Goal: Task Accomplishment & Management: Manage account settings

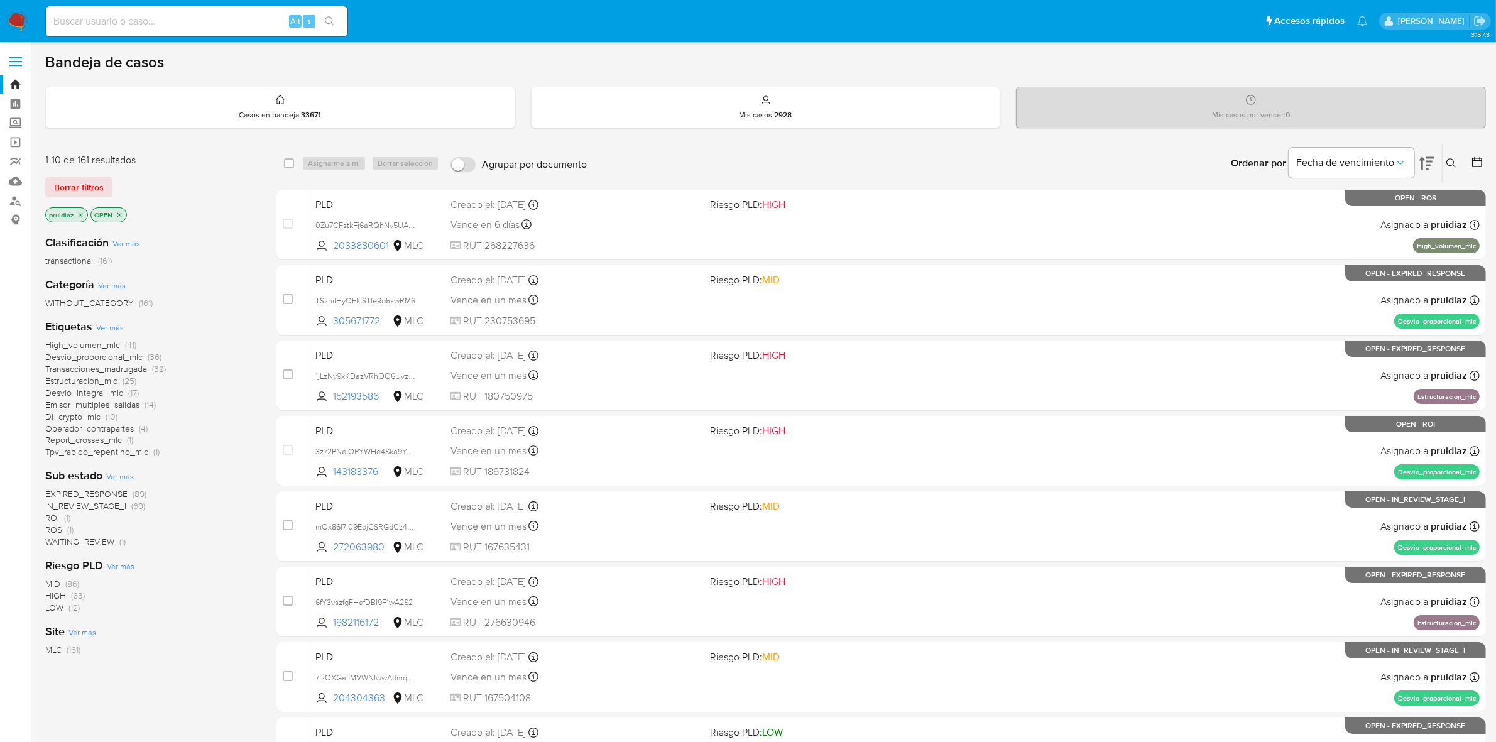
drag, startPoint x: 0, startPoint y: 0, endPoint x: 16, endPoint y: 23, distance: 27.5
click at [16, 23] on img at bounding box center [16, 21] width 21 height 21
click at [1431, 159] on icon at bounding box center [1426, 163] width 15 height 15
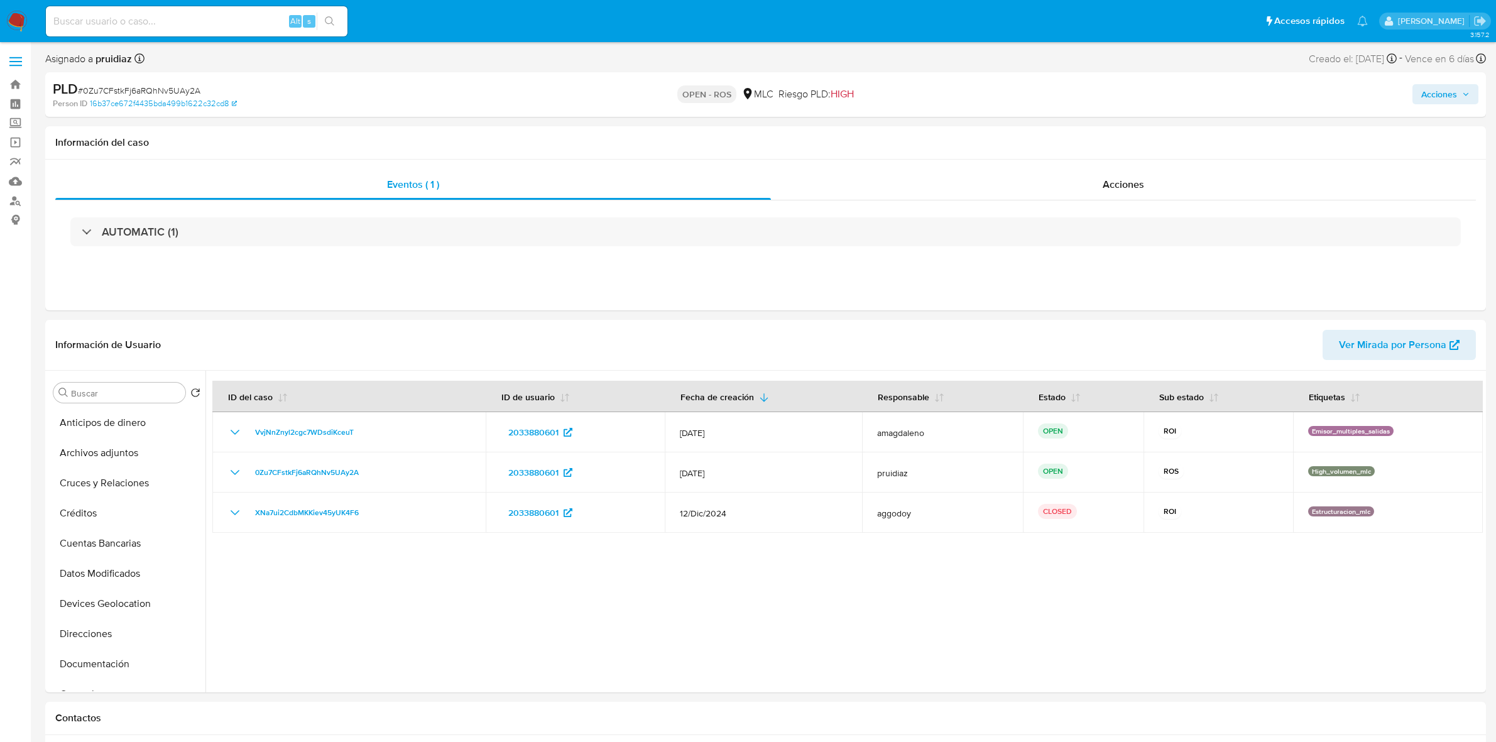
select select "10"
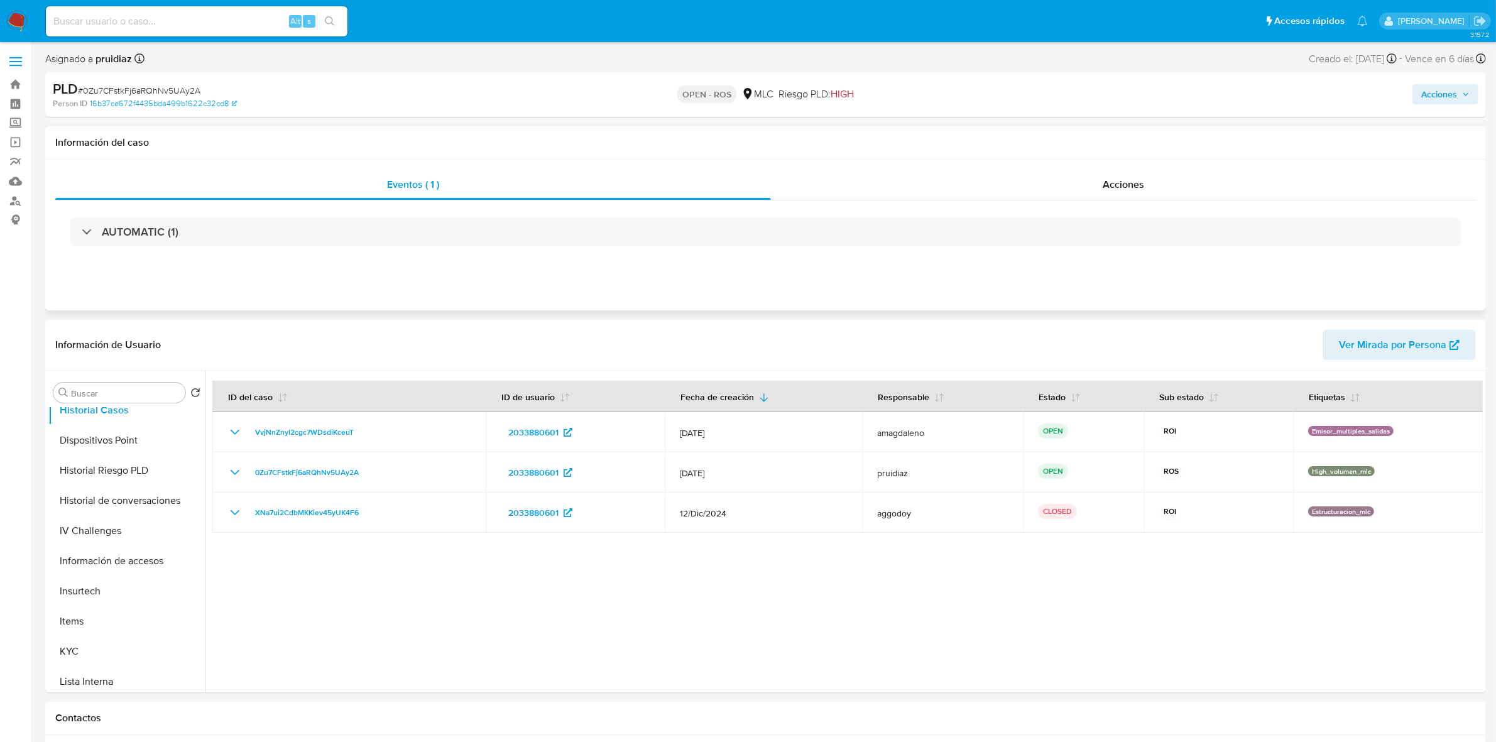
click at [1117, 158] on div "Información del caso" at bounding box center [765, 142] width 1441 height 33
click at [1110, 183] on span "Acciones" at bounding box center [1123, 184] width 41 height 14
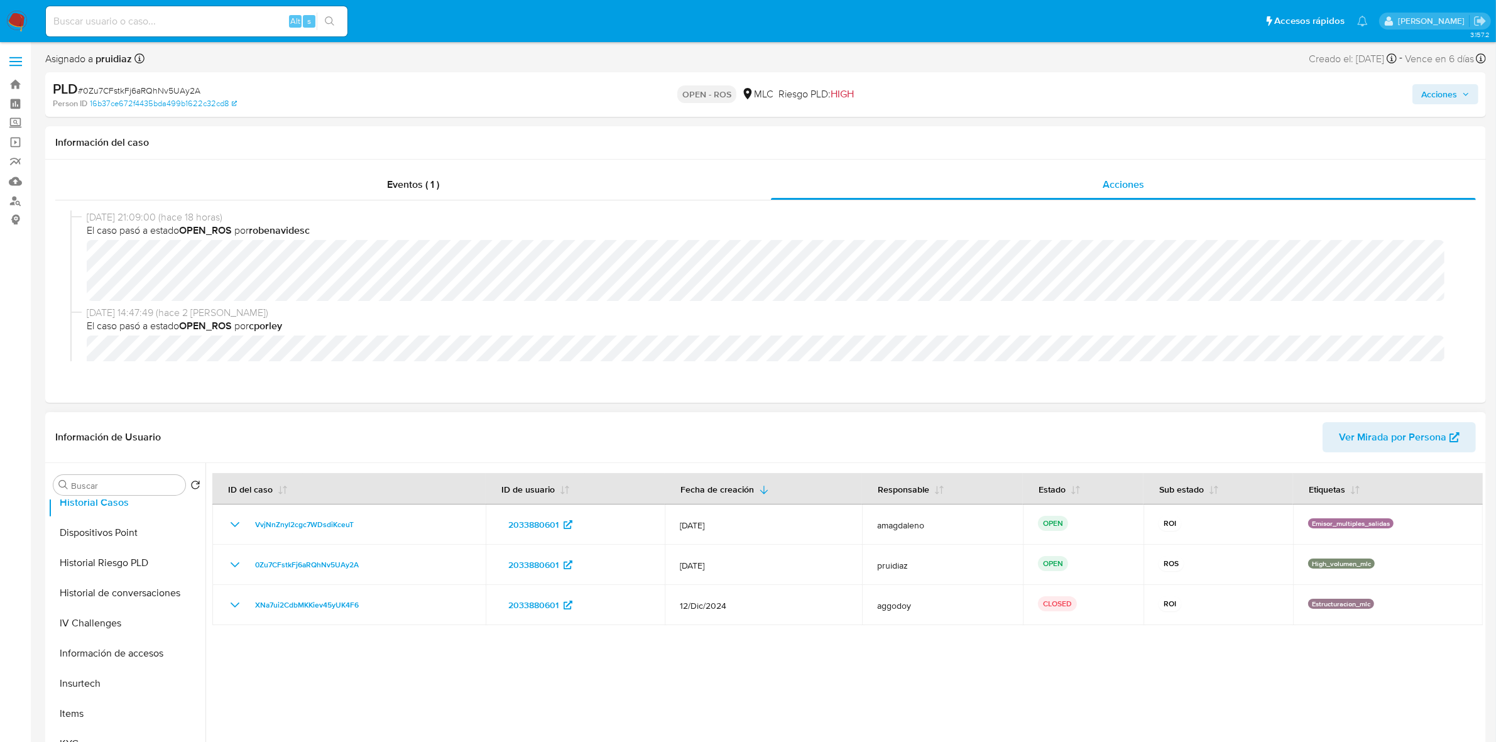
scroll to position [393, 0]
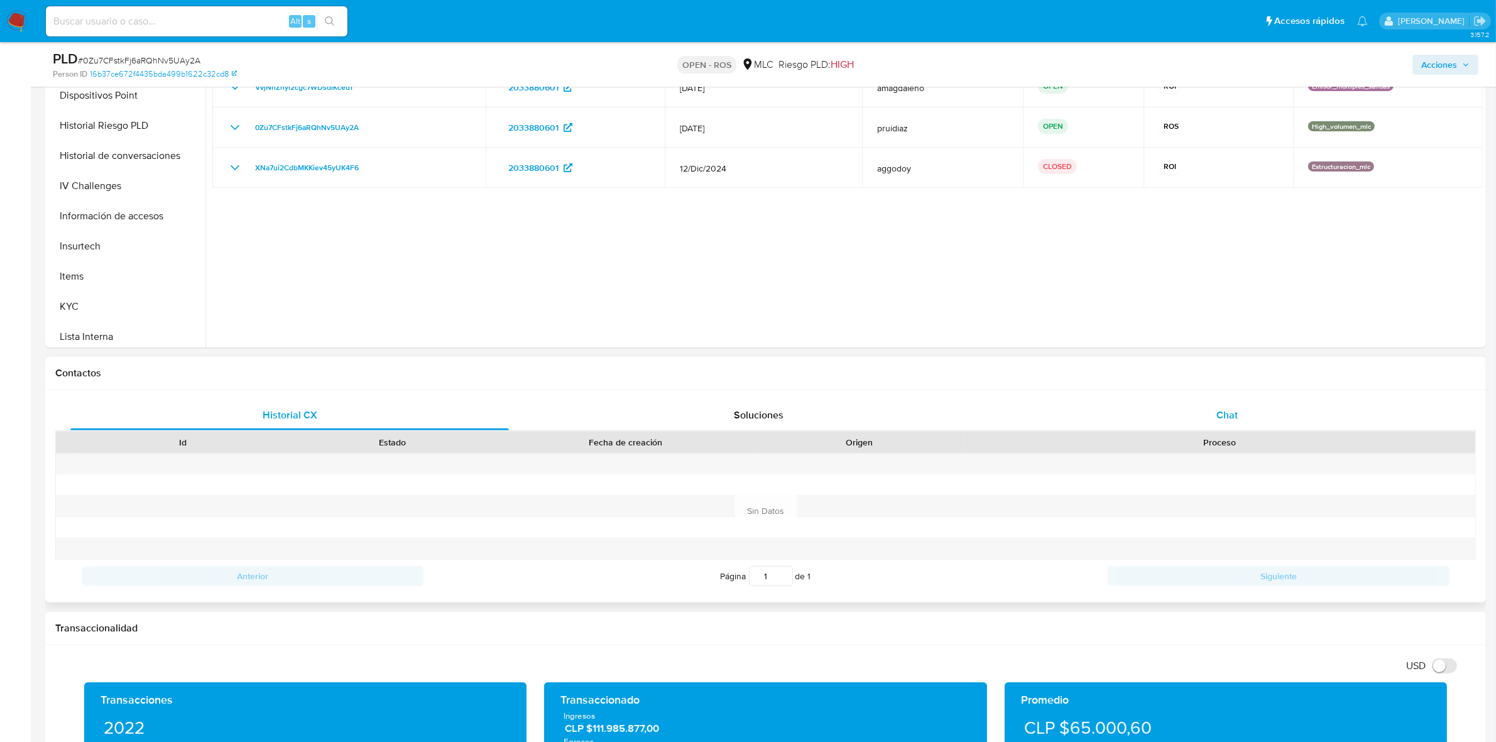
click at [1210, 424] on div "Chat" at bounding box center [1227, 415] width 439 height 30
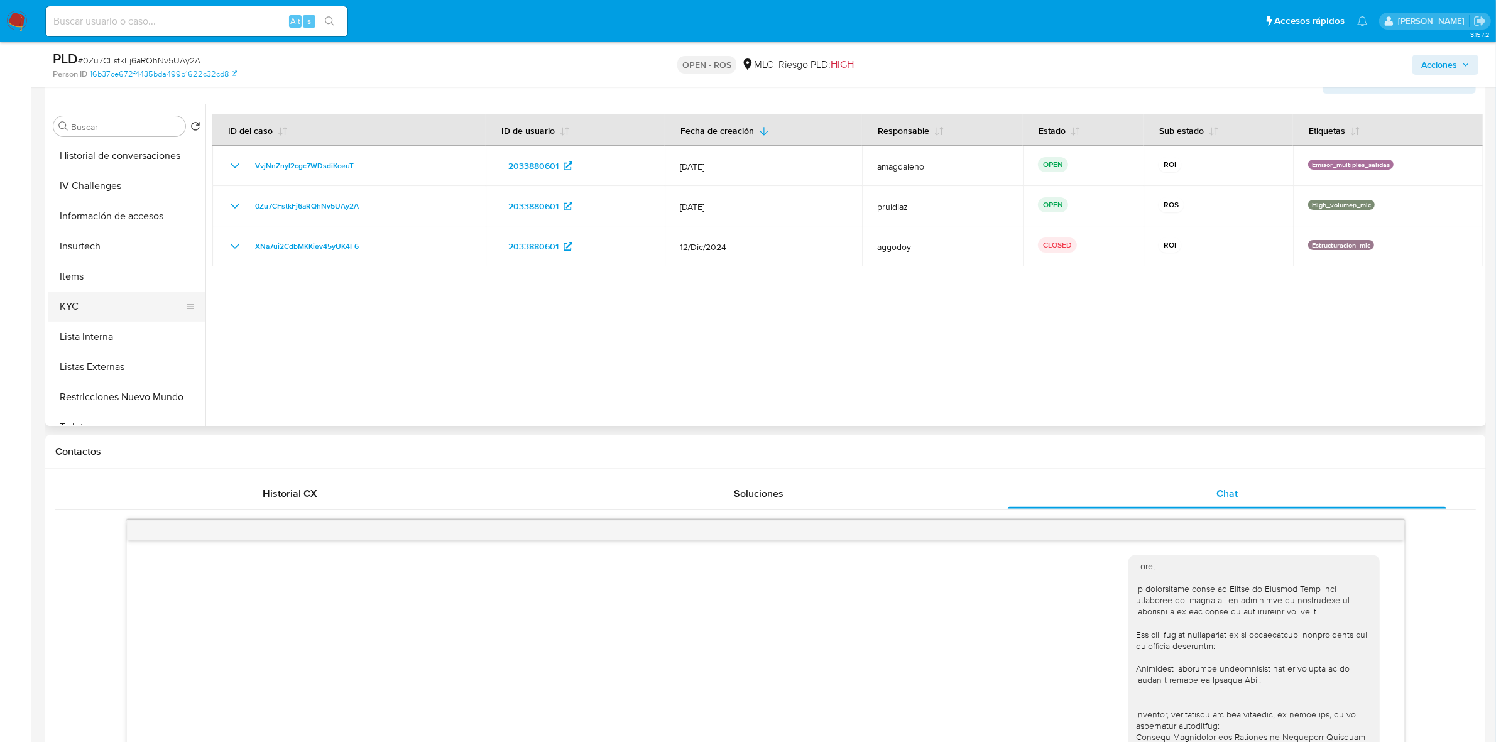
click at [85, 299] on button "KYC" at bounding box center [121, 307] width 147 height 30
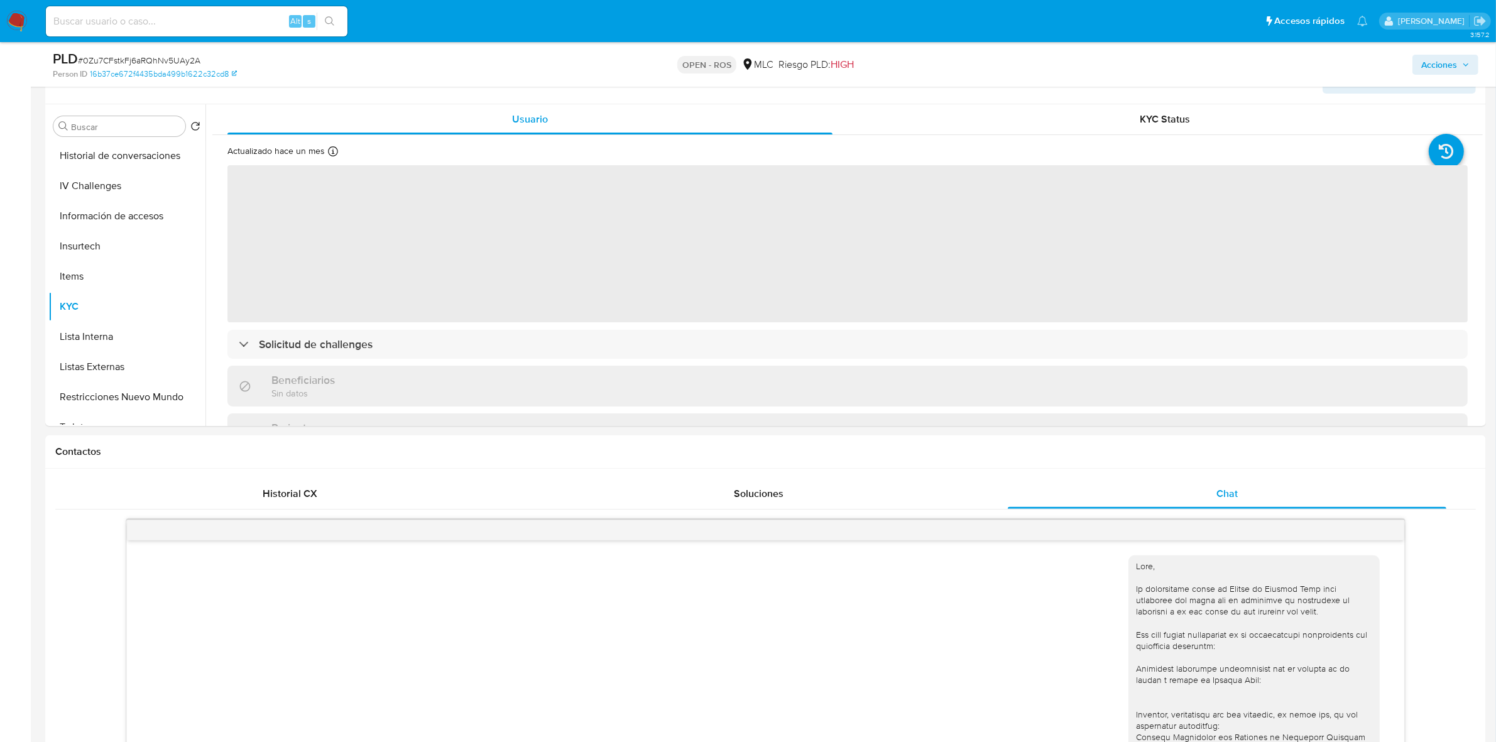
scroll to position [157, 0]
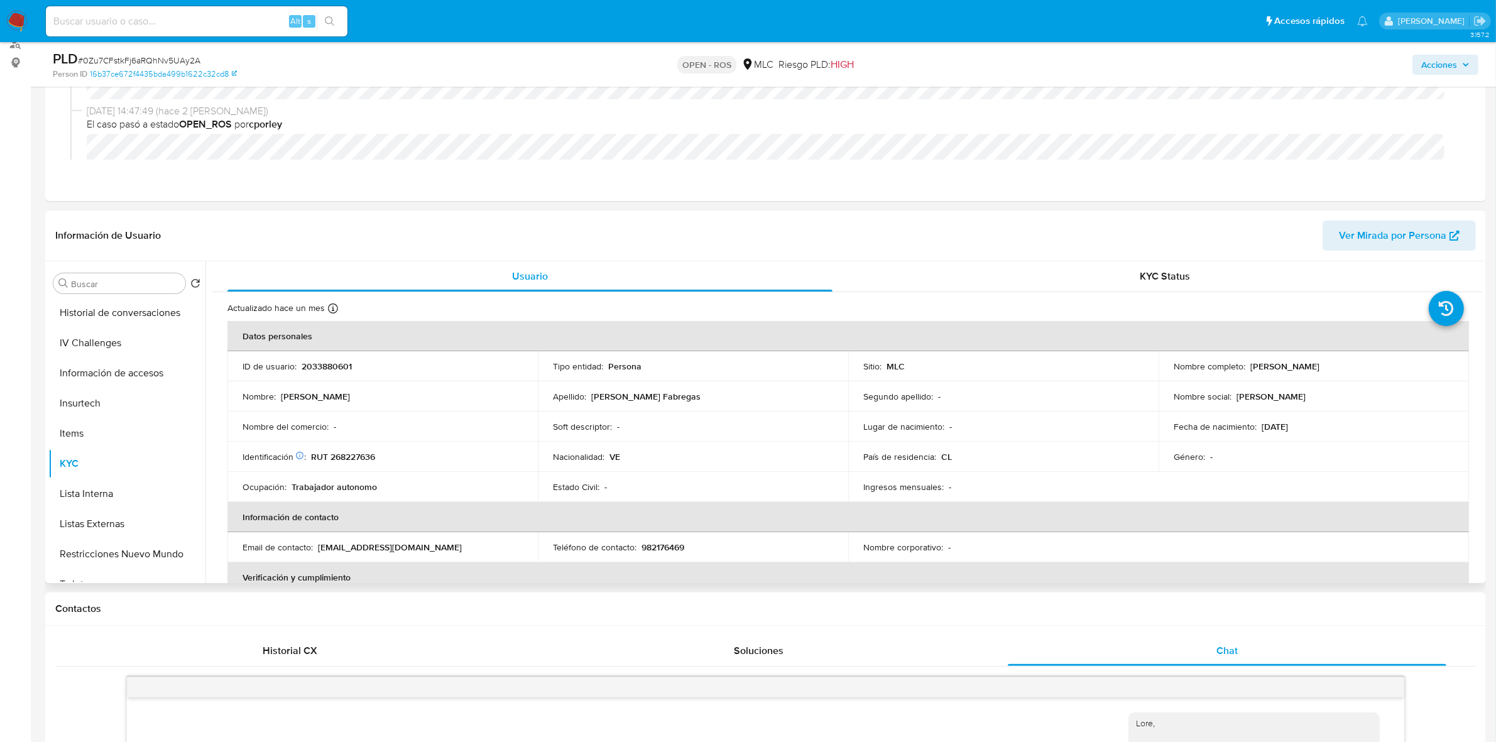
drag, startPoint x: 1377, startPoint y: 363, endPoint x: 1245, endPoint y: 368, distance: 132.0
click at [1245, 368] on div "Nombre completo : Adamary Saray Mota Fabregas" at bounding box center [1314, 366] width 280 height 11
copy p "Adamary Saray Mota Fabregas"
click at [104, 321] on button "Documentación" at bounding box center [121, 319] width 147 height 30
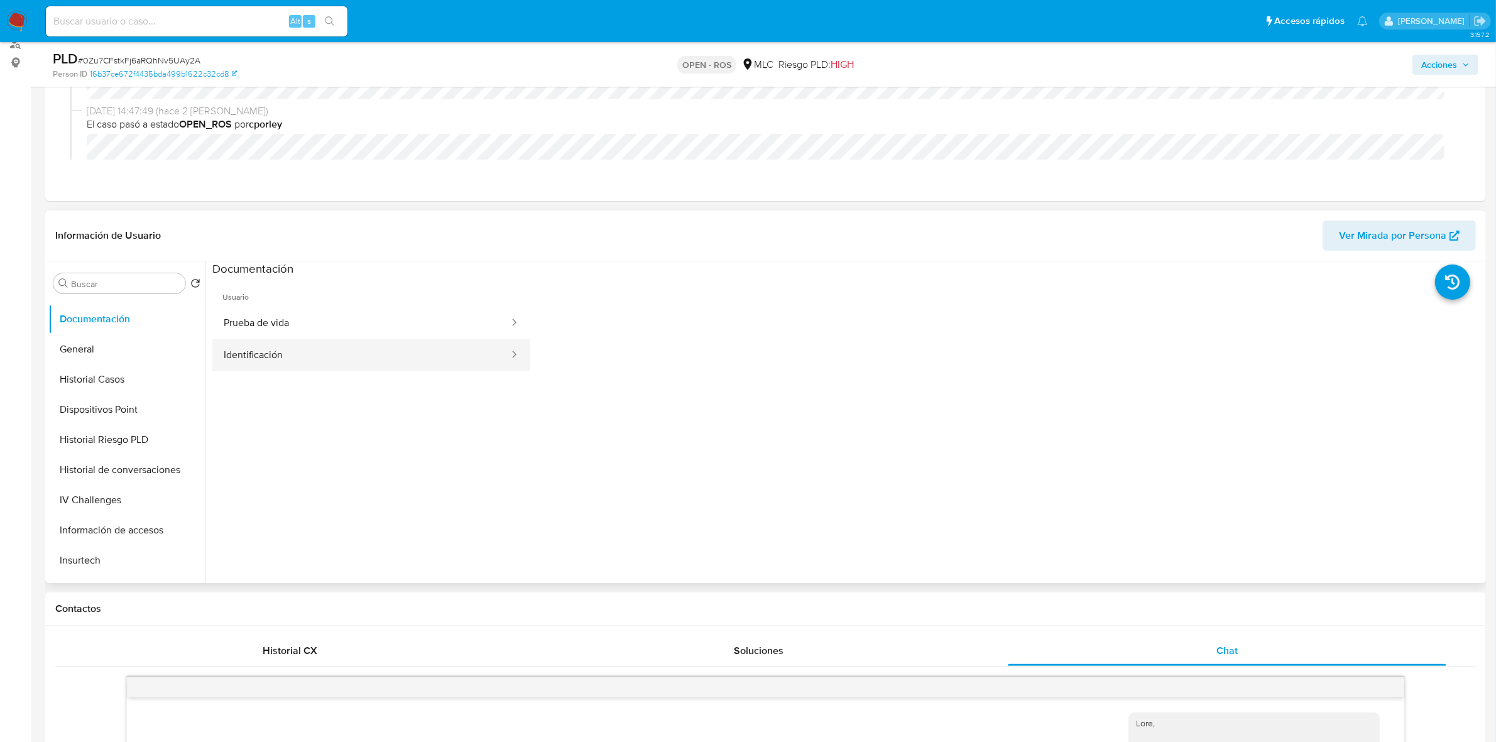
click at [268, 356] on button "Identificación" at bounding box center [361, 355] width 298 height 32
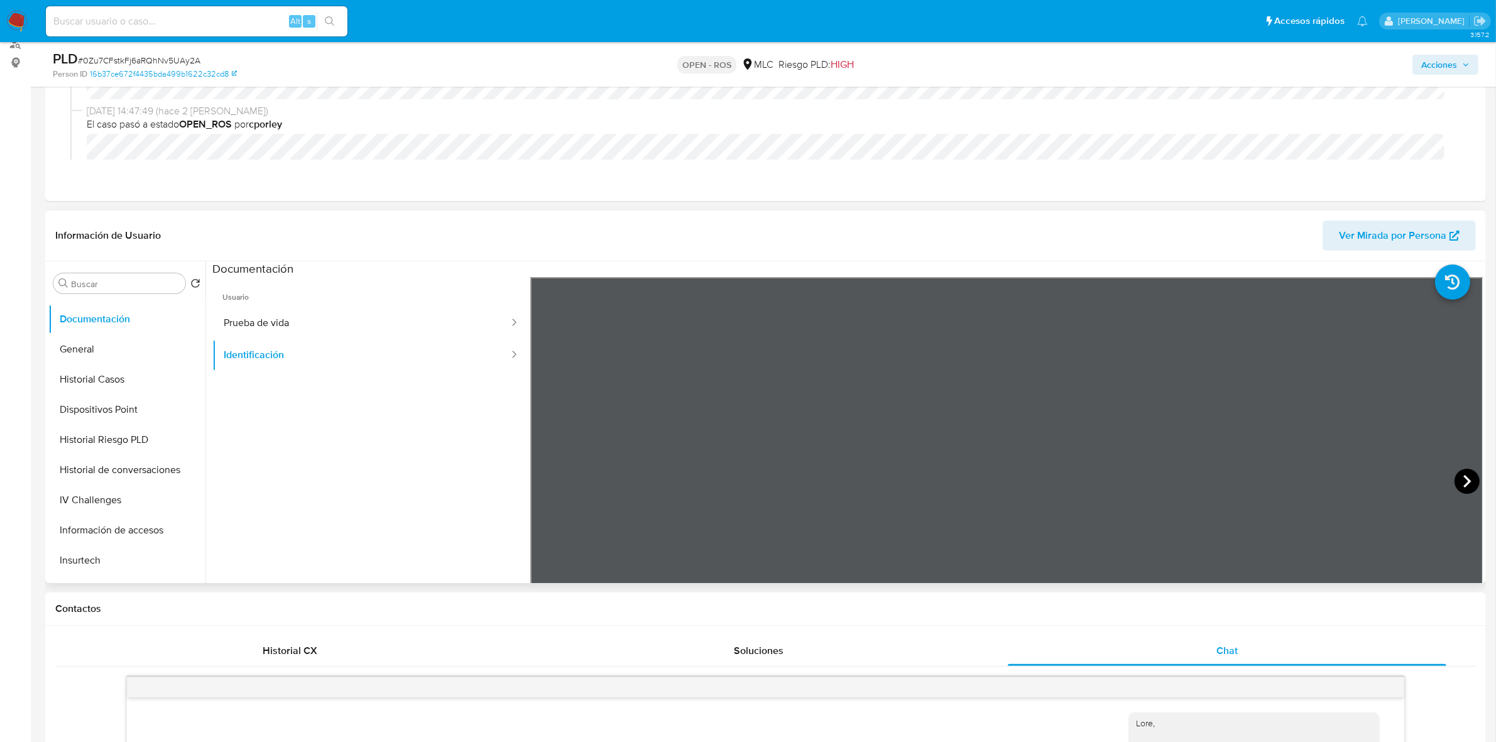
click at [1466, 472] on icon at bounding box center [1466, 481] width 25 height 25
click at [544, 477] on icon at bounding box center [546, 481] width 8 height 13
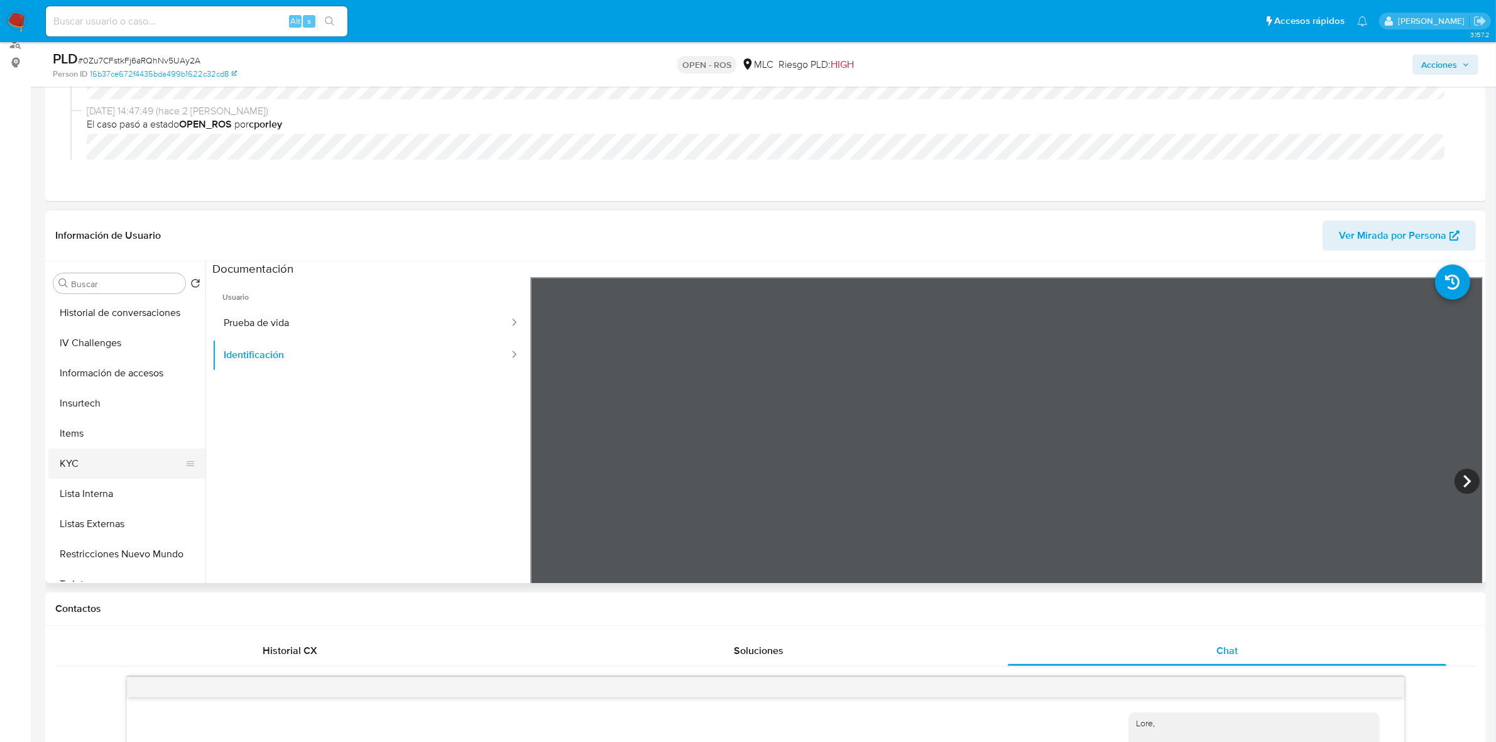
click at [74, 457] on button "KYC" at bounding box center [121, 464] width 147 height 30
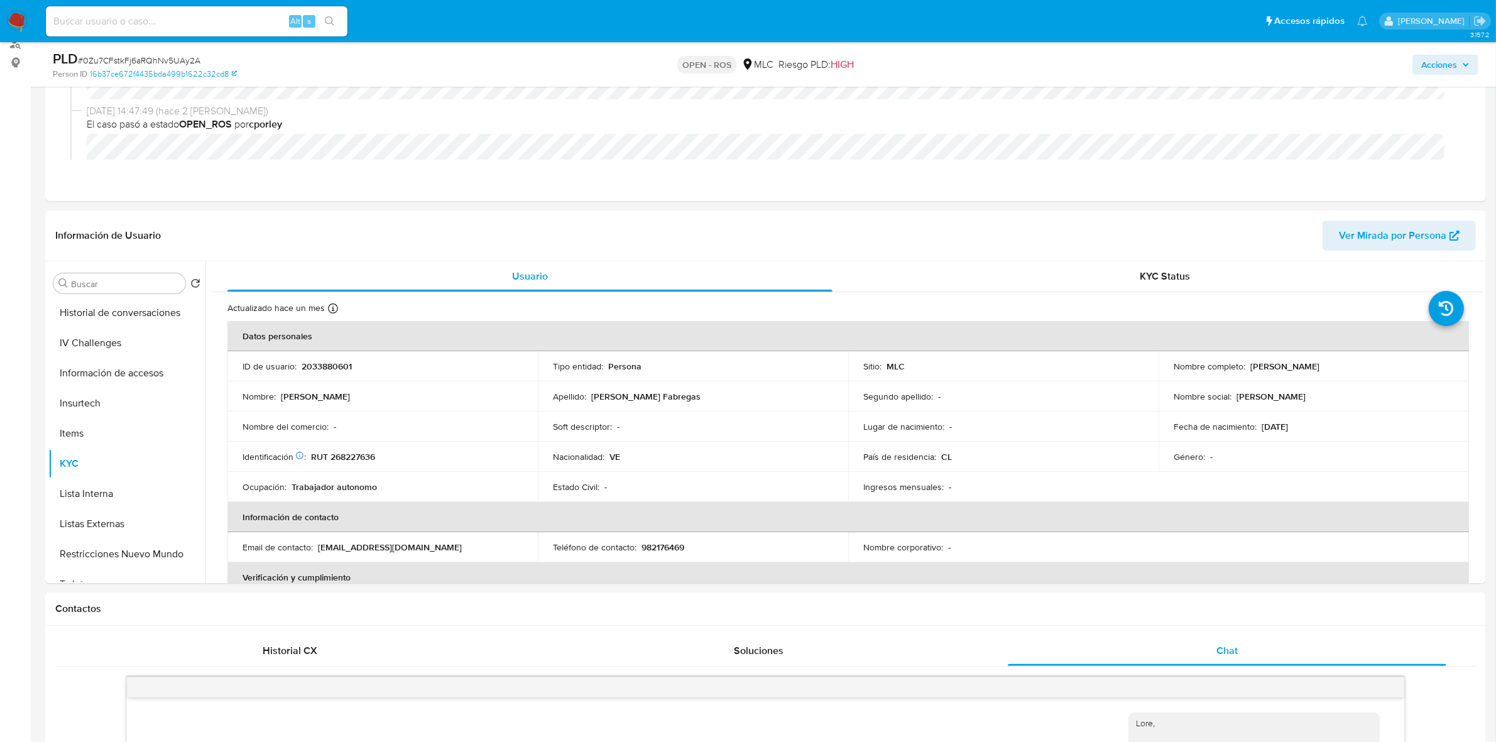
click at [363, 459] on p "RUT 268227636" at bounding box center [343, 456] width 64 height 11
copy p "268227636"
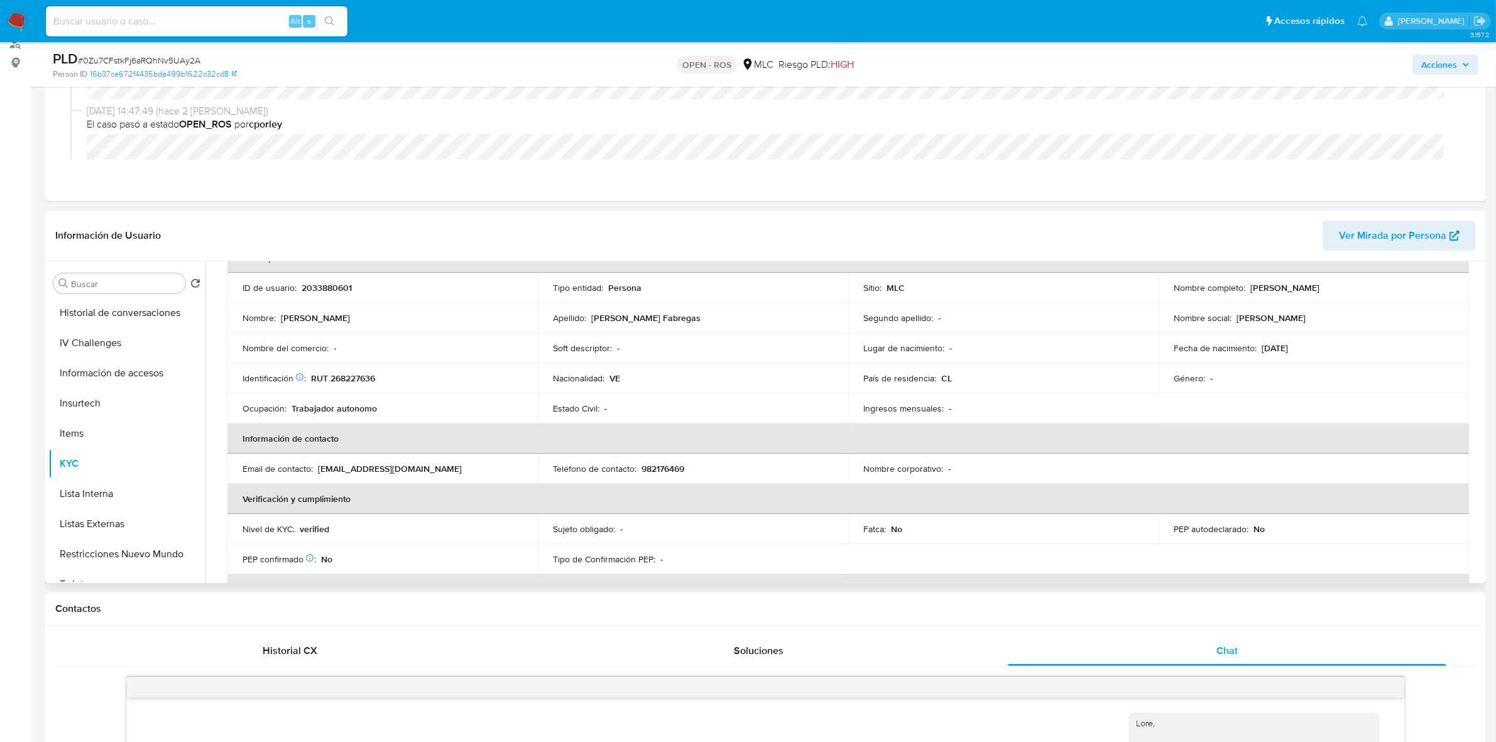
scroll to position [52, 0]
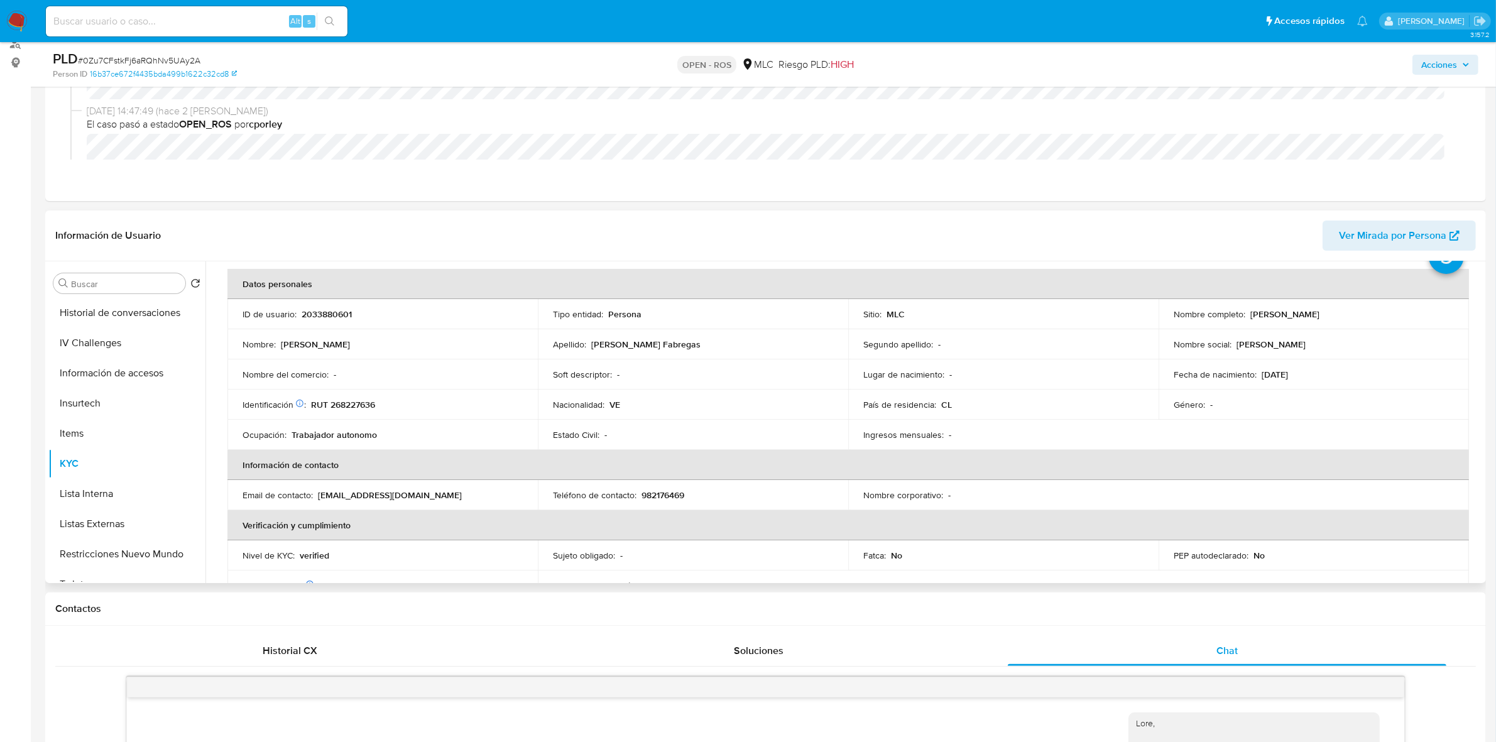
click at [657, 494] on p "982176469" at bounding box center [662, 494] width 43 height 11
click at [657, 493] on p "982176469" at bounding box center [662, 494] width 43 height 11
copy p "982176469"
drag, startPoint x: 447, startPoint y: 498, endPoint x: 315, endPoint y: 498, distance: 132.6
click at [315, 498] on div "Email de contacto : franyimarbenitez50@gmail.com" at bounding box center [383, 494] width 280 height 11
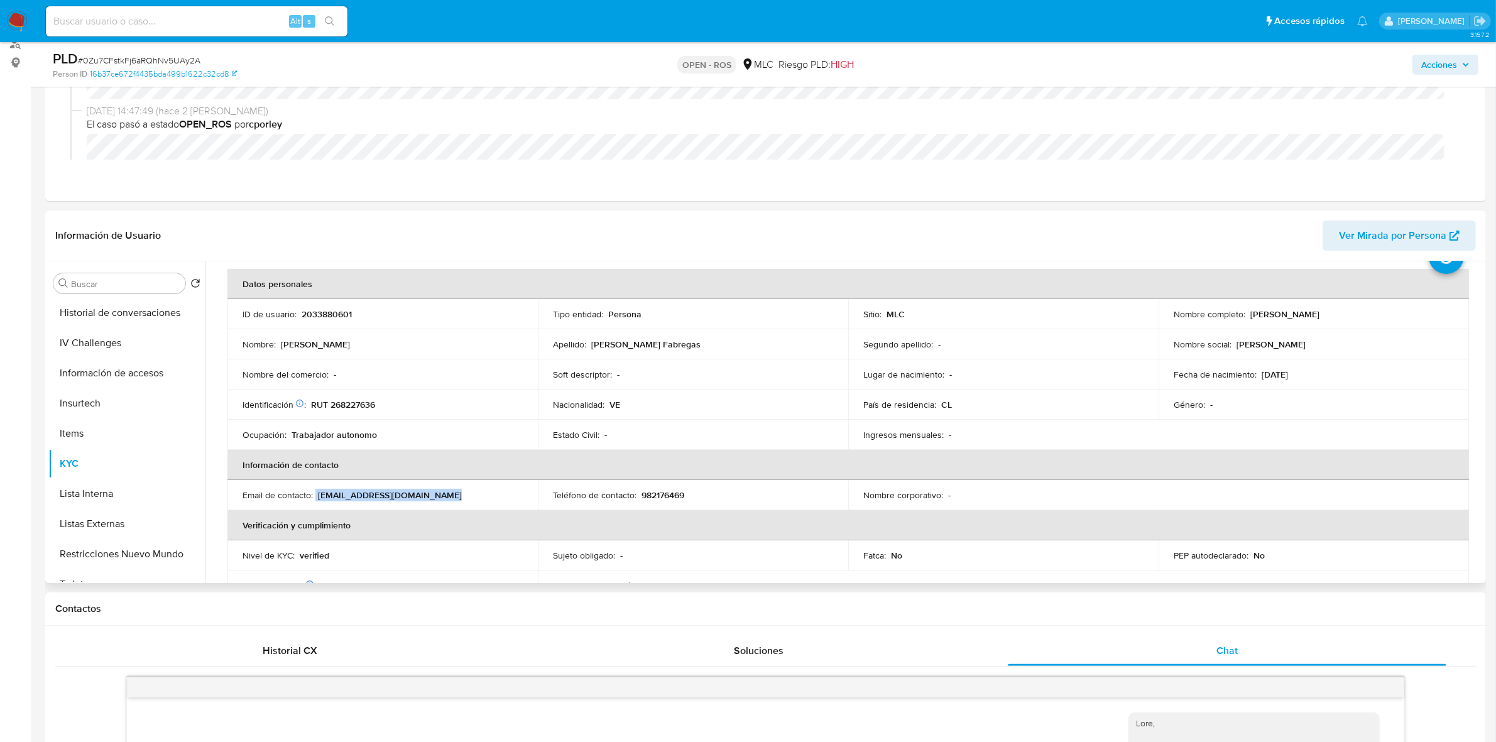
copy div "franyimarbenitez50@gmail.com"
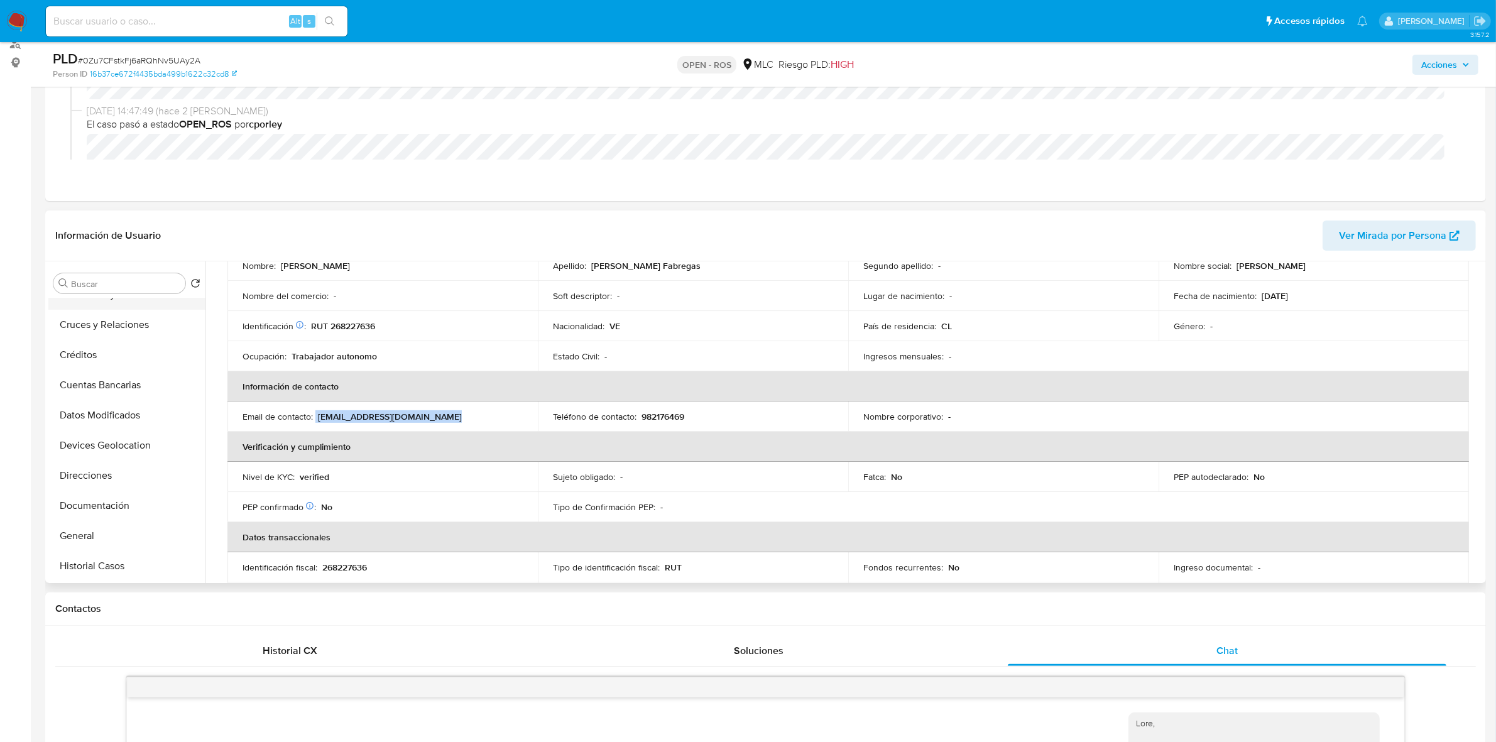
scroll to position [0, 0]
click at [93, 335] on button "Archivos adjuntos" at bounding box center [121, 344] width 147 height 30
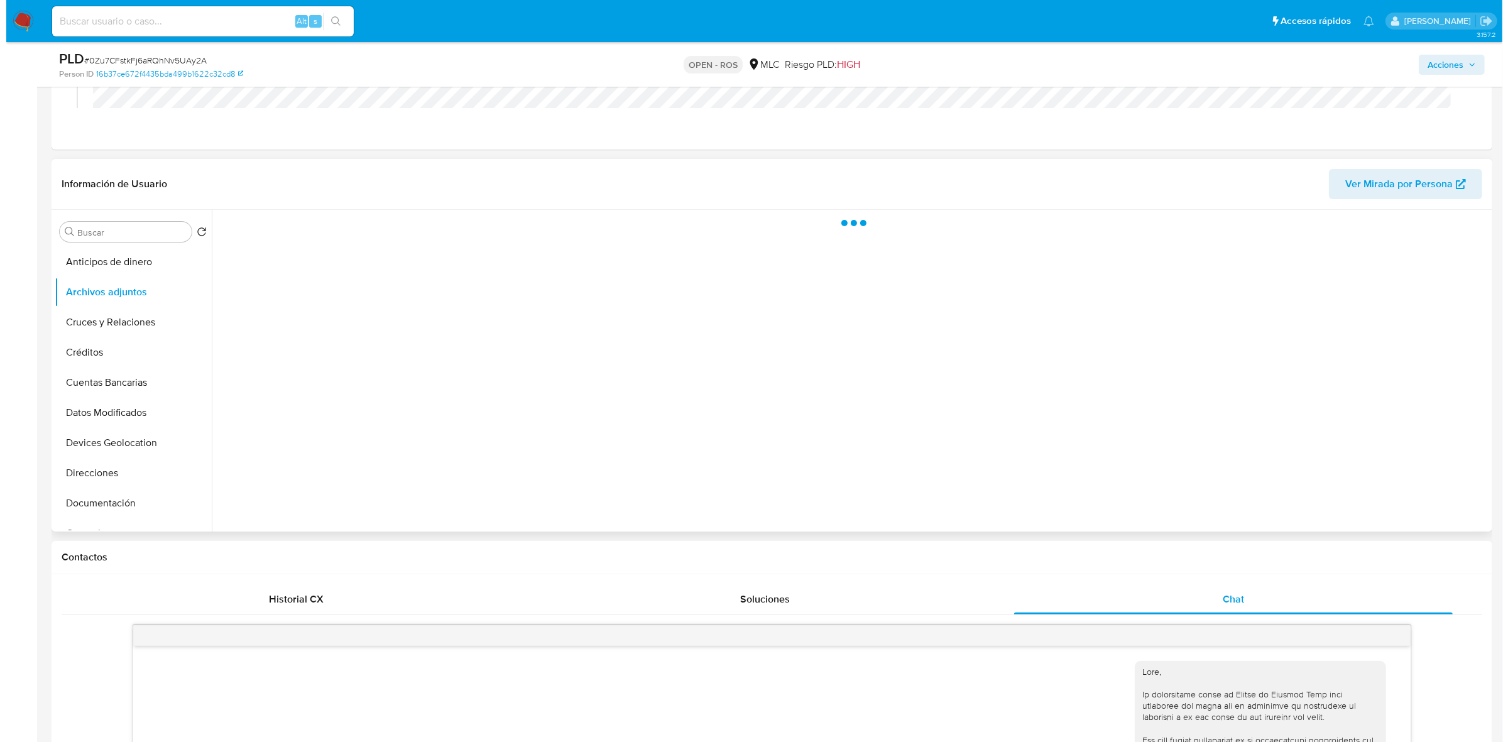
scroll to position [236, 0]
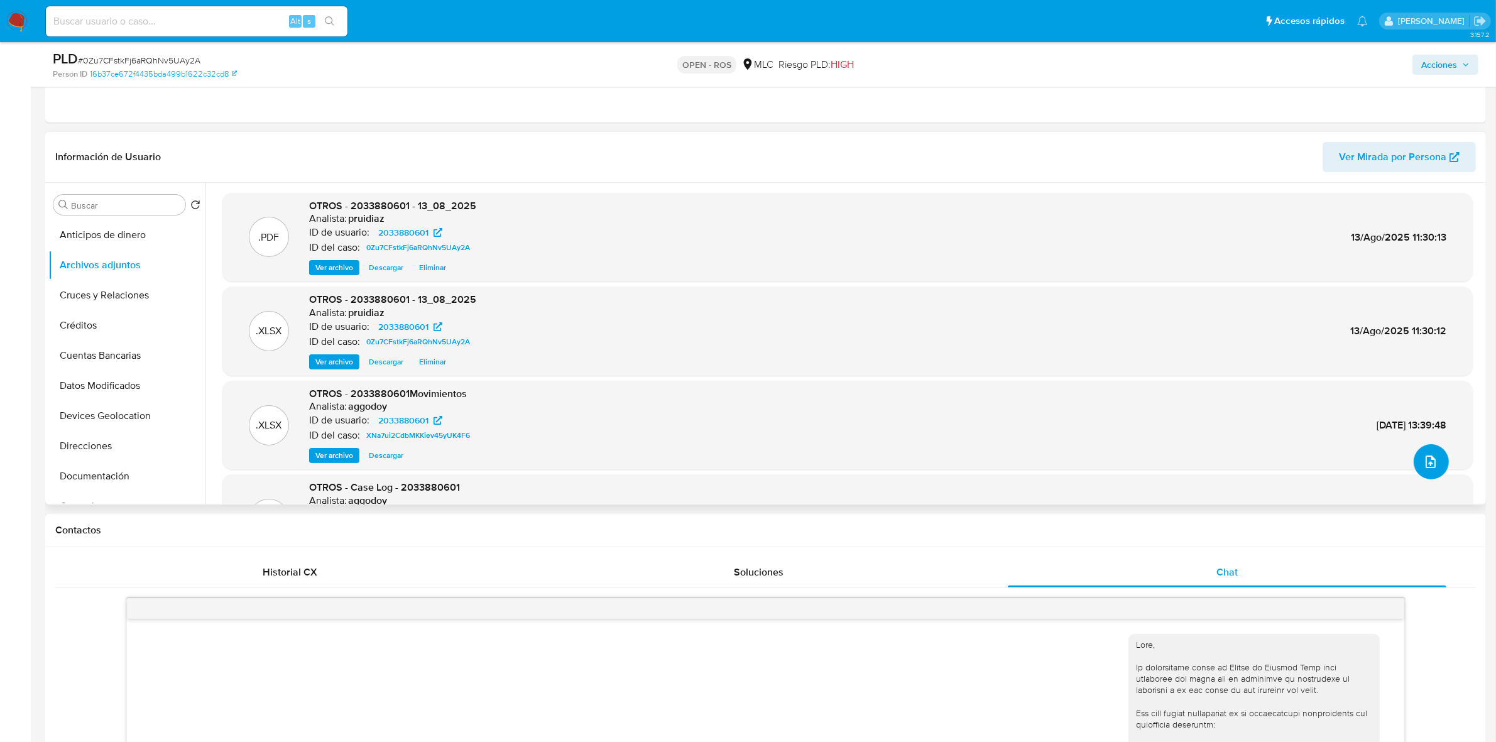
click at [1414, 464] on button "upload-file" at bounding box center [1431, 461] width 35 height 35
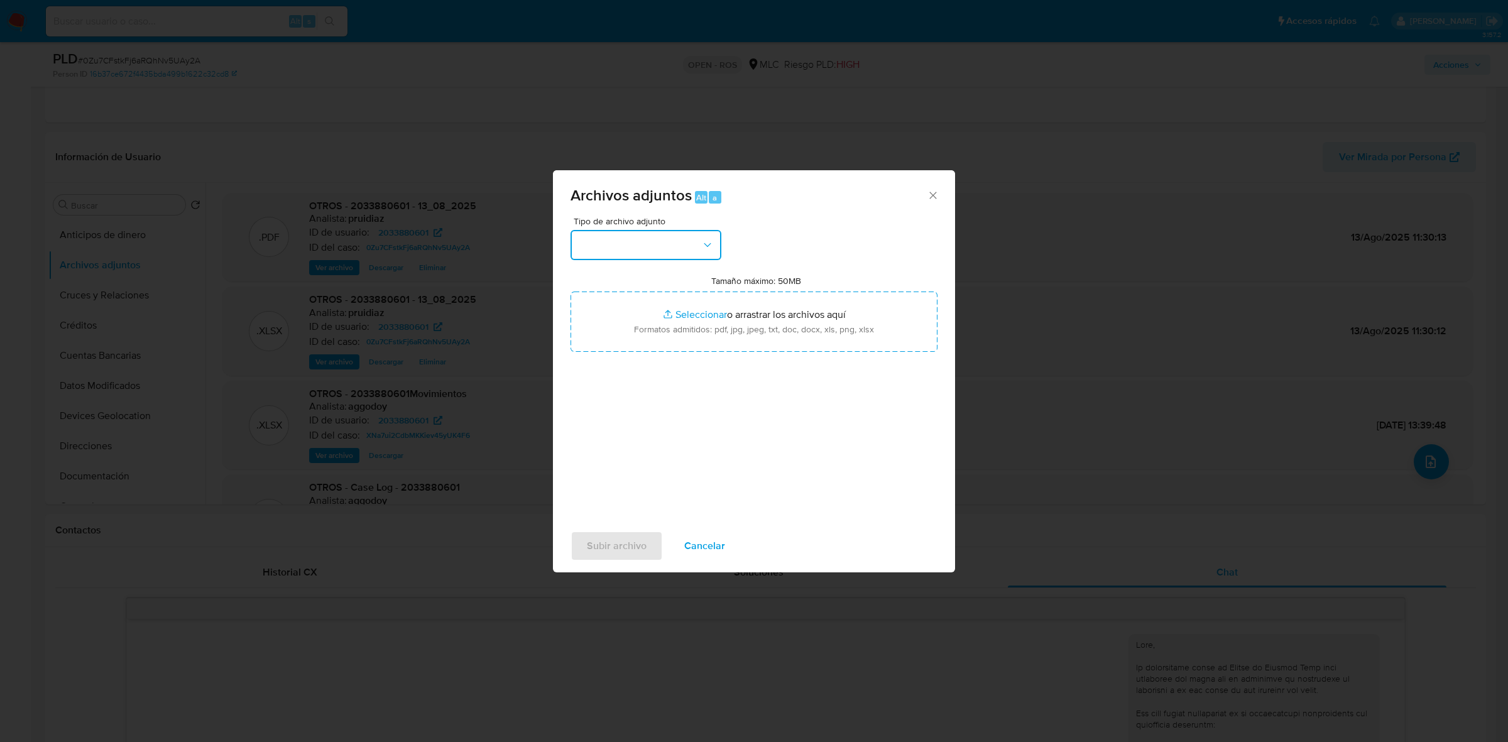
click at [674, 250] on button "button" at bounding box center [645, 245] width 151 height 30
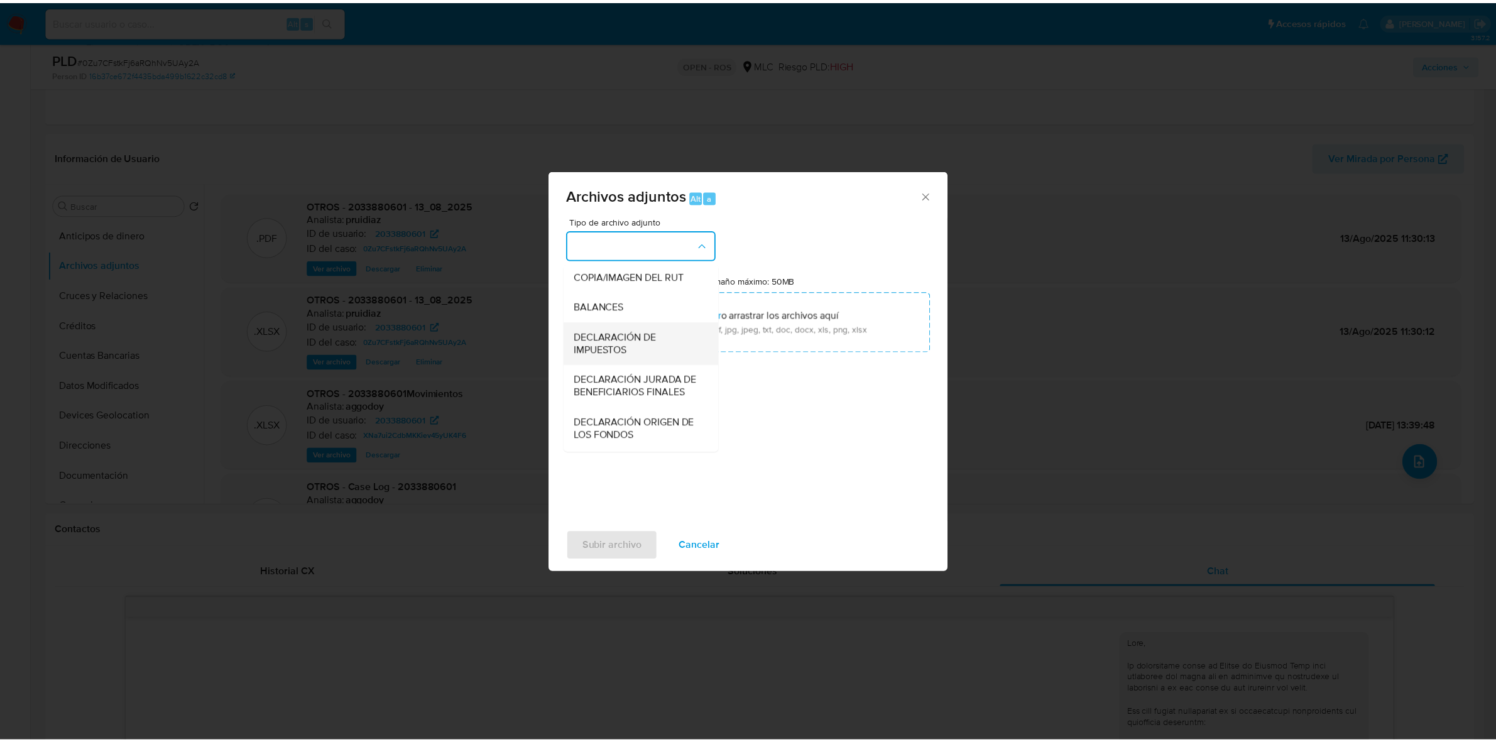
scroll to position [208, 0]
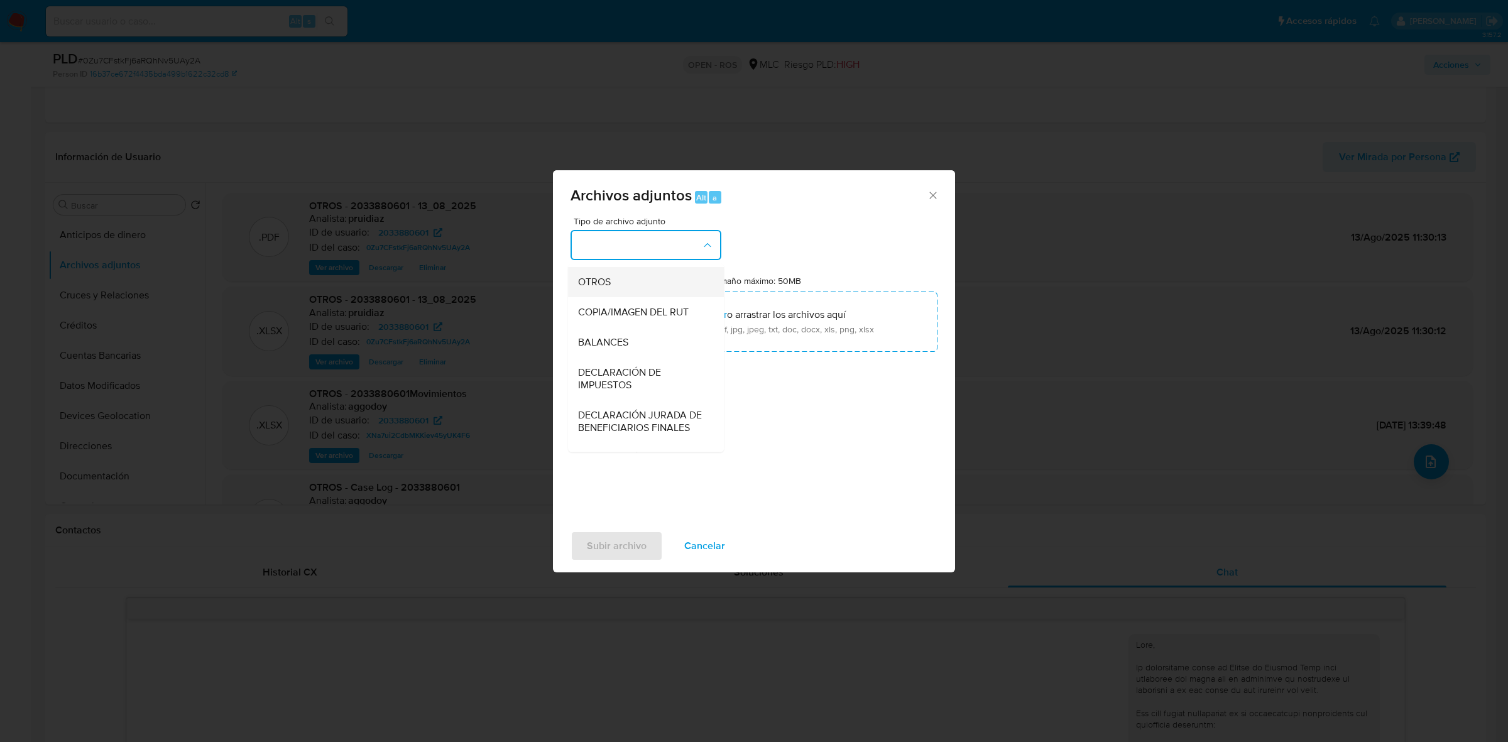
click at [611, 297] on div "OTROS" at bounding box center [642, 282] width 128 height 30
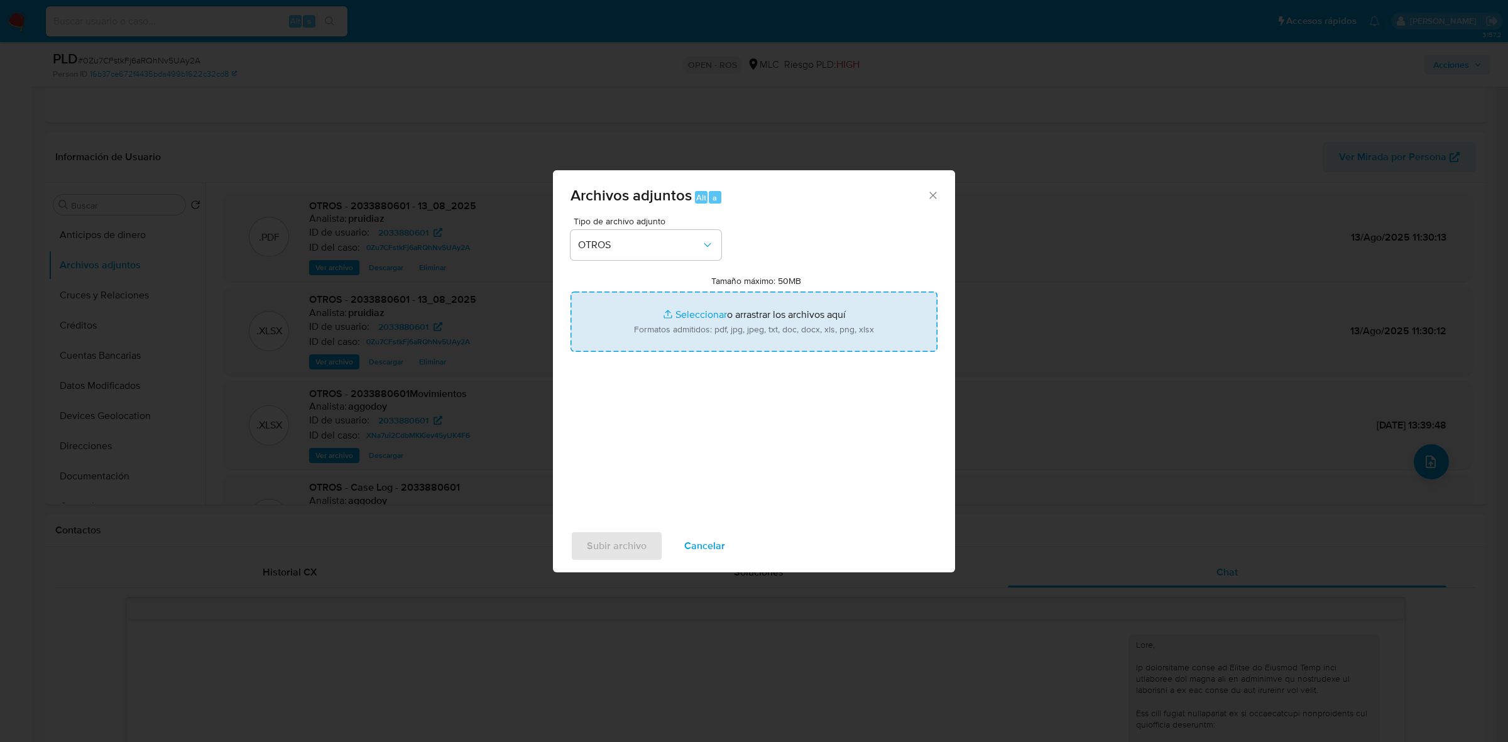
click at [701, 324] on input "Tamaño máximo: 50MB Seleccionar archivos" at bounding box center [753, 322] width 367 height 60
type input "C:\fakepath\Certificado UAF ROS #1256.pdf"
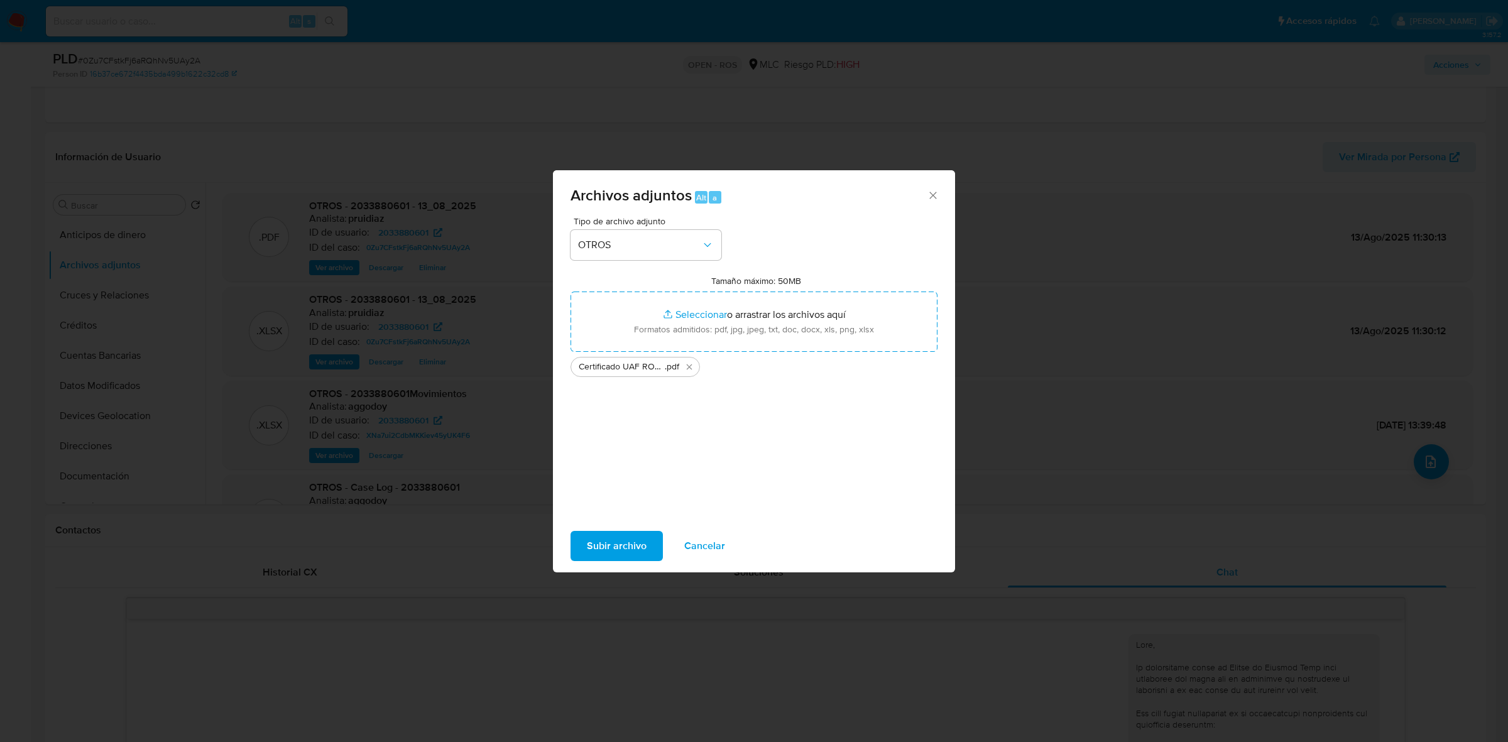
click at [626, 545] on span "Subir archivo" at bounding box center [617, 546] width 60 height 28
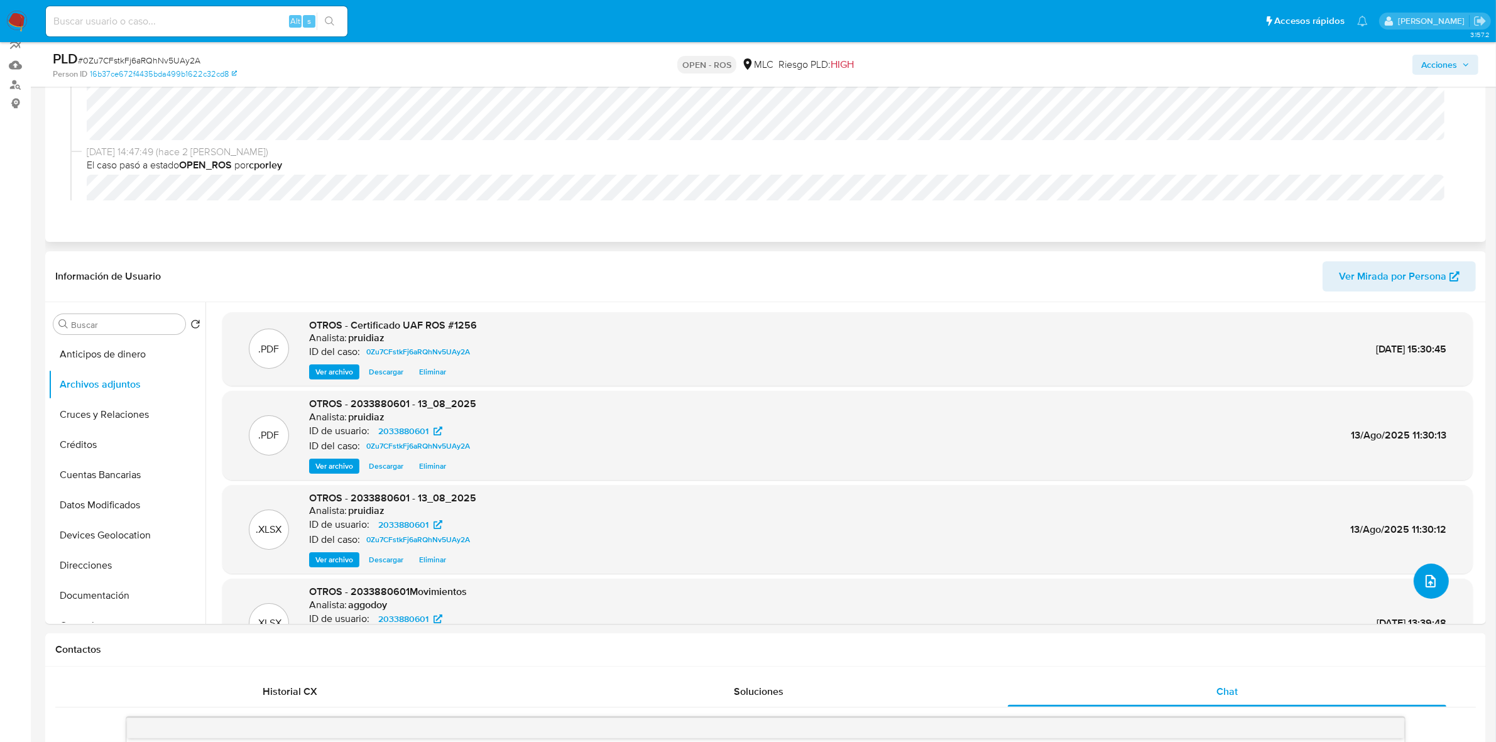
scroll to position [0, 0]
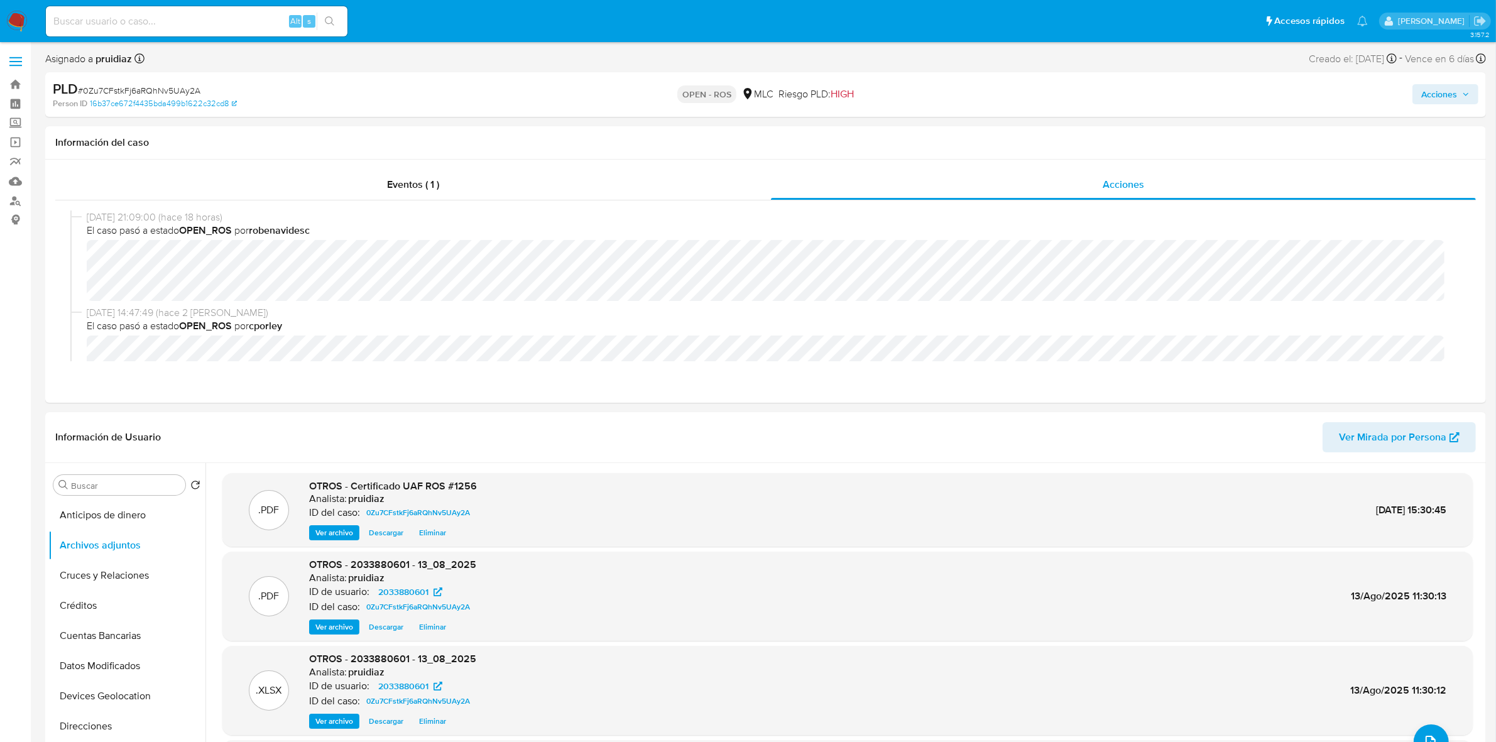
drag, startPoint x: 1453, startPoint y: 96, endPoint x: 1430, endPoint y: 106, distance: 24.5
click at [1451, 96] on span "Acciones" at bounding box center [1439, 94] width 36 height 20
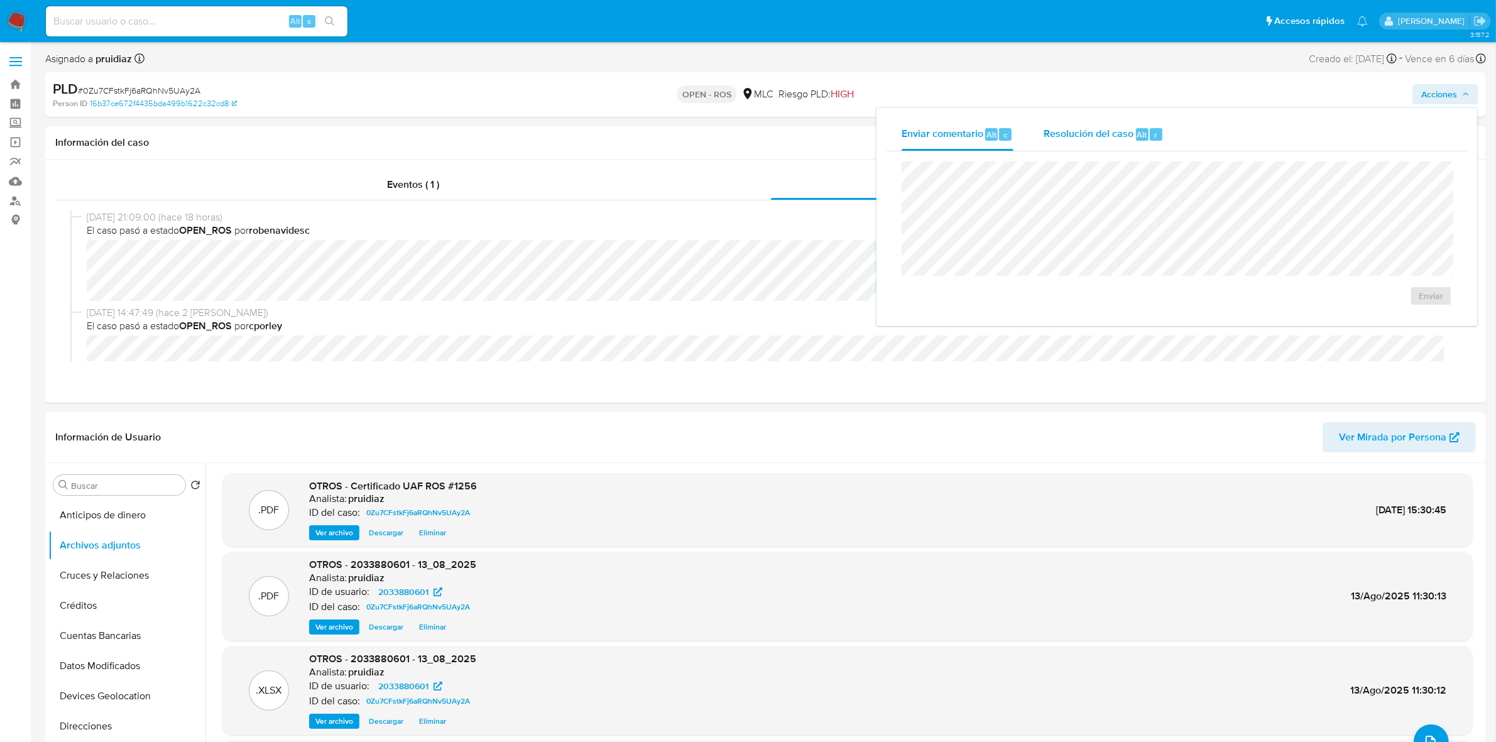
click at [1092, 140] on span "Resolución del caso" at bounding box center [1089, 134] width 90 height 14
click at [1377, 309] on span "ROS" at bounding box center [1395, 309] width 62 height 28
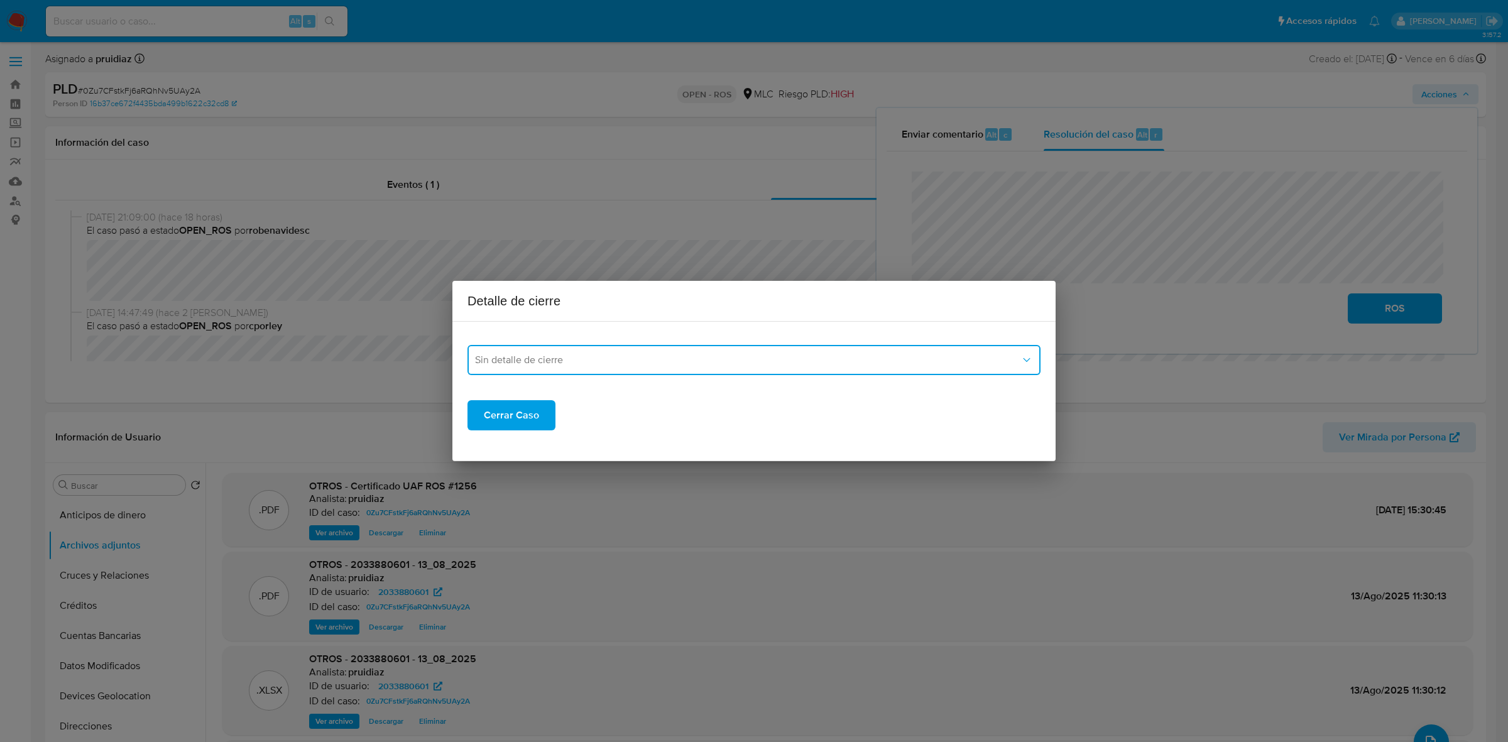
drag, startPoint x: 660, startPoint y: 356, endPoint x: 652, endPoint y: 374, distance: 19.4
click at [658, 356] on span "Sin detalle de cierre" at bounding box center [747, 360] width 545 height 13
click at [548, 420] on div "ROS_EMISOR" at bounding box center [750, 424] width 550 height 30
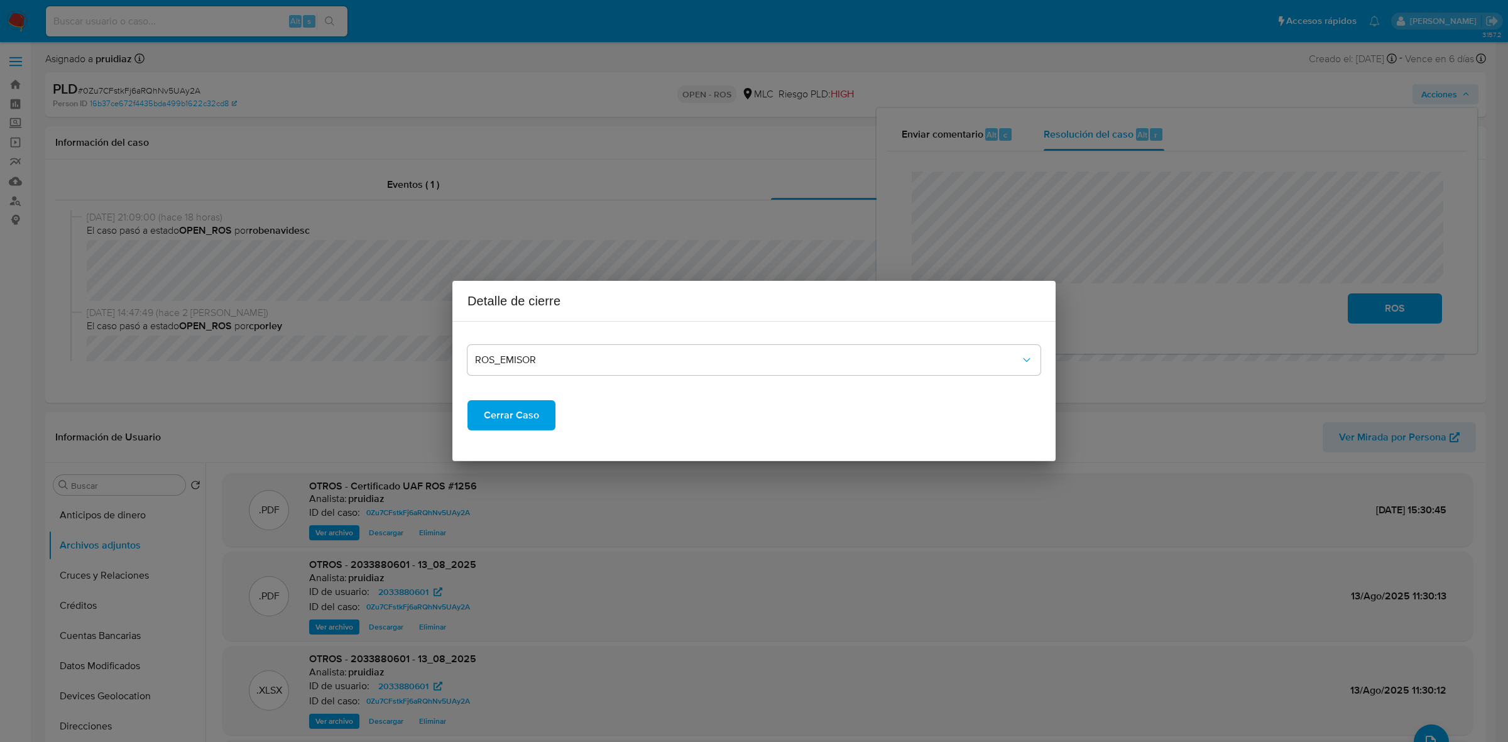
click at [519, 412] on span "Cerrar Caso" at bounding box center [511, 415] width 55 height 28
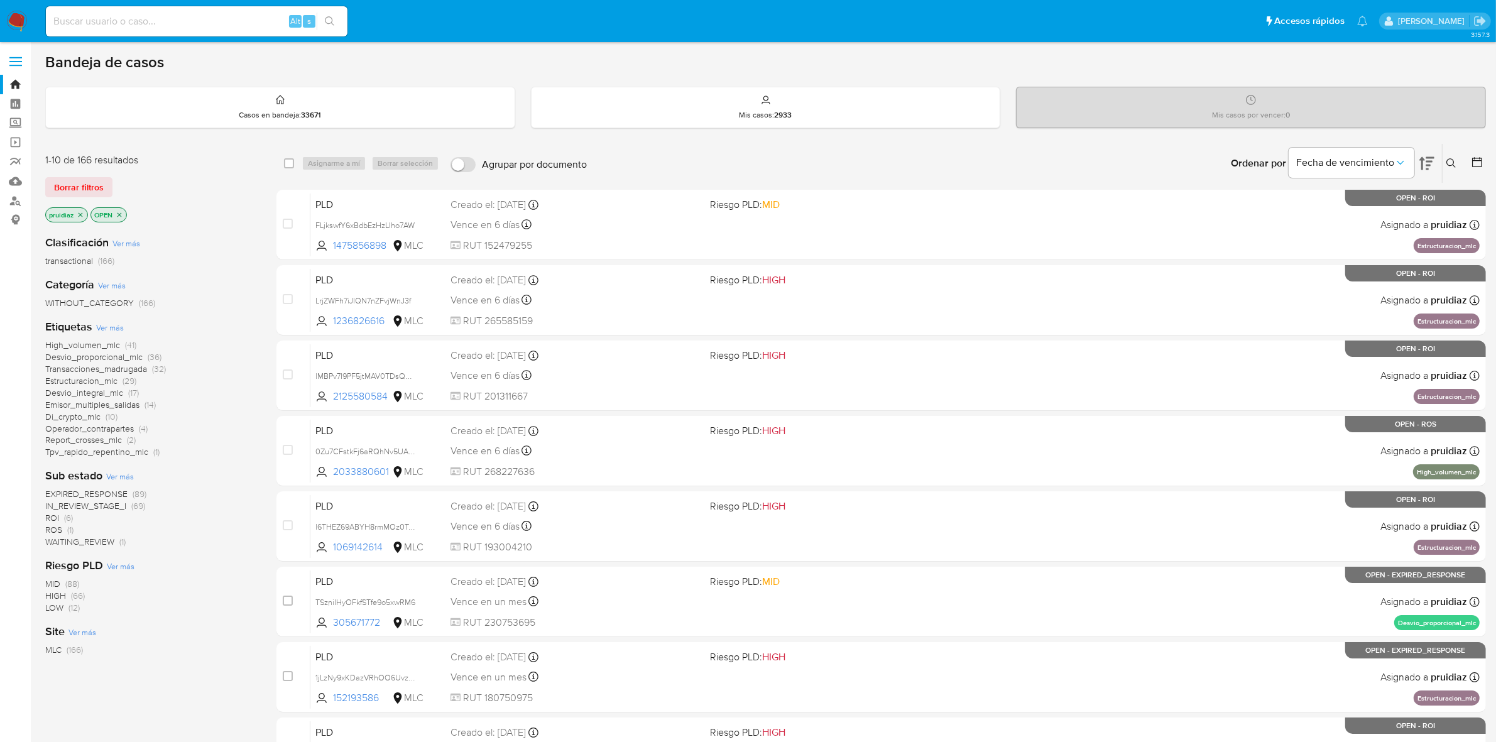
drag, startPoint x: 0, startPoint y: 0, endPoint x: 13, endPoint y: 25, distance: 28.4
click at [13, 25] on img at bounding box center [16, 21] width 21 height 21
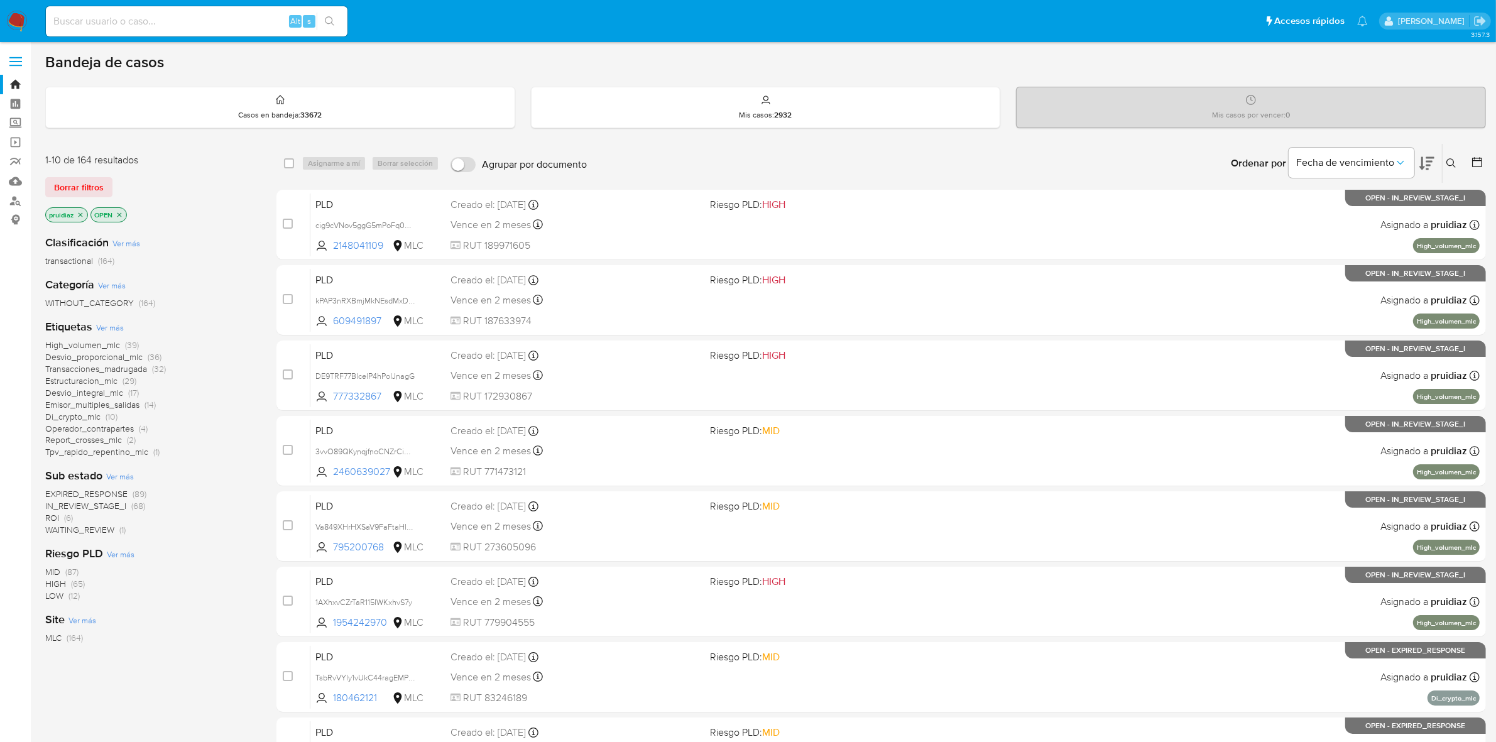
click at [1424, 163] on icon at bounding box center [1426, 163] width 15 height 15
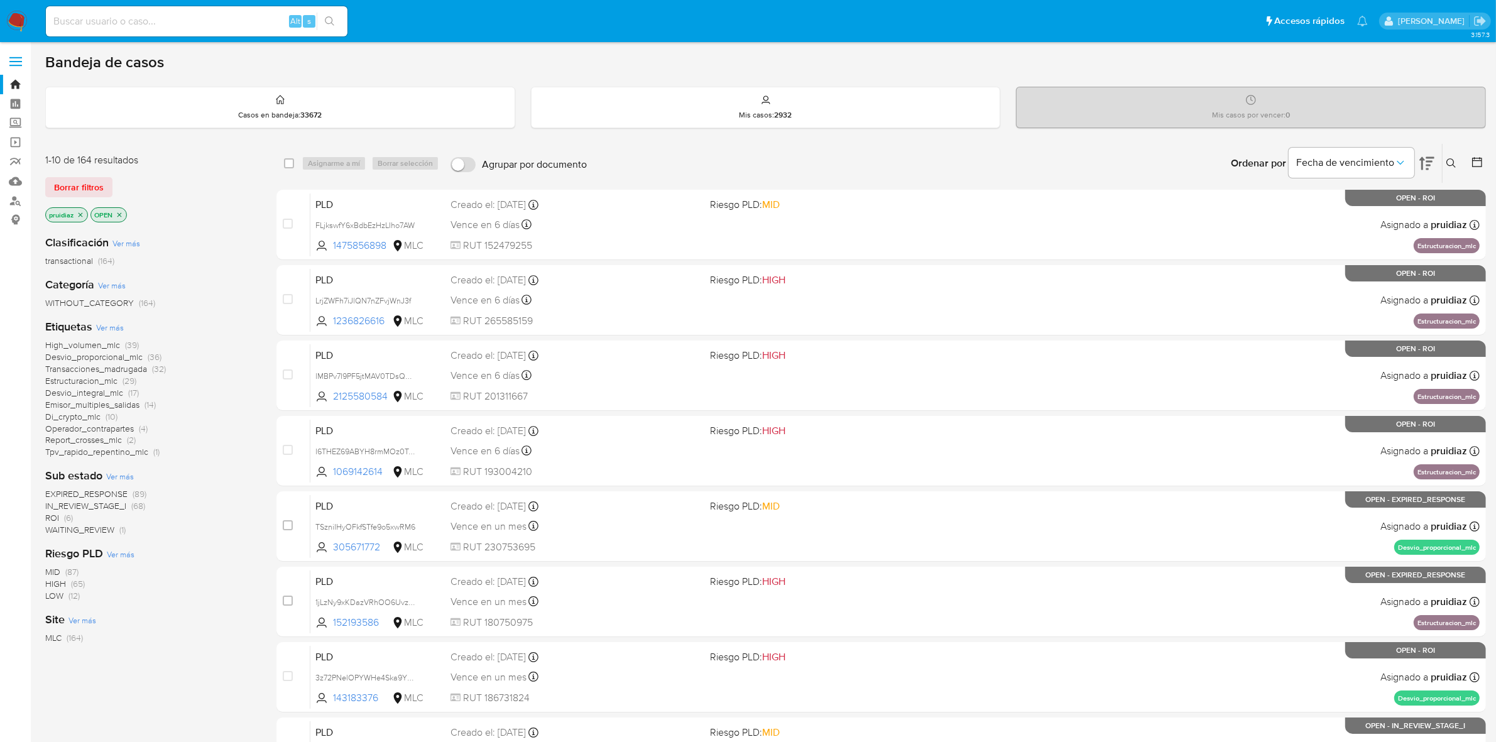
click at [41, 180] on main "3.157.3" at bounding box center [748, 496] width 1496 height 992
click at [50, 185] on button "Borrar filtros" at bounding box center [78, 187] width 67 height 20
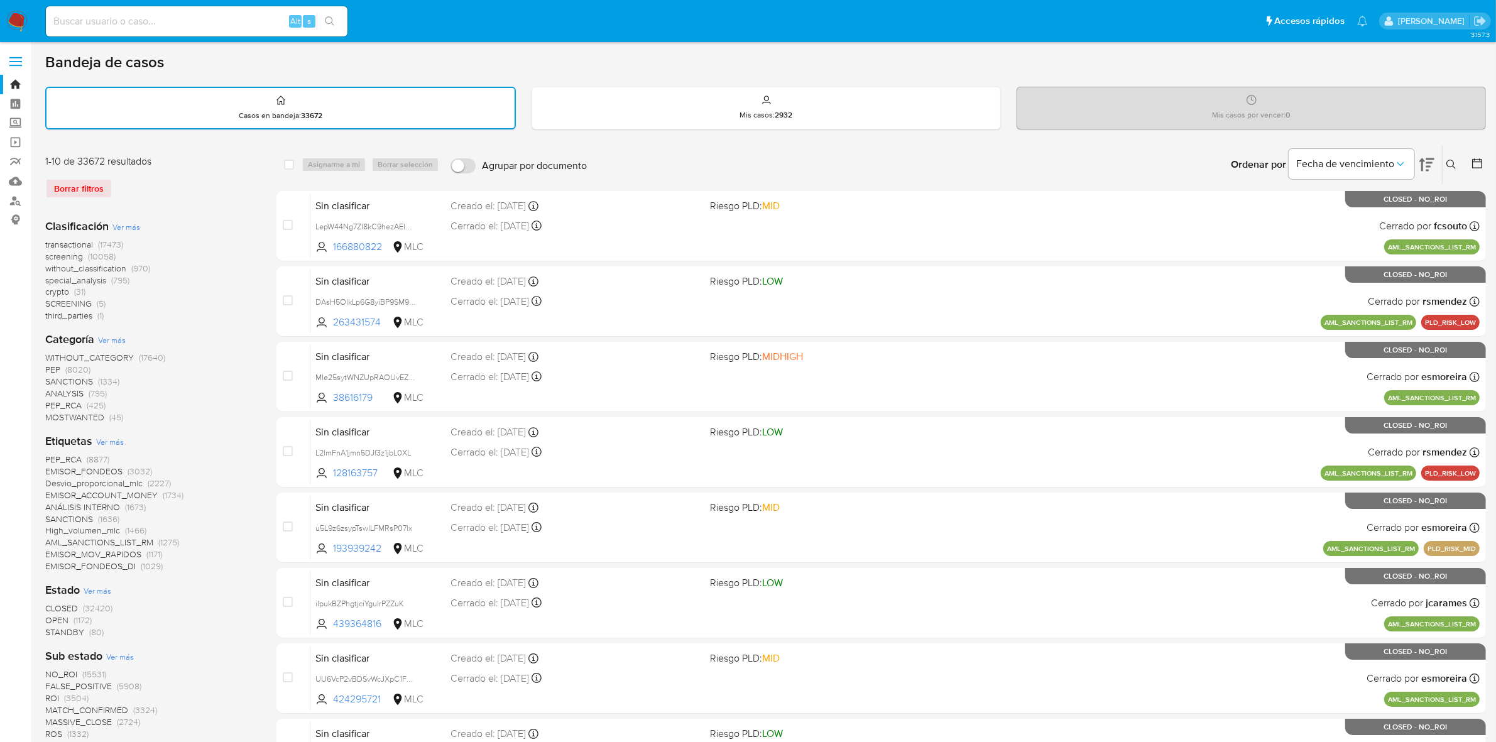
click at [1471, 158] on icon at bounding box center [1477, 163] width 13 height 13
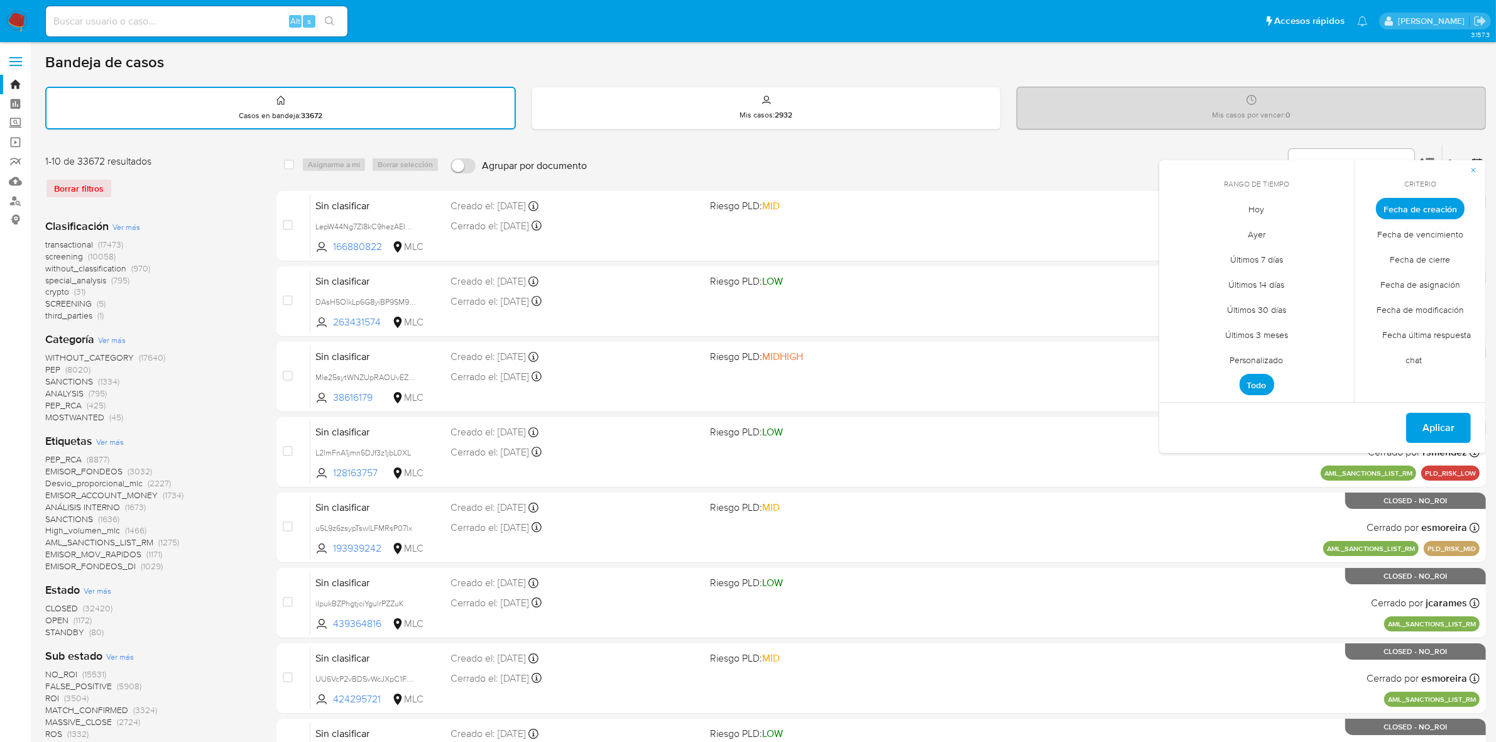
click at [1250, 358] on span "Personalizado" at bounding box center [1257, 360] width 80 height 26
click at [1179, 231] on icon "Mes anterior" at bounding box center [1178, 231] width 15 height 15
click at [1179, 230] on icon "Mes anterior" at bounding box center [1178, 231] width 15 height 15
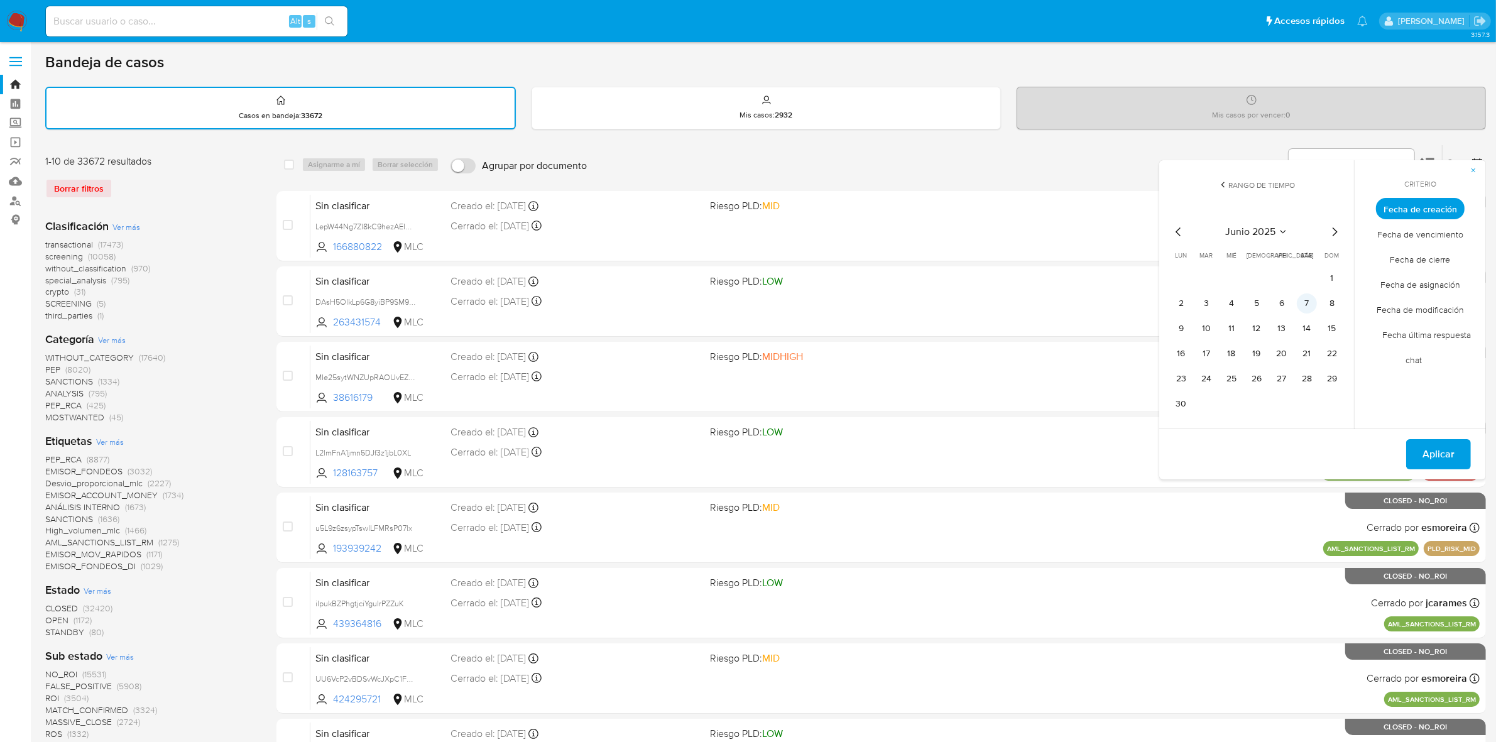
drag, startPoint x: 1326, startPoint y: 276, endPoint x: 1314, endPoint y: 293, distance: 20.2
click at [1326, 278] on button "1" at bounding box center [1332, 278] width 20 height 20
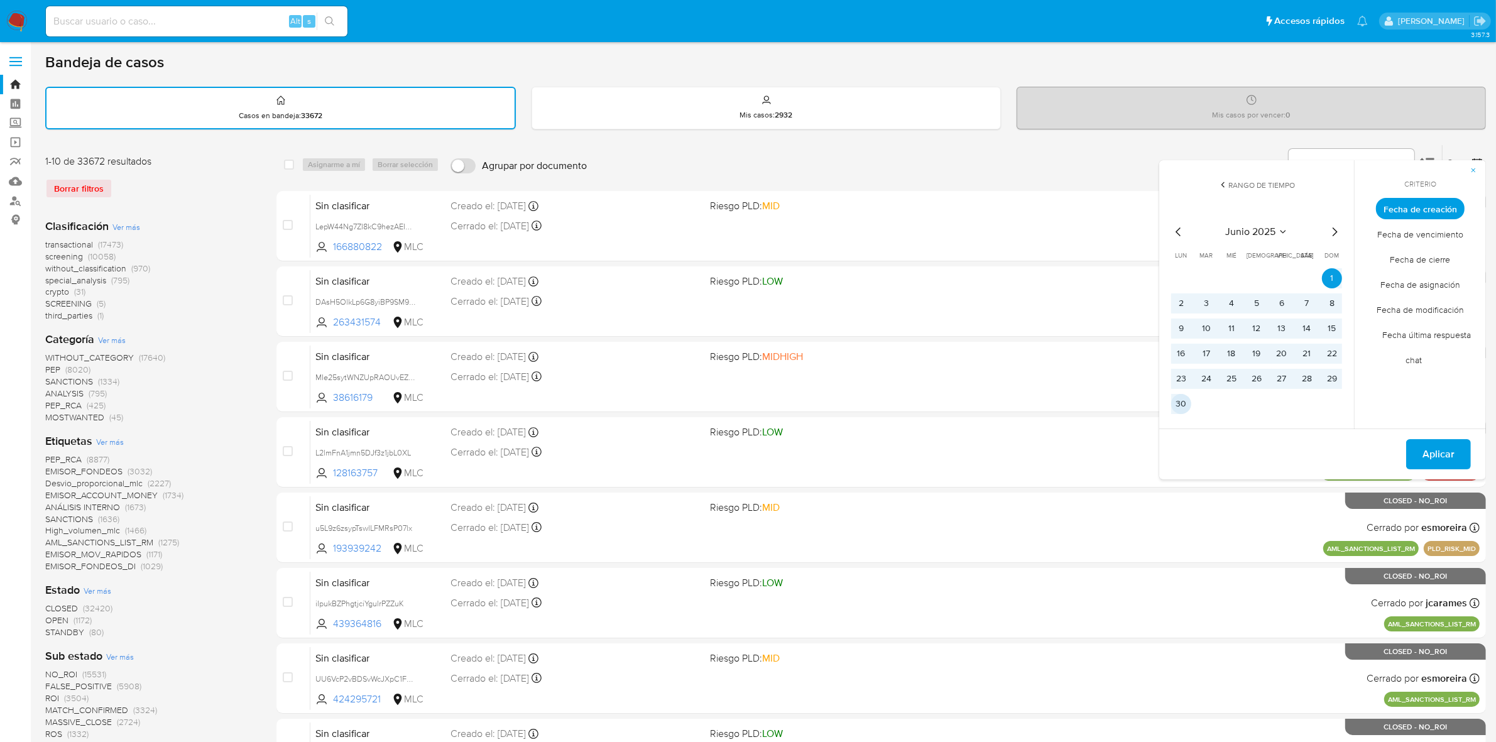
click at [1192, 398] on tr "30" at bounding box center [1256, 404] width 171 height 20
click at [1185, 406] on button "30" at bounding box center [1181, 404] width 20 height 20
click at [1458, 457] on button "Aplicar" at bounding box center [1438, 454] width 65 height 30
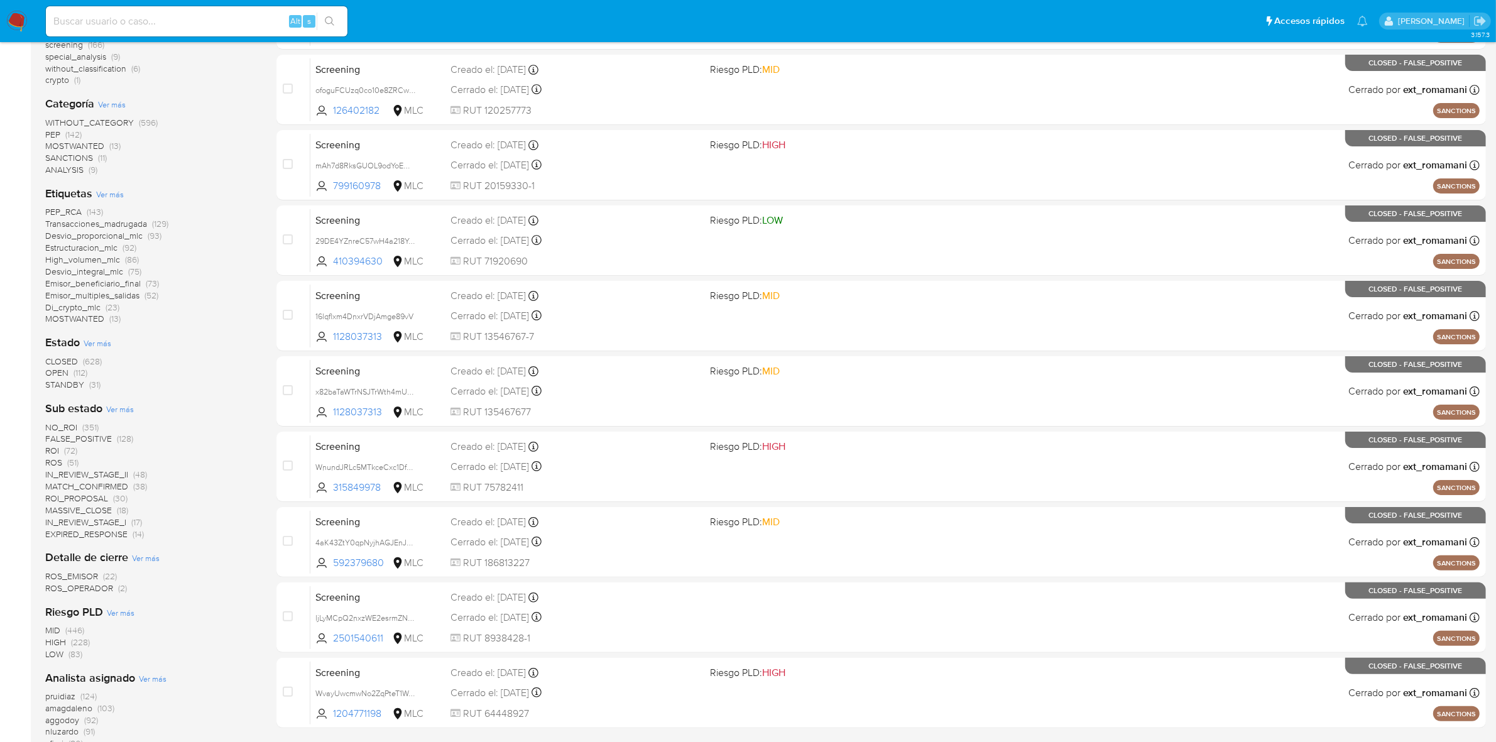
scroll to position [236, 0]
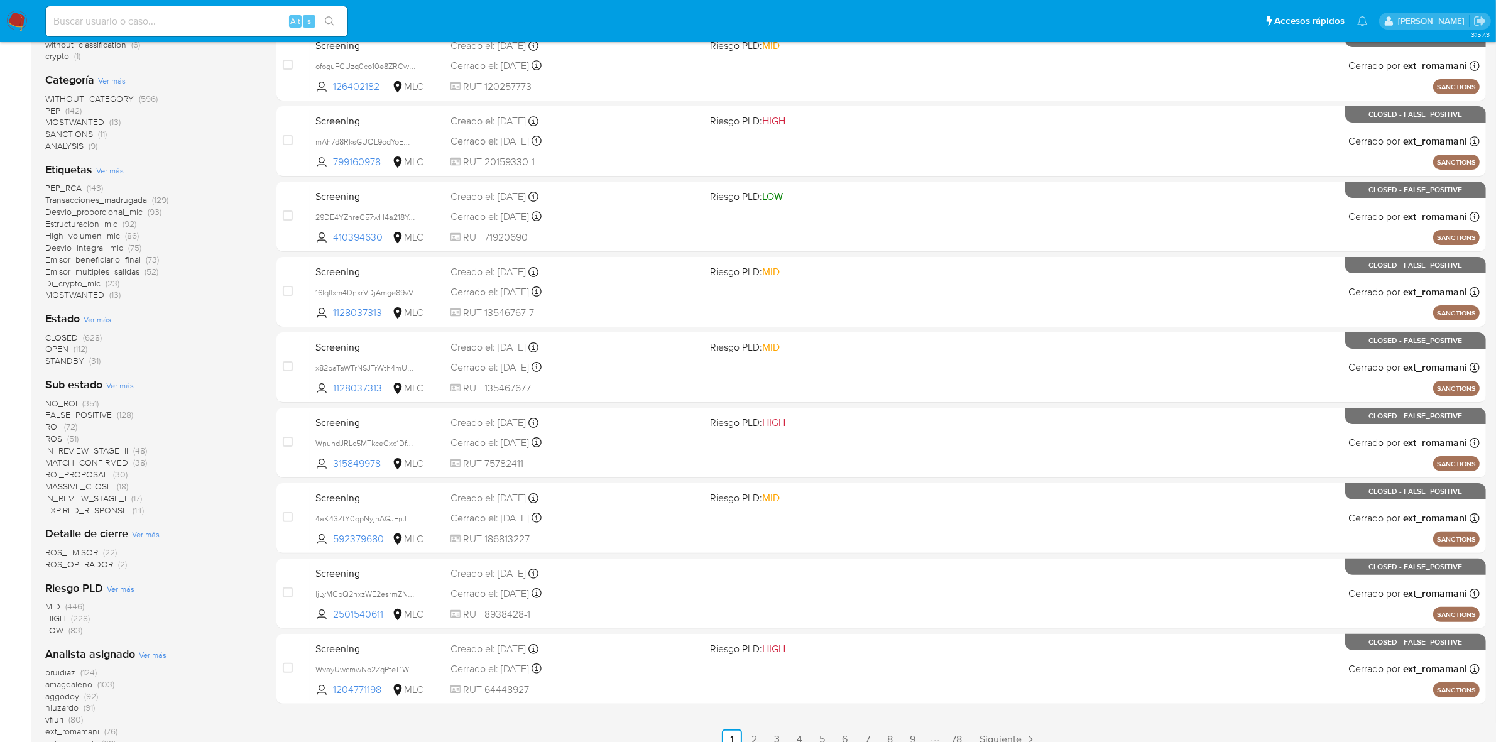
click at [53, 347] on span "OPEN" at bounding box center [56, 348] width 23 height 13
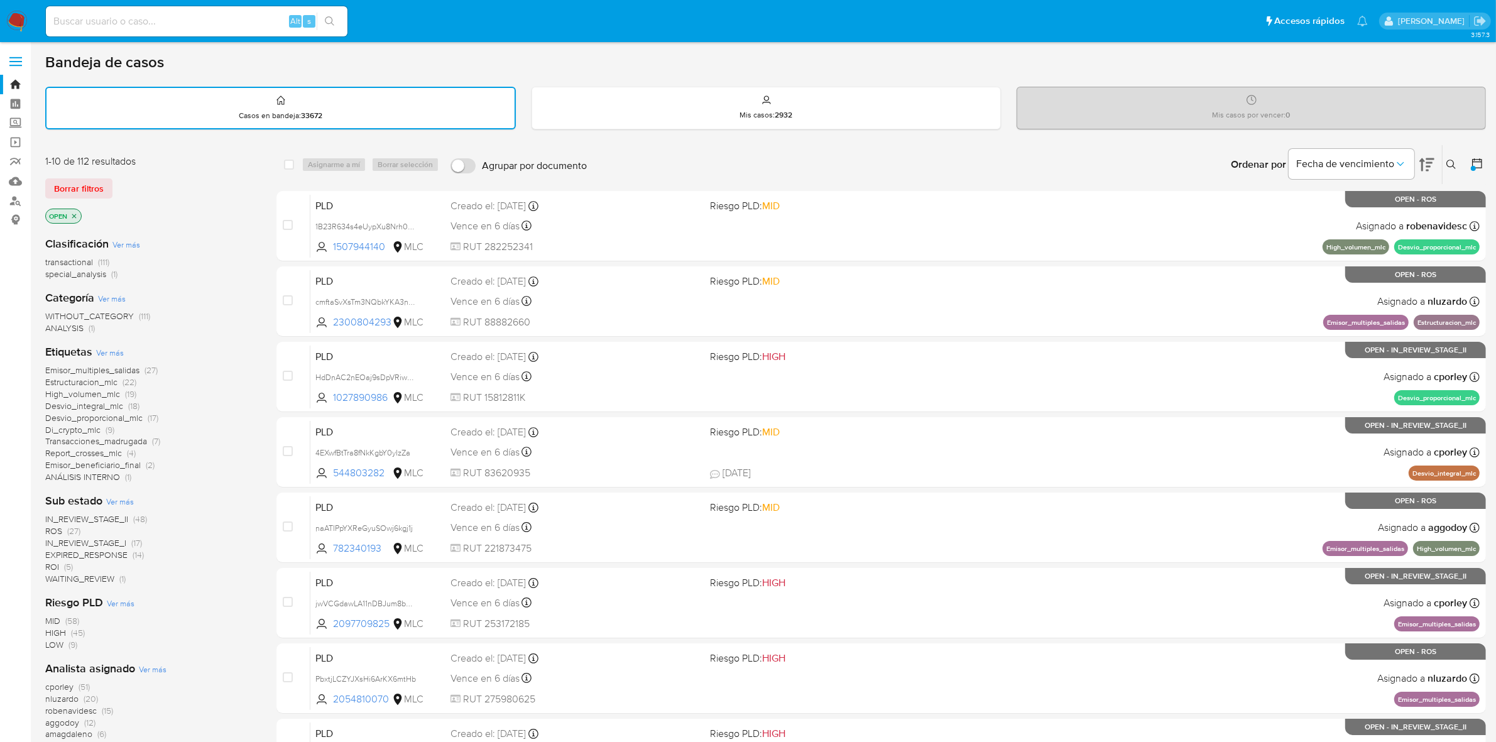
click at [19, 17] on img at bounding box center [16, 21] width 21 height 21
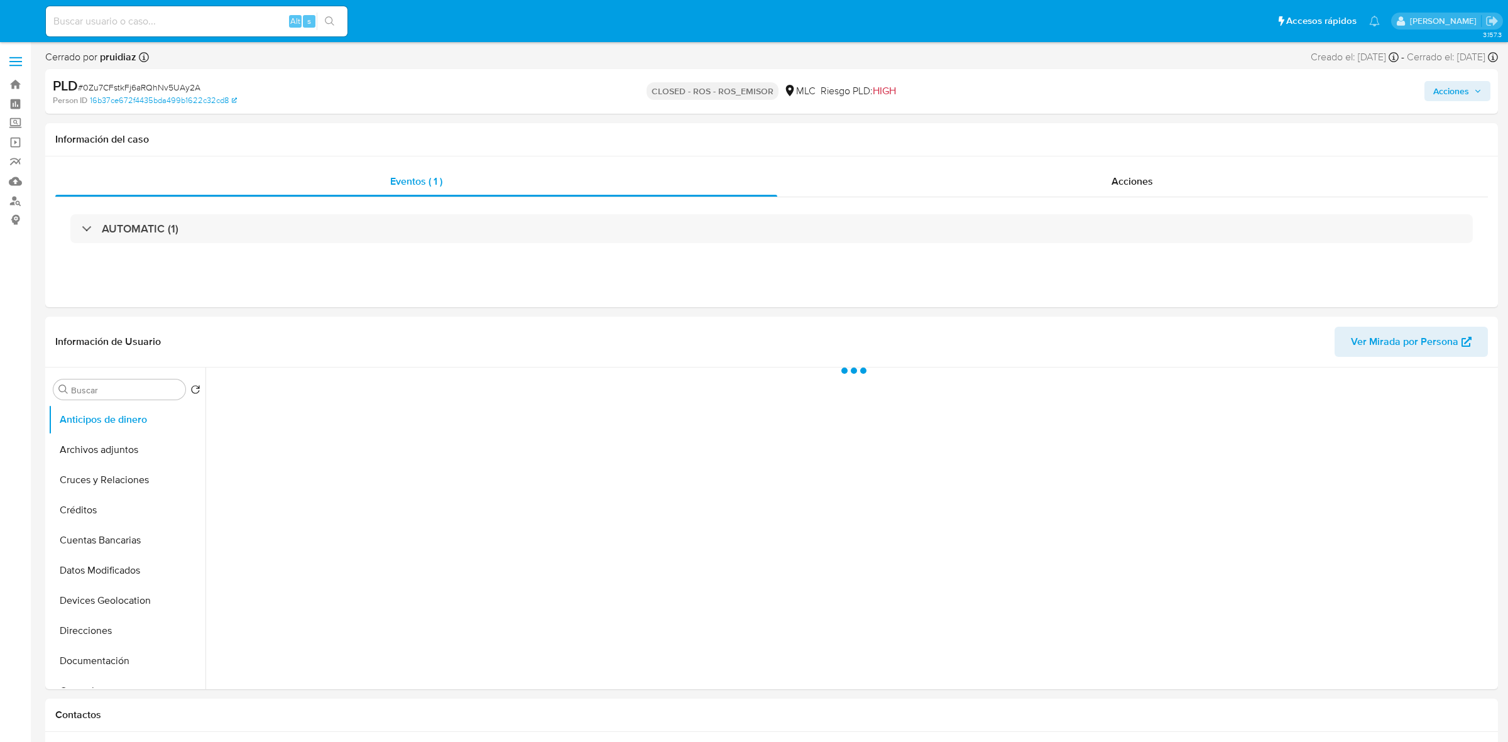
select select "10"
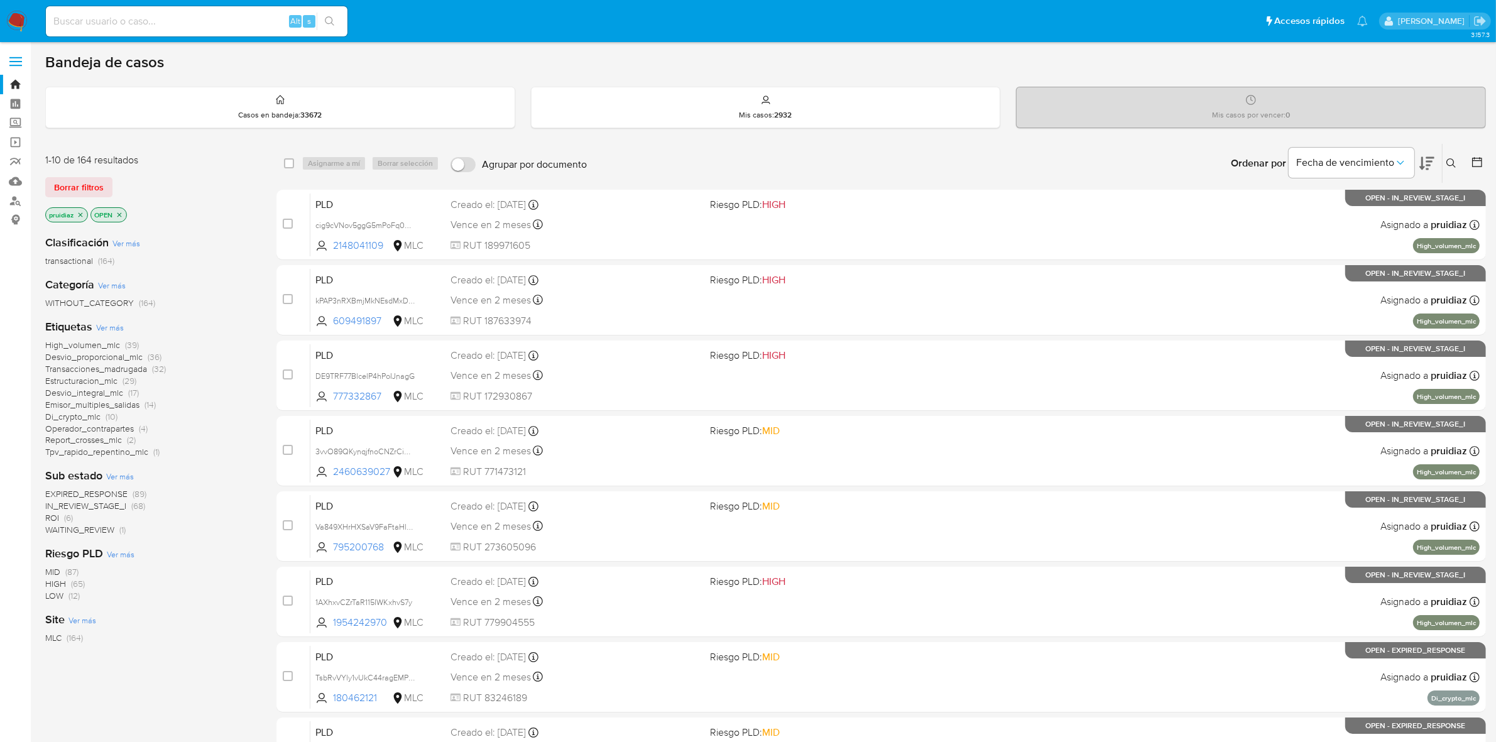
click at [1436, 162] on div "Ordenar por Fecha de vencimiento" at bounding box center [1331, 163] width 221 height 39
click at [1428, 163] on icon at bounding box center [1426, 163] width 15 height 15
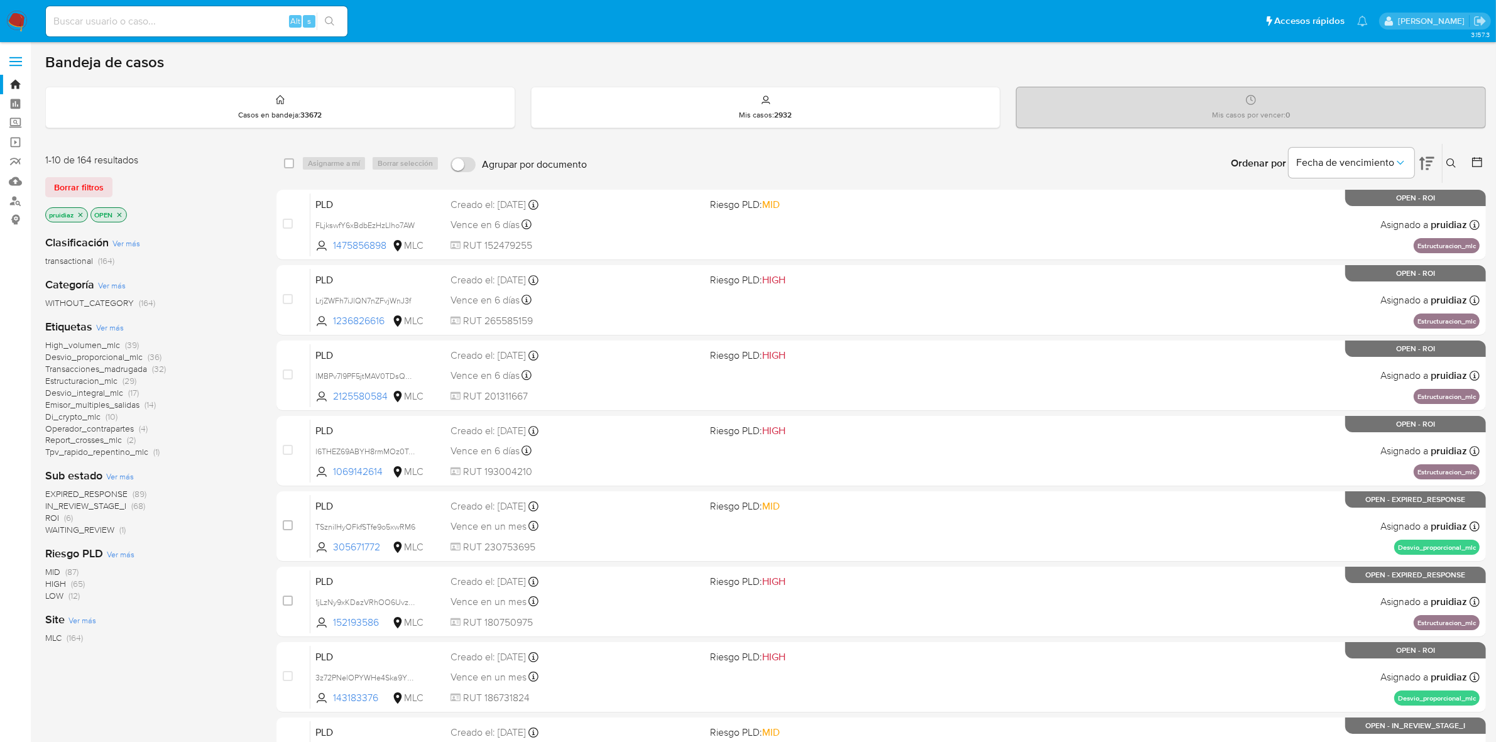
click at [20, 13] on img at bounding box center [16, 21] width 21 height 21
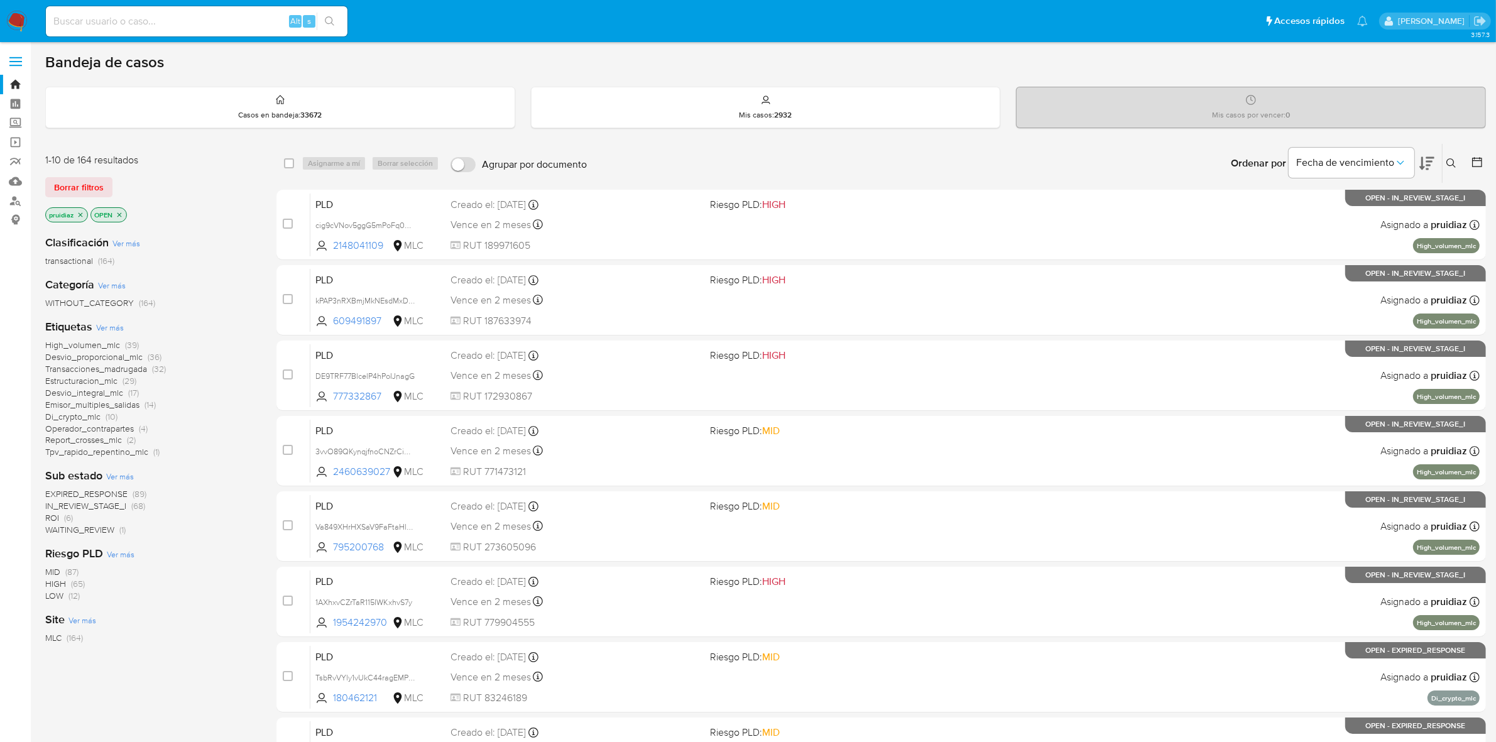
click at [1424, 168] on icon at bounding box center [1426, 163] width 15 height 15
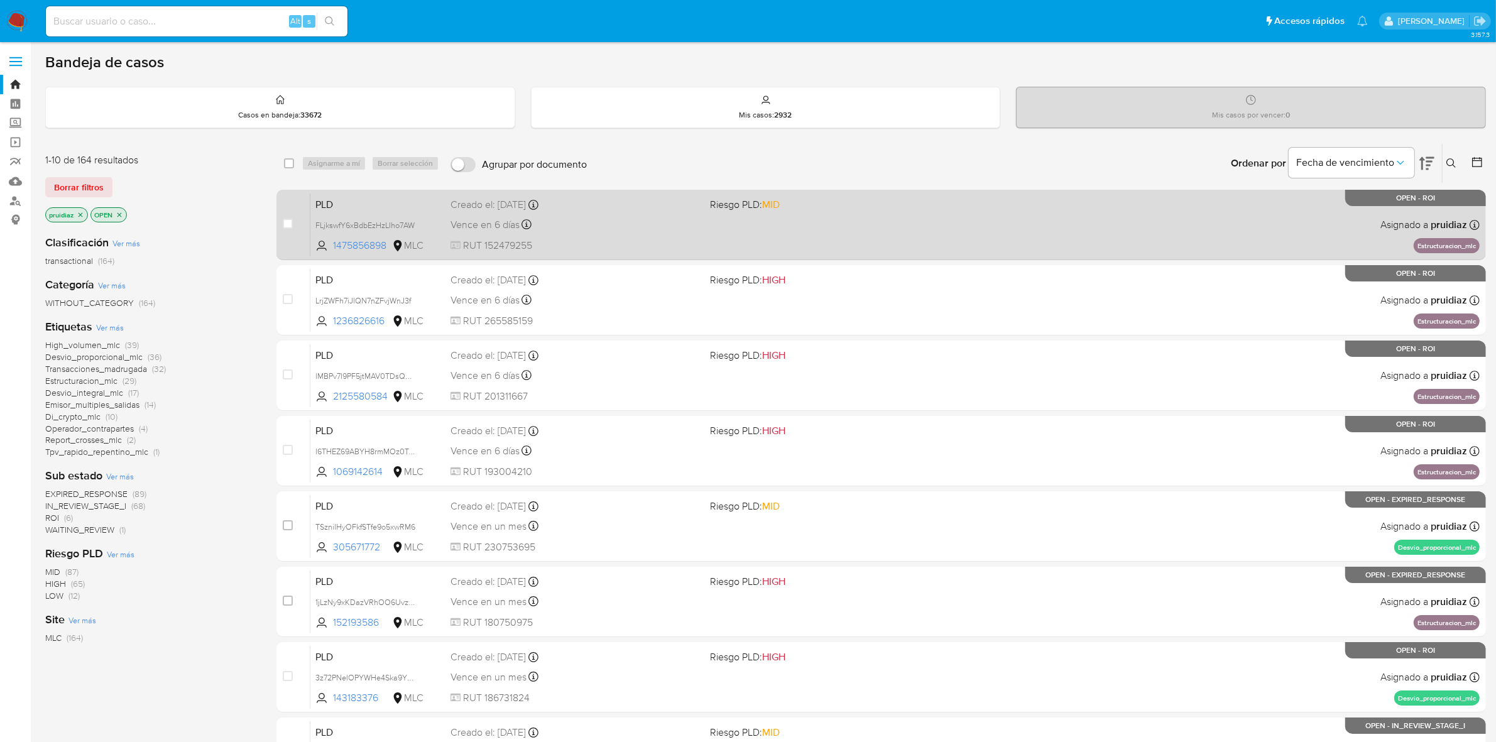
click at [586, 242] on span "RUT 152479255" at bounding box center [575, 246] width 250 height 14
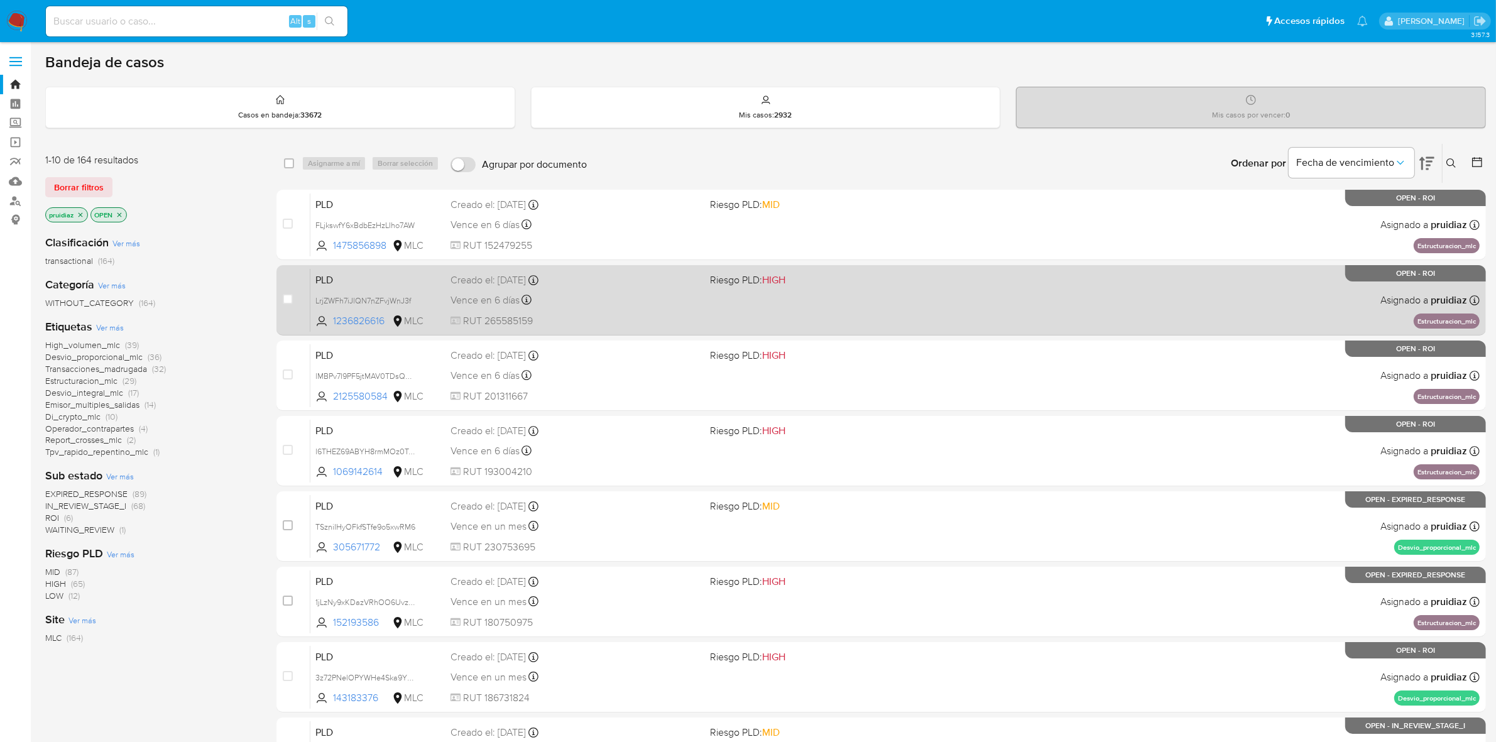
click at [619, 306] on div "Vence en 6 días Vence el 10/09/2025 06:05:29" at bounding box center [575, 300] width 250 height 17
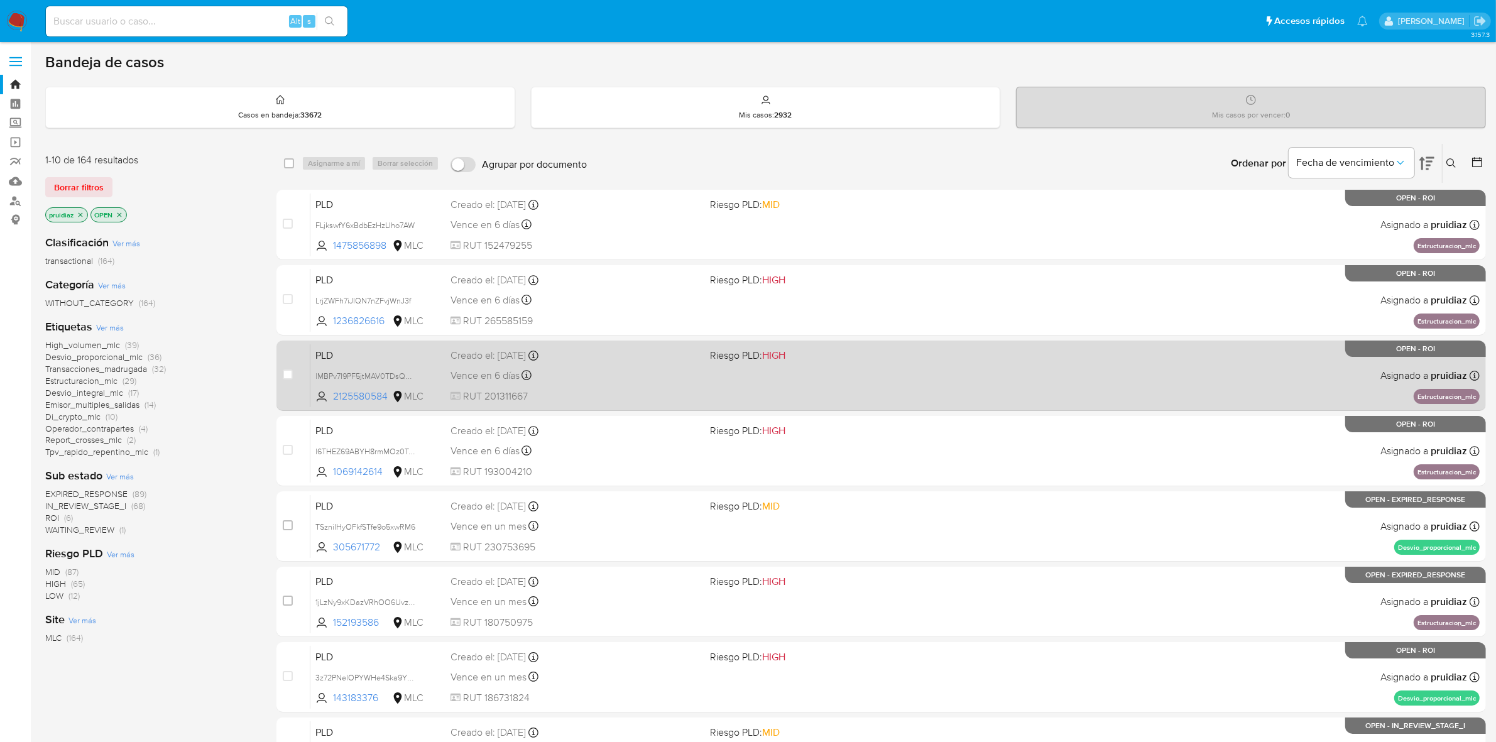
click at [619, 393] on span "RUT 201311667" at bounding box center [575, 397] width 250 height 14
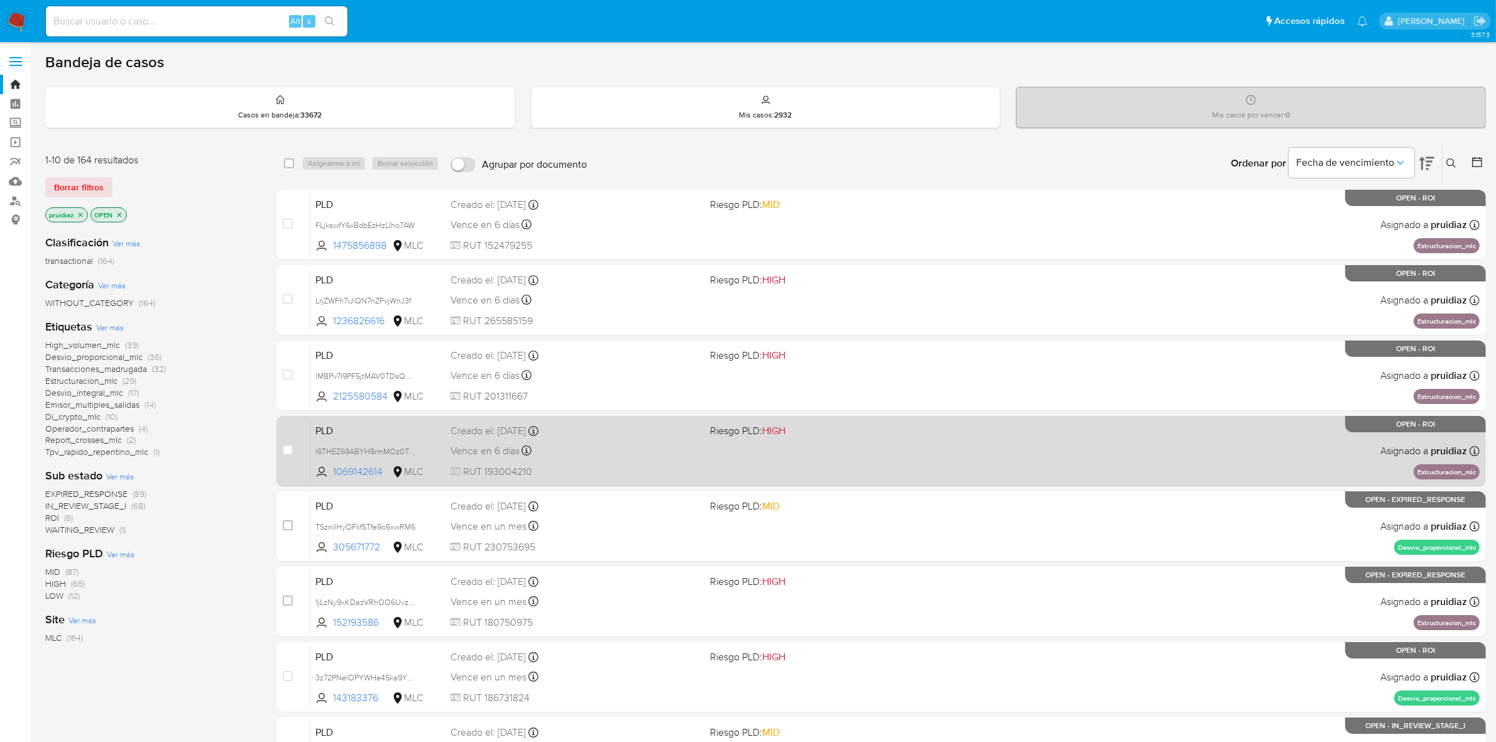
click at [623, 463] on div "PLD l6THEZ69ABYH8rmMOz0TpLIG 1069142614 MLC Riesgo PLD: HIGH Creado el: 12/06/2…" at bounding box center [894, 450] width 1169 height 63
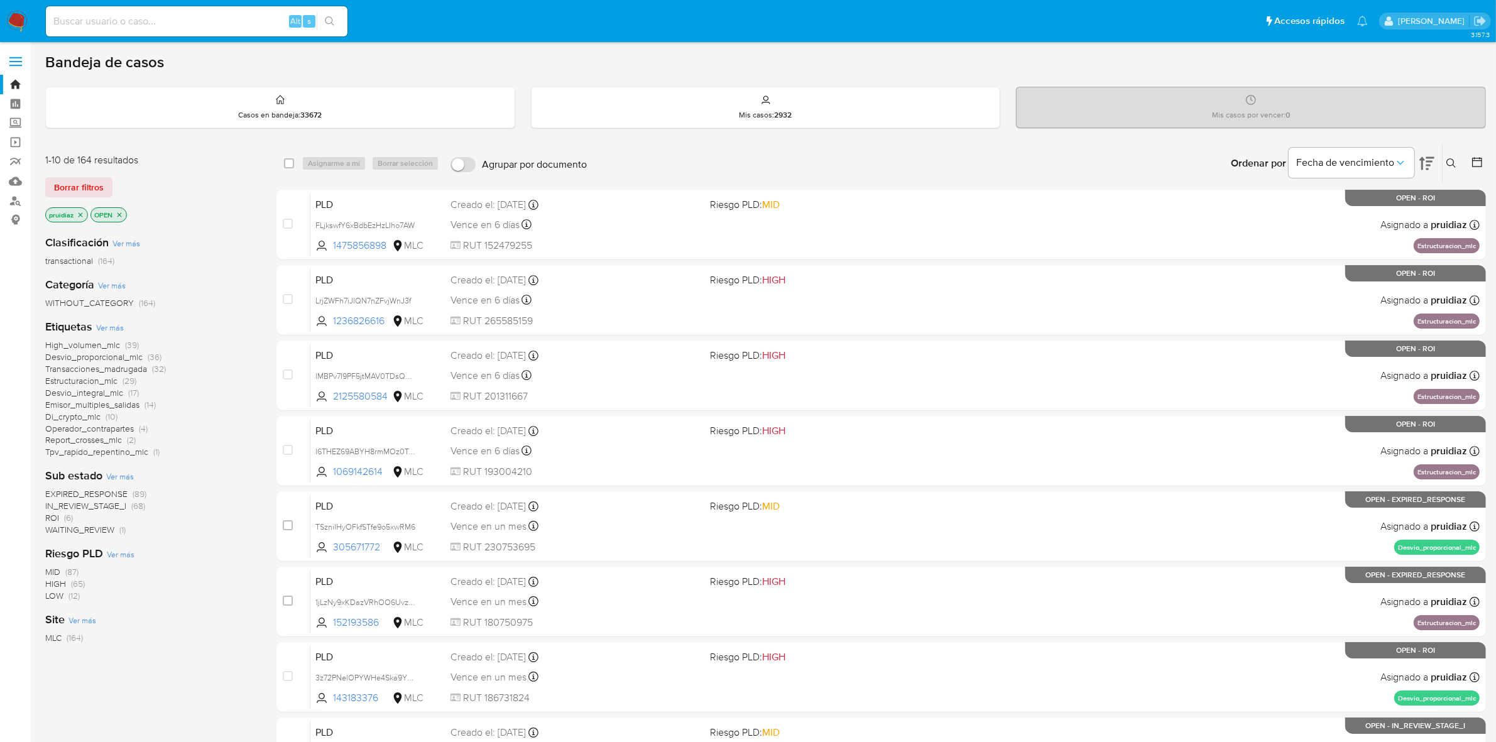
click at [11, 20] on img at bounding box center [16, 21] width 21 height 21
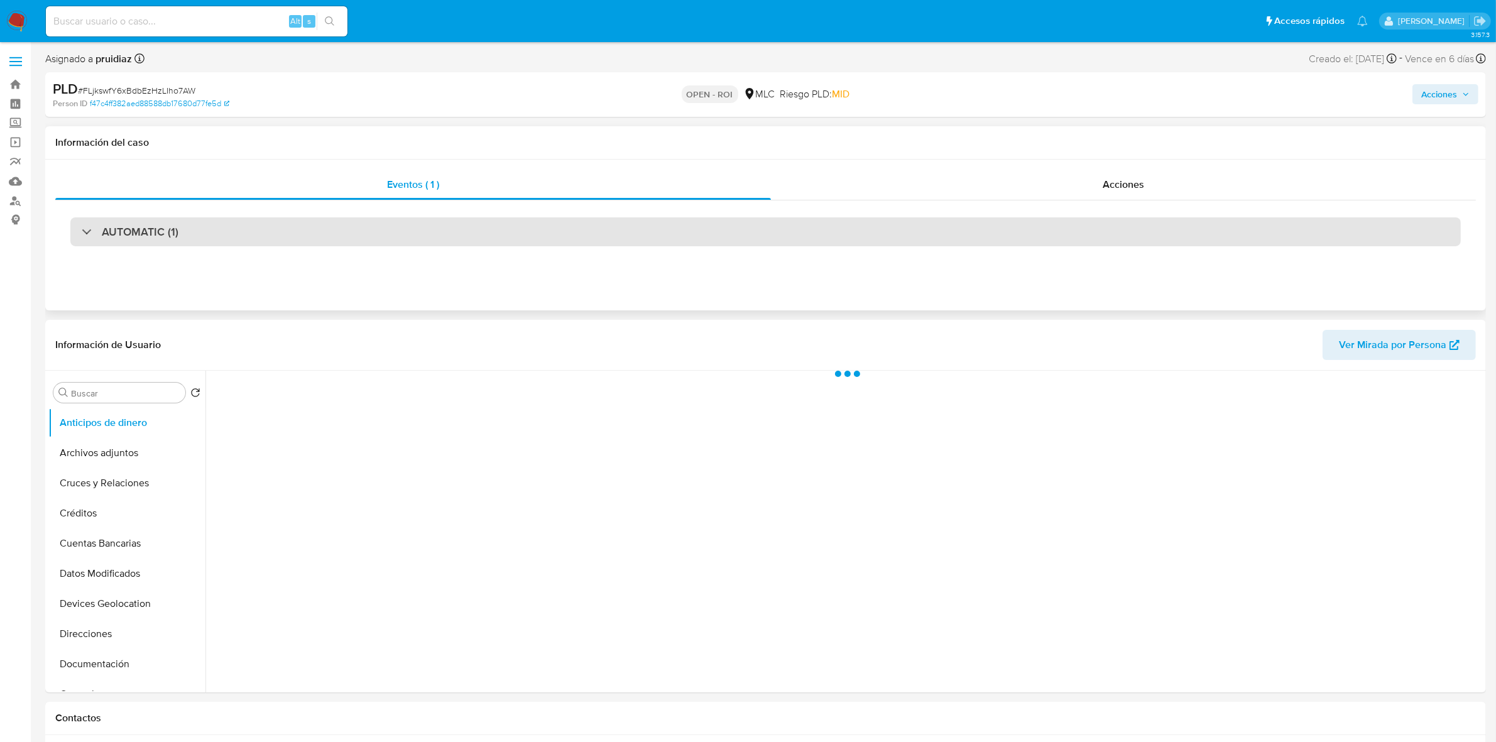
click at [155, 227] on h3 "AUTOMATIC (1)" at bounding box center [140, 232] width 77 height 14
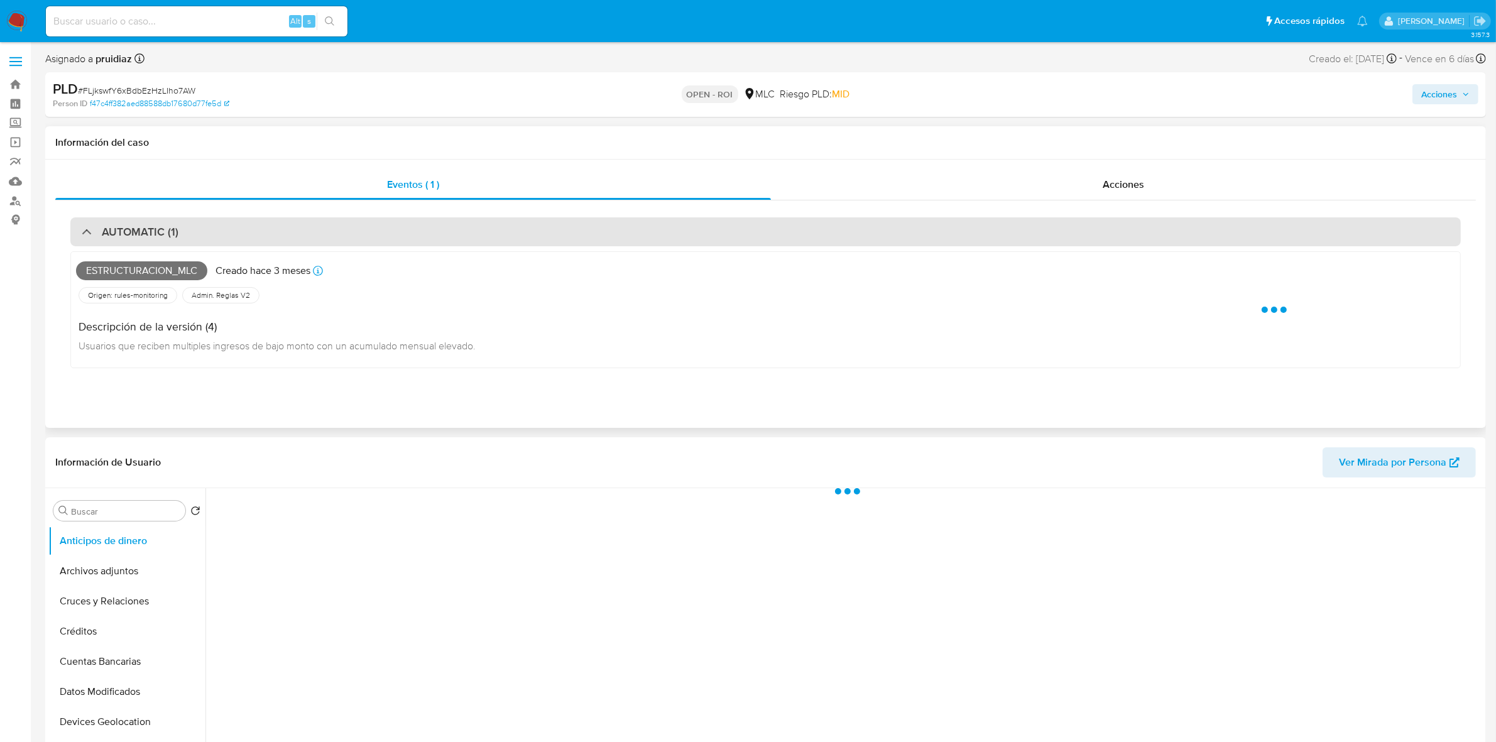
select select "10"
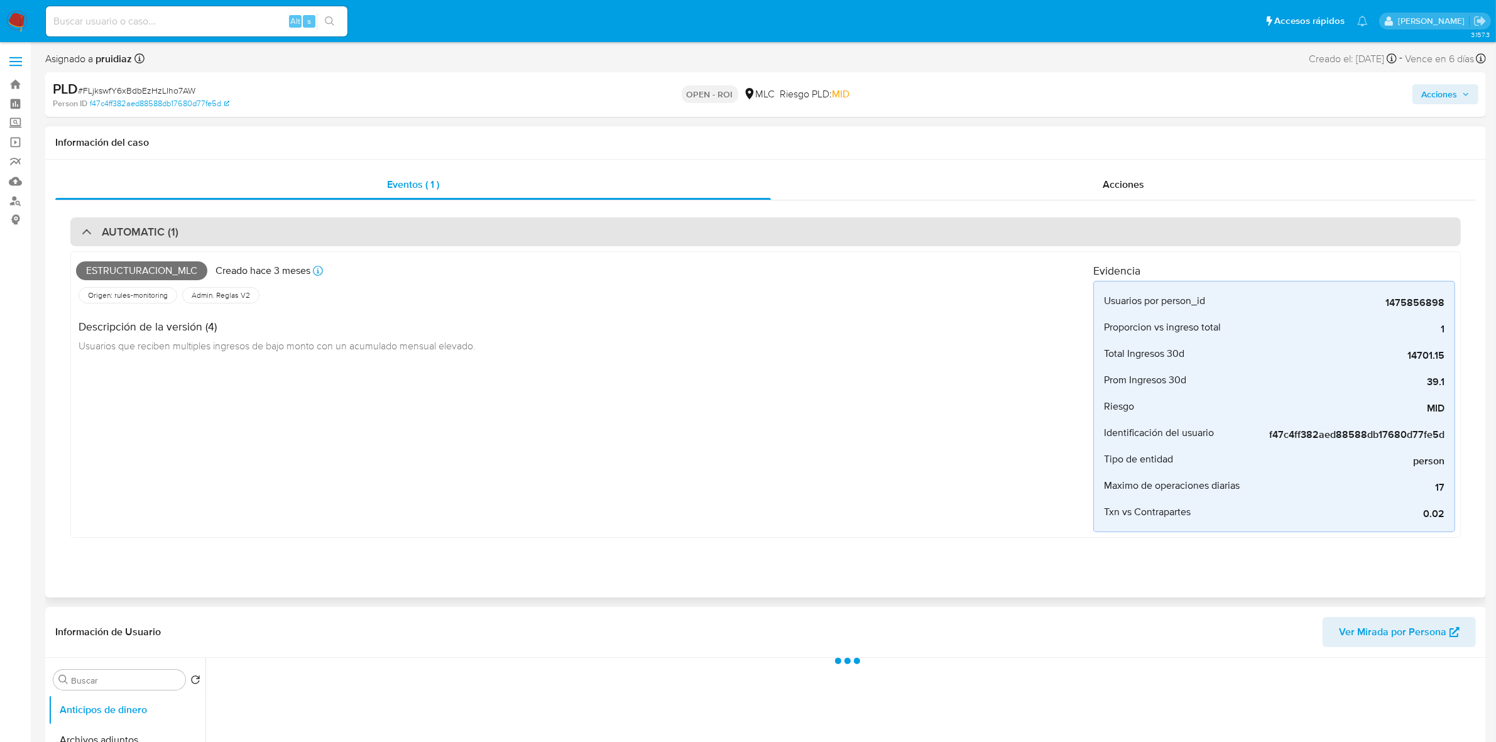
click at [155, 227] on h3 "AUTOMATIC (1)" at bounding box center [140, 232] width 77 height 14
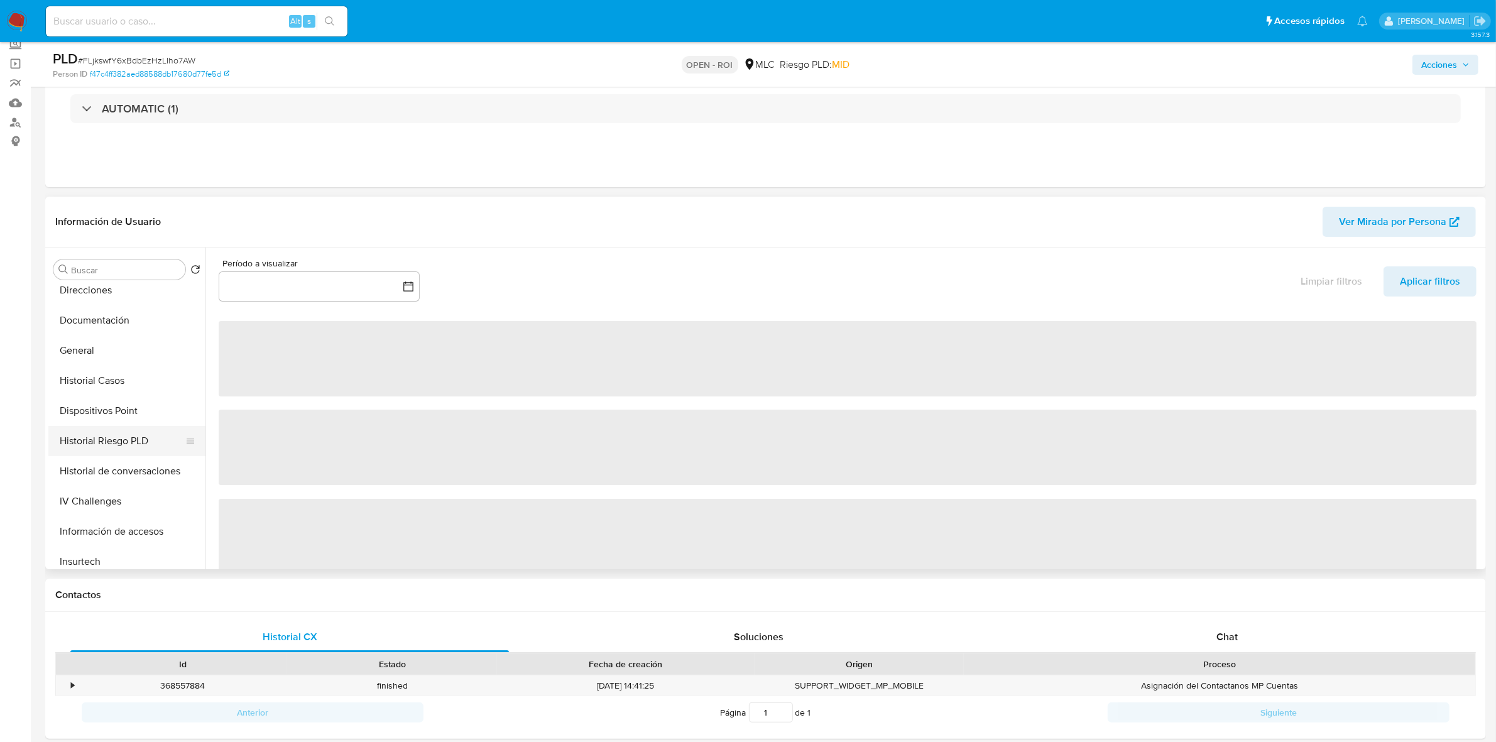
scroll to position [236, 0]
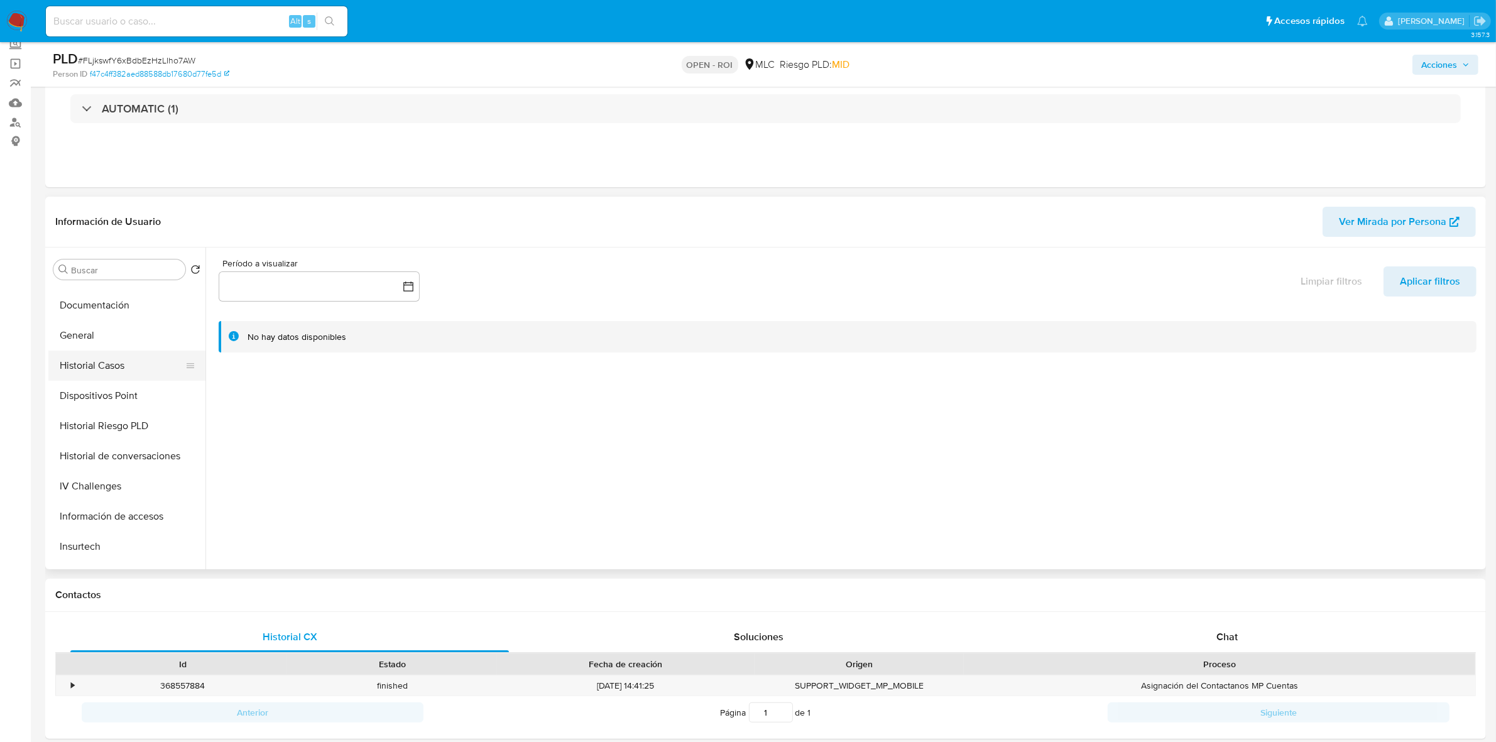
click at [106, 366] on button "Historial Casos" at bounding box center [121, 366] width 147 height 30
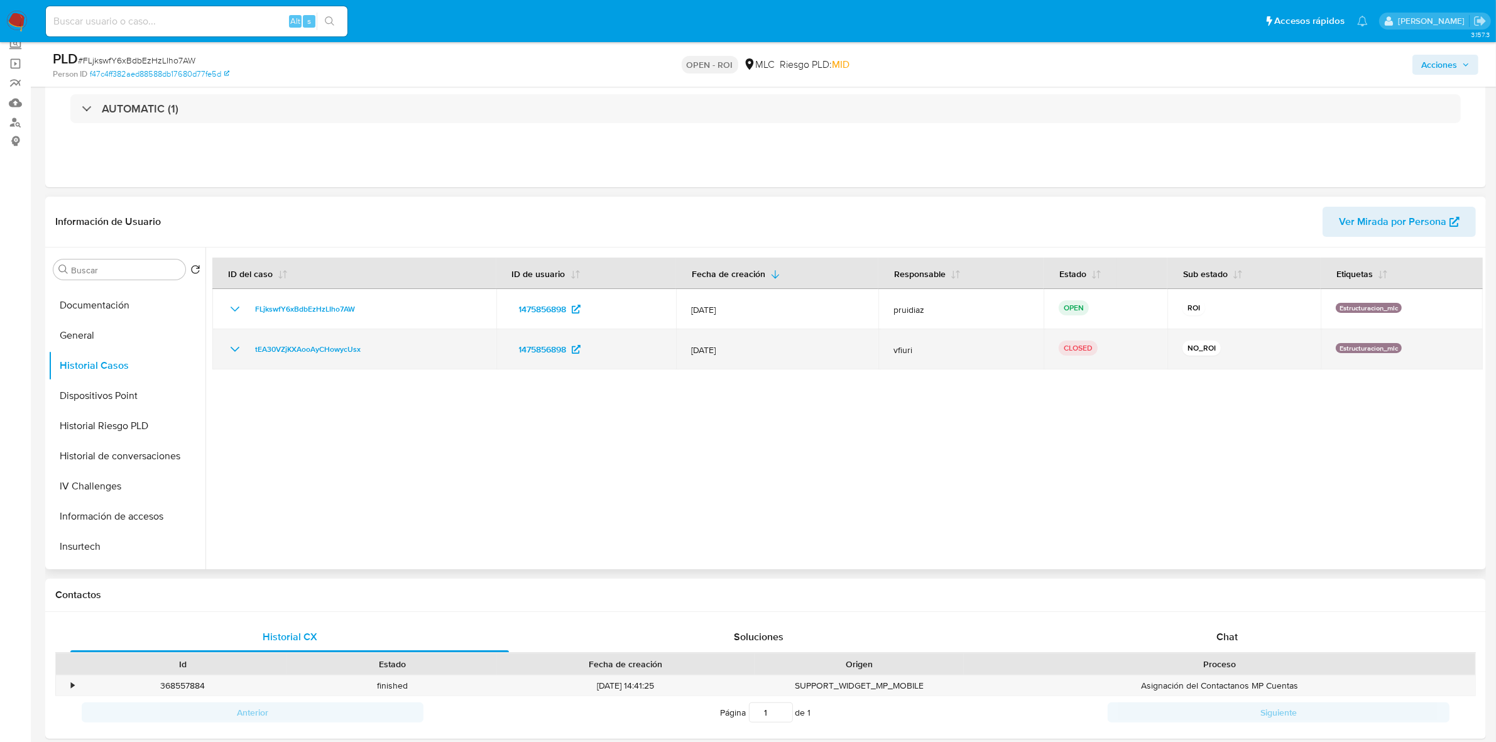
scroll to position [0, 0]
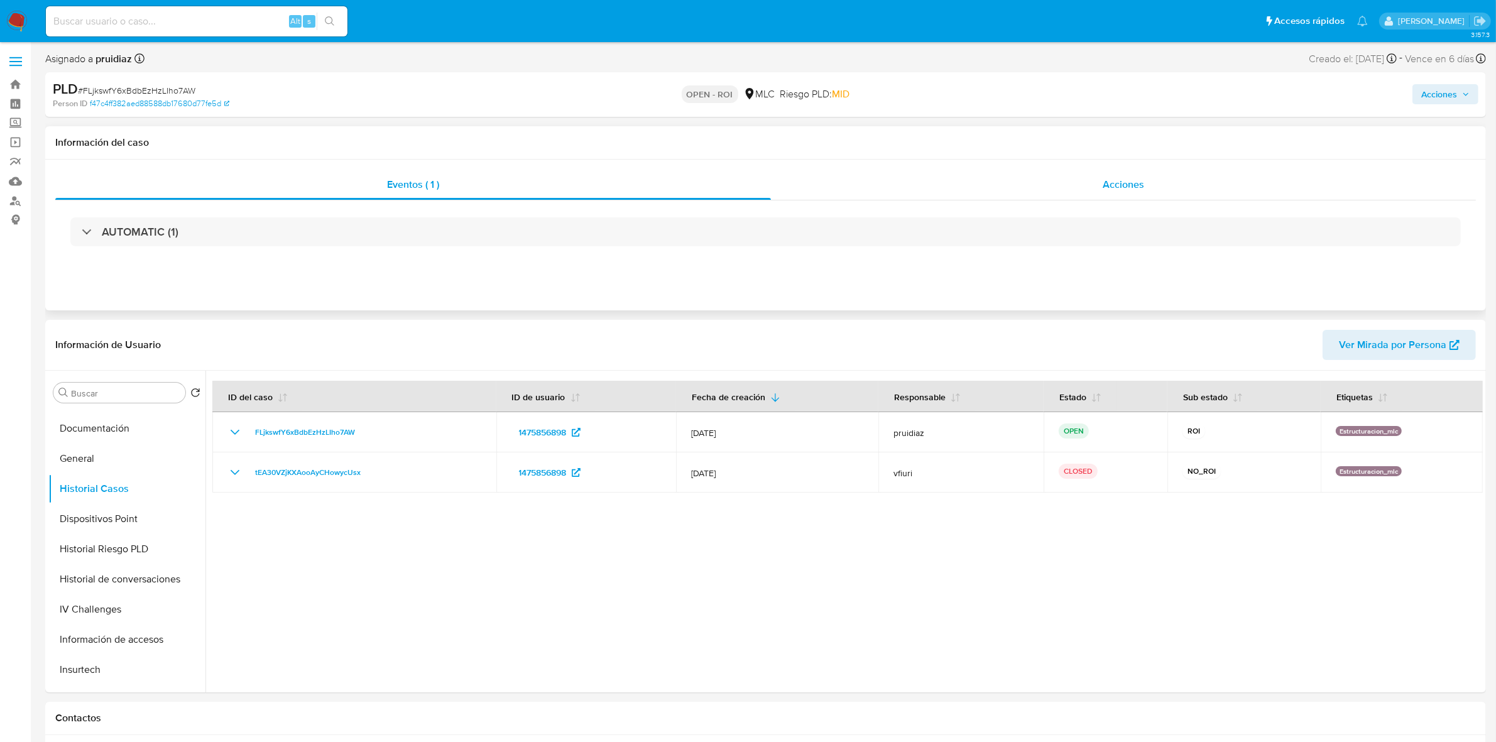
click at [1135, 173] on div "Acciones" at bounding box center [1123, 185] width 705 height 30
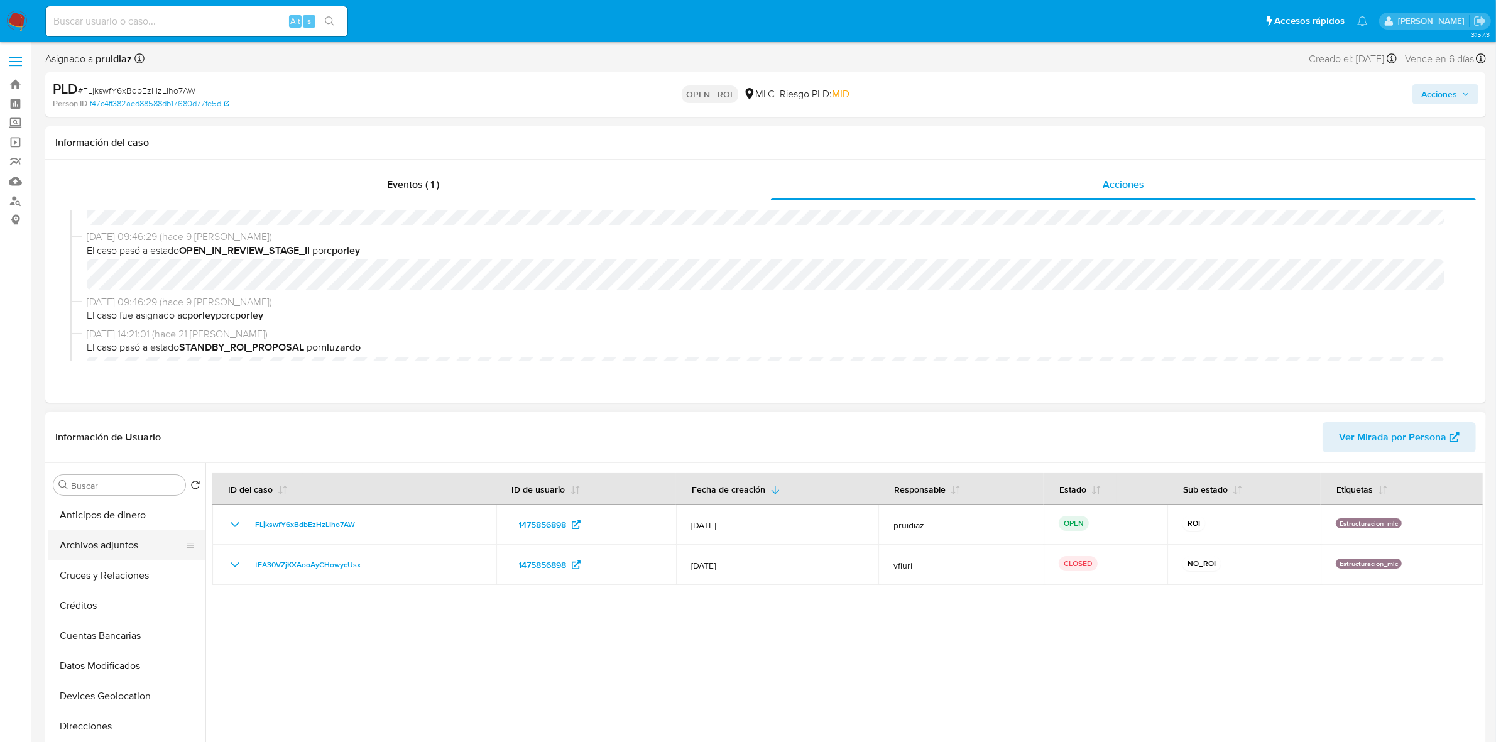
click at [102, 547] on button "Archivos adjuntos" at bounding box center [121, 545] width 147 height 30
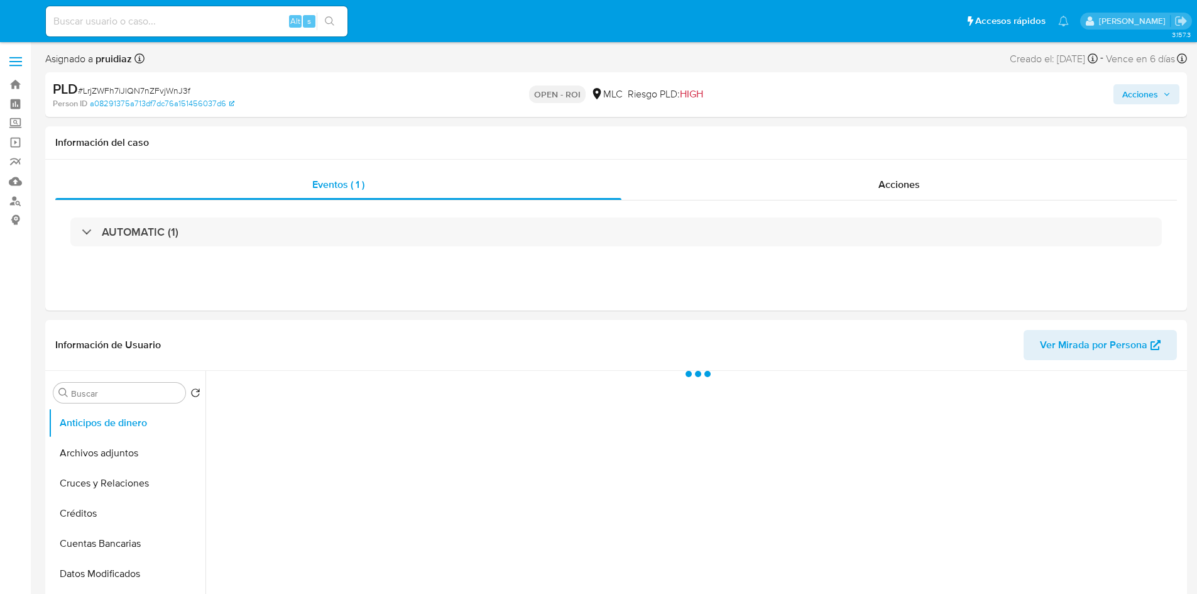
select select "10"
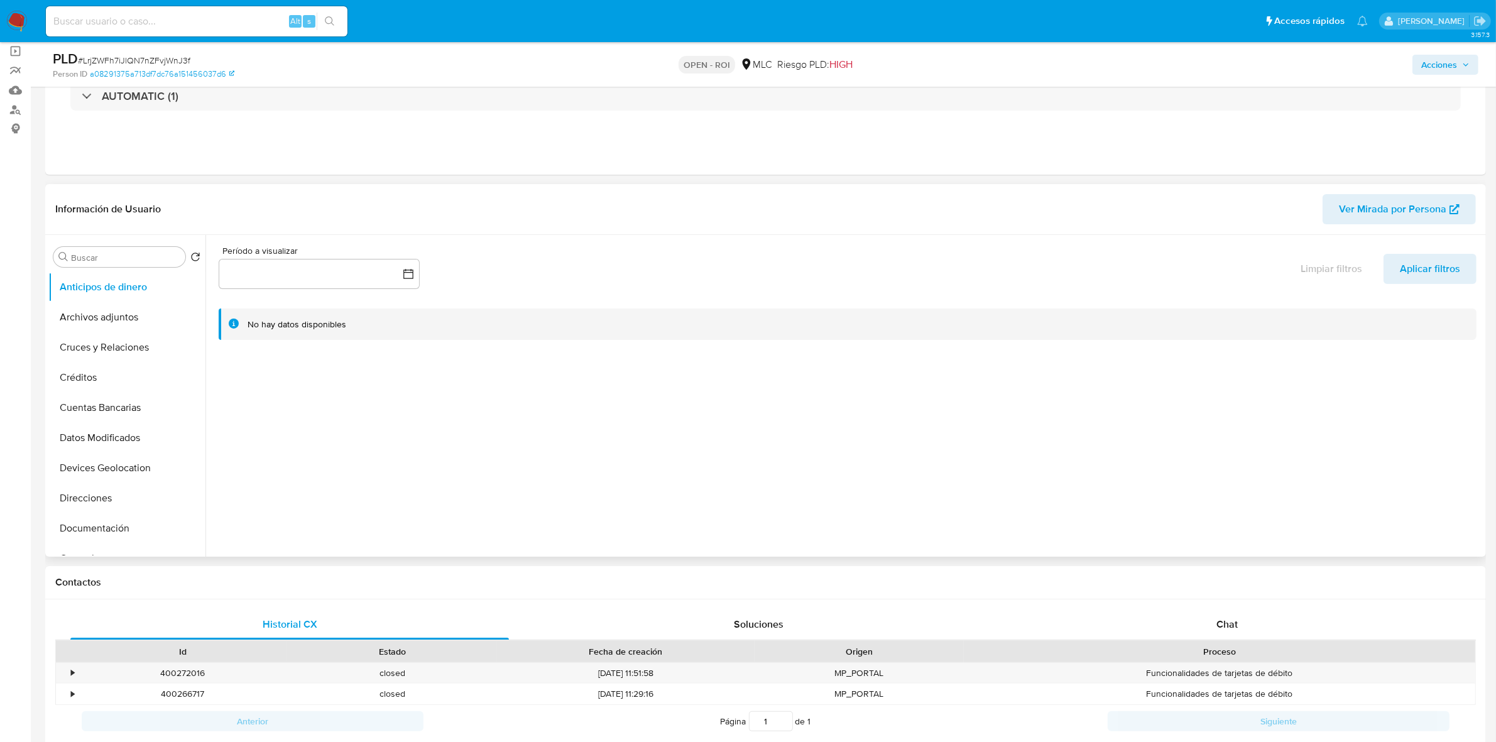
scroll to position [157, 0]
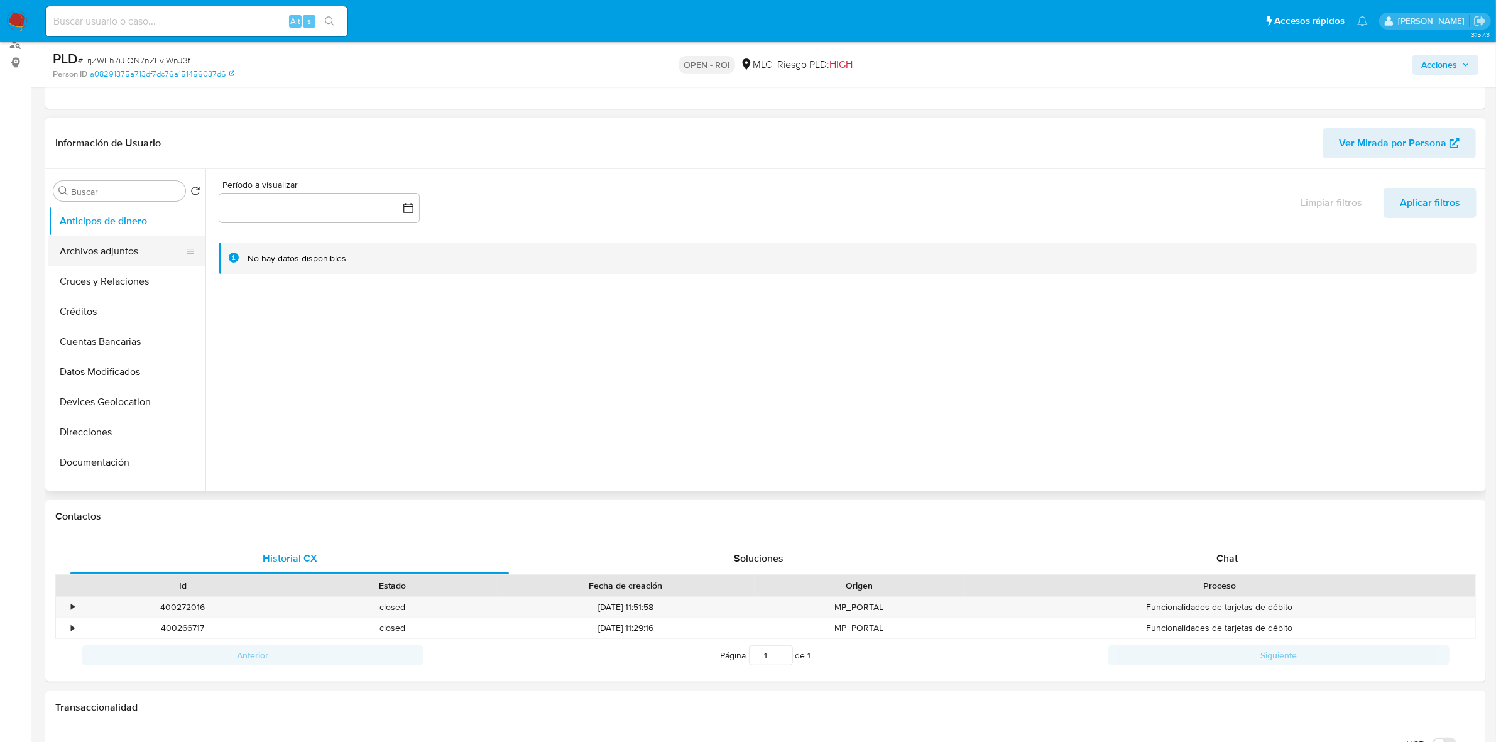
click at [123, 254] on button "Archivos adjuntos" at bounding box center [121, 251] width 147 height 30
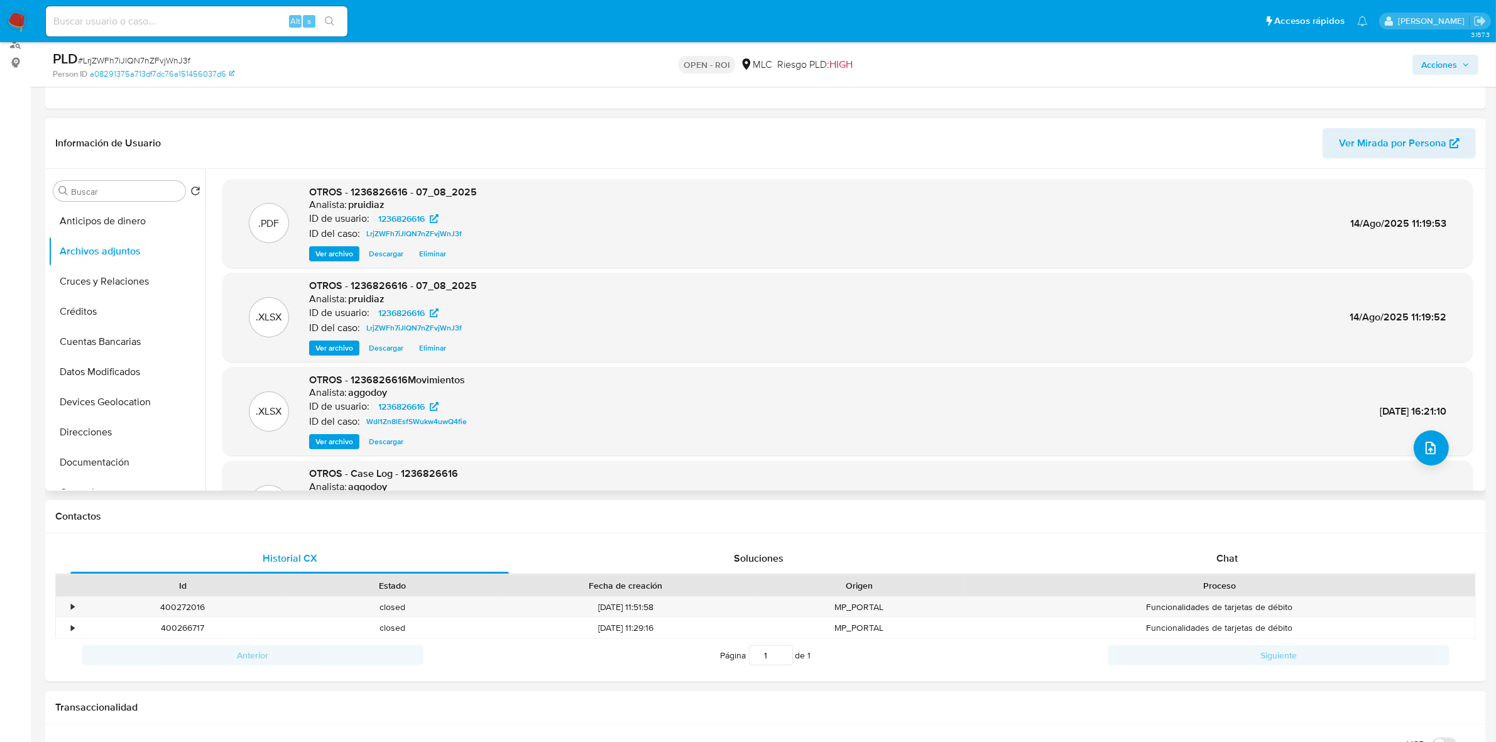
scroll to position [0, 0]
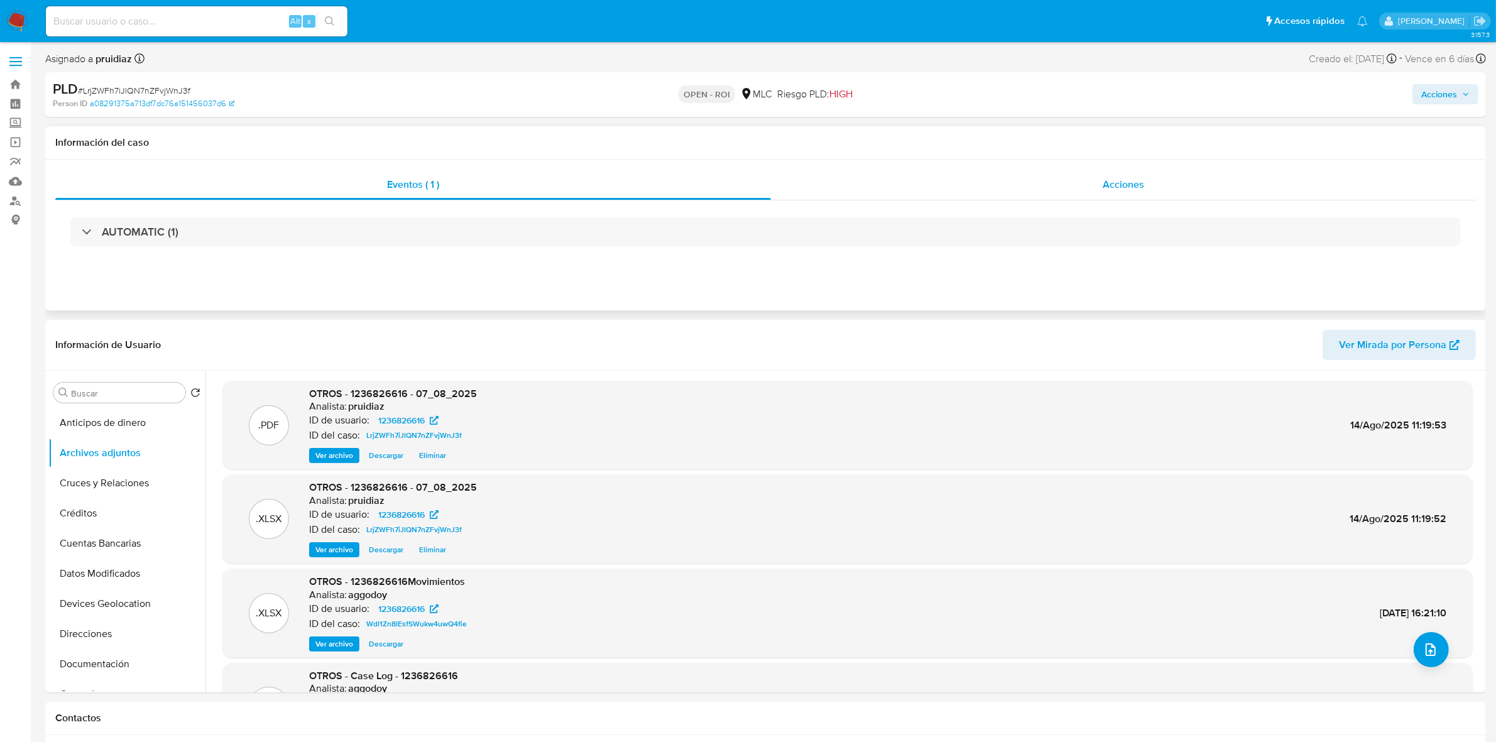
click at [1123, 173] on div "Acciones" at bounding box center [1123, 185] width 705 height 30
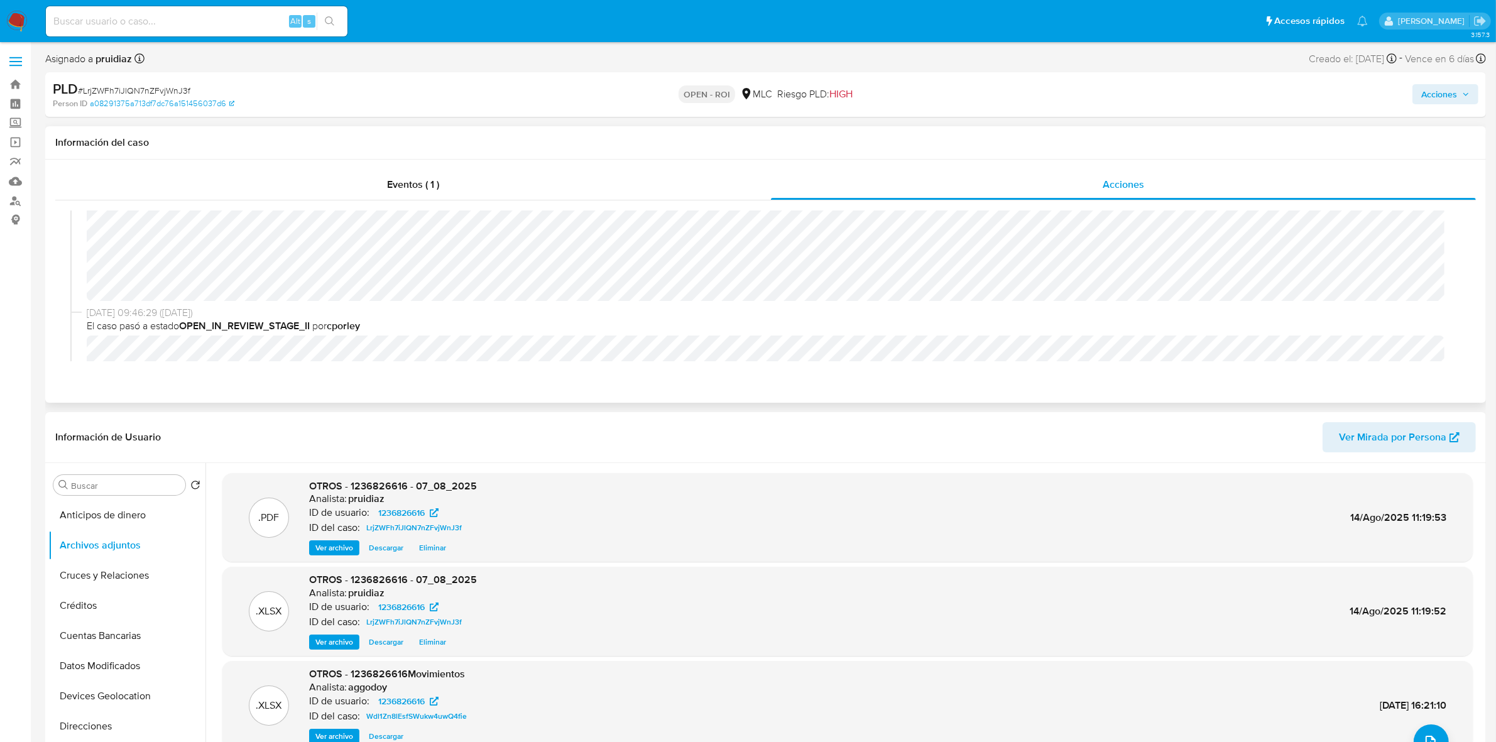
scroll to position [79, 0]
click at [1196, 92] on span "Acciones" at bounding box center [1439, 94] width 36 height 20
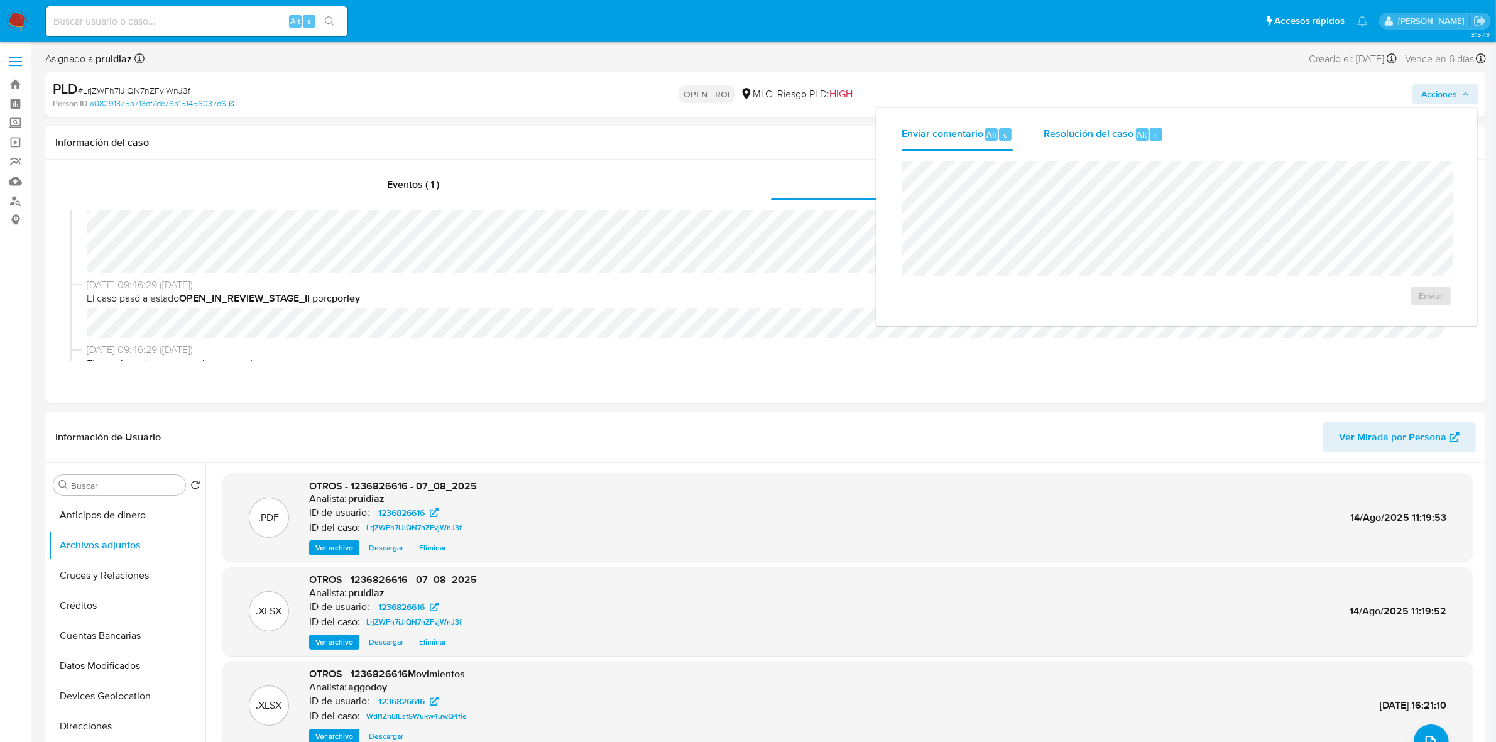
click at [1096, 129] on span "Resolución del caso" at bounding box center [1089, 134] width 90 height 14
click at [1196, 316] on span "ROI" at bounding box center [1395, 309] width 62 height 28
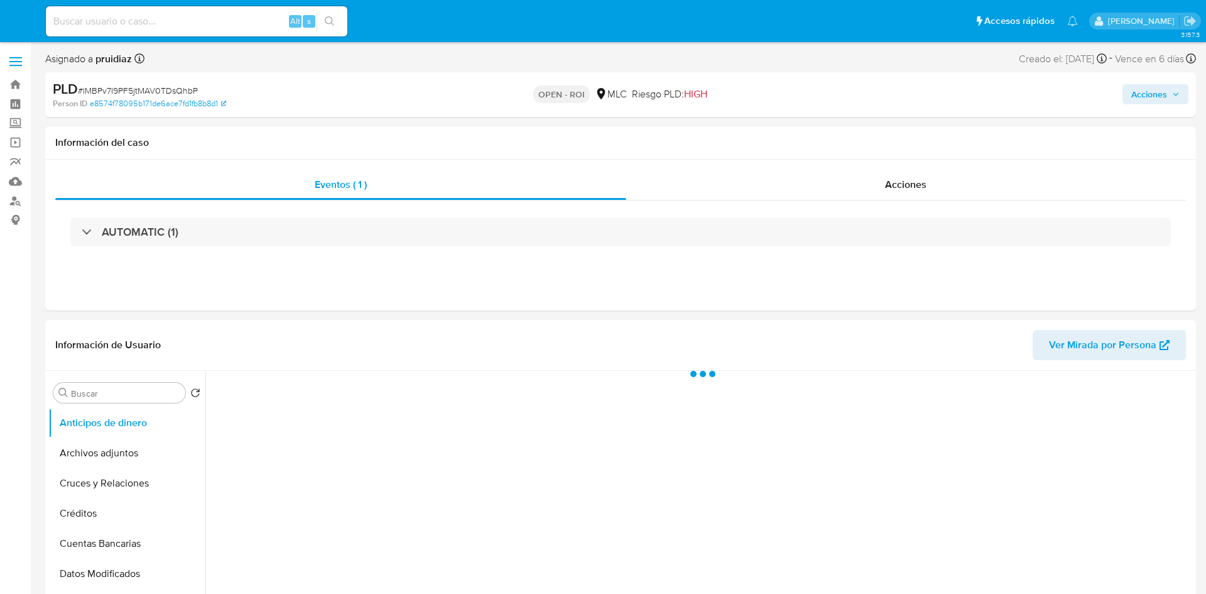
select select "10"
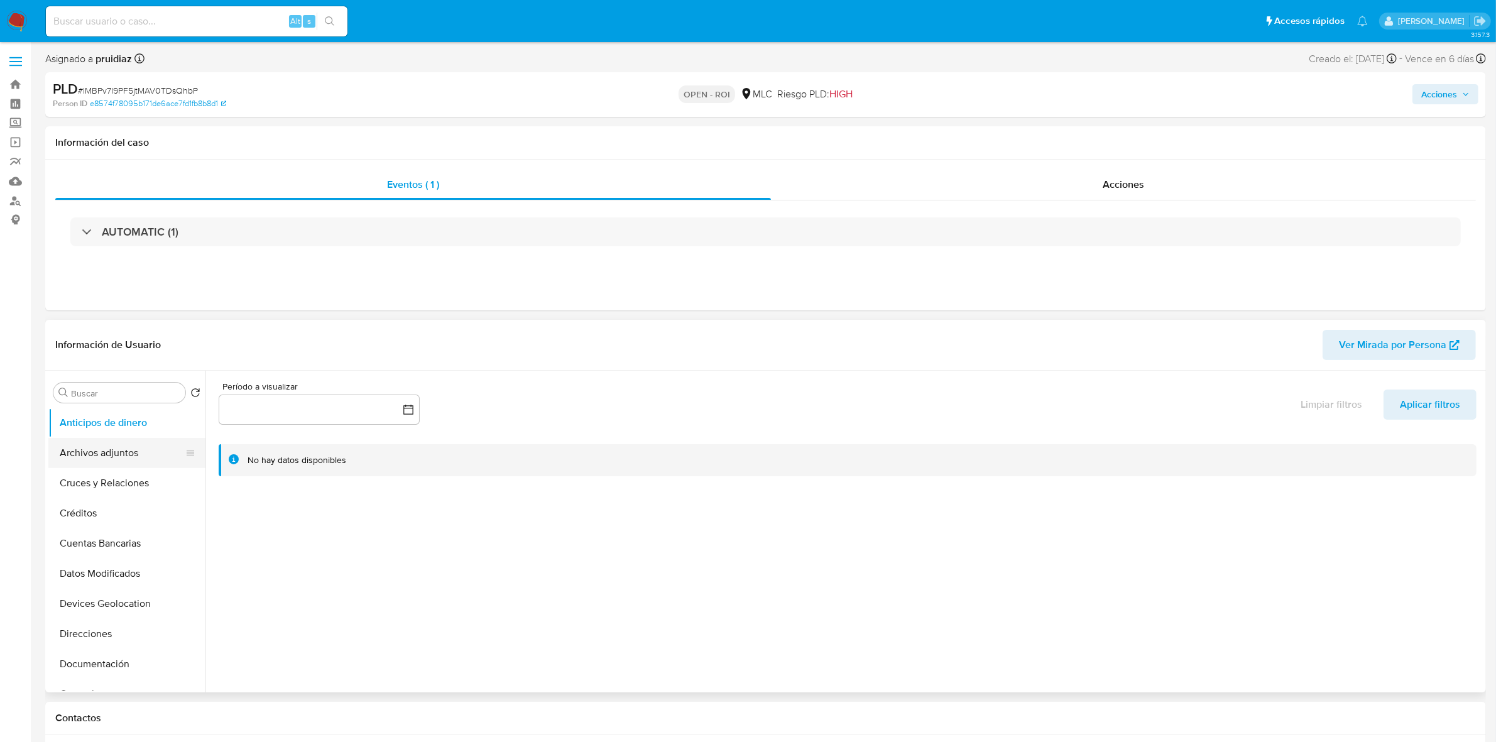
click at [98, 457] on button "Archivos adjuntos" at bounding box center [121, 453] width 147 height 30
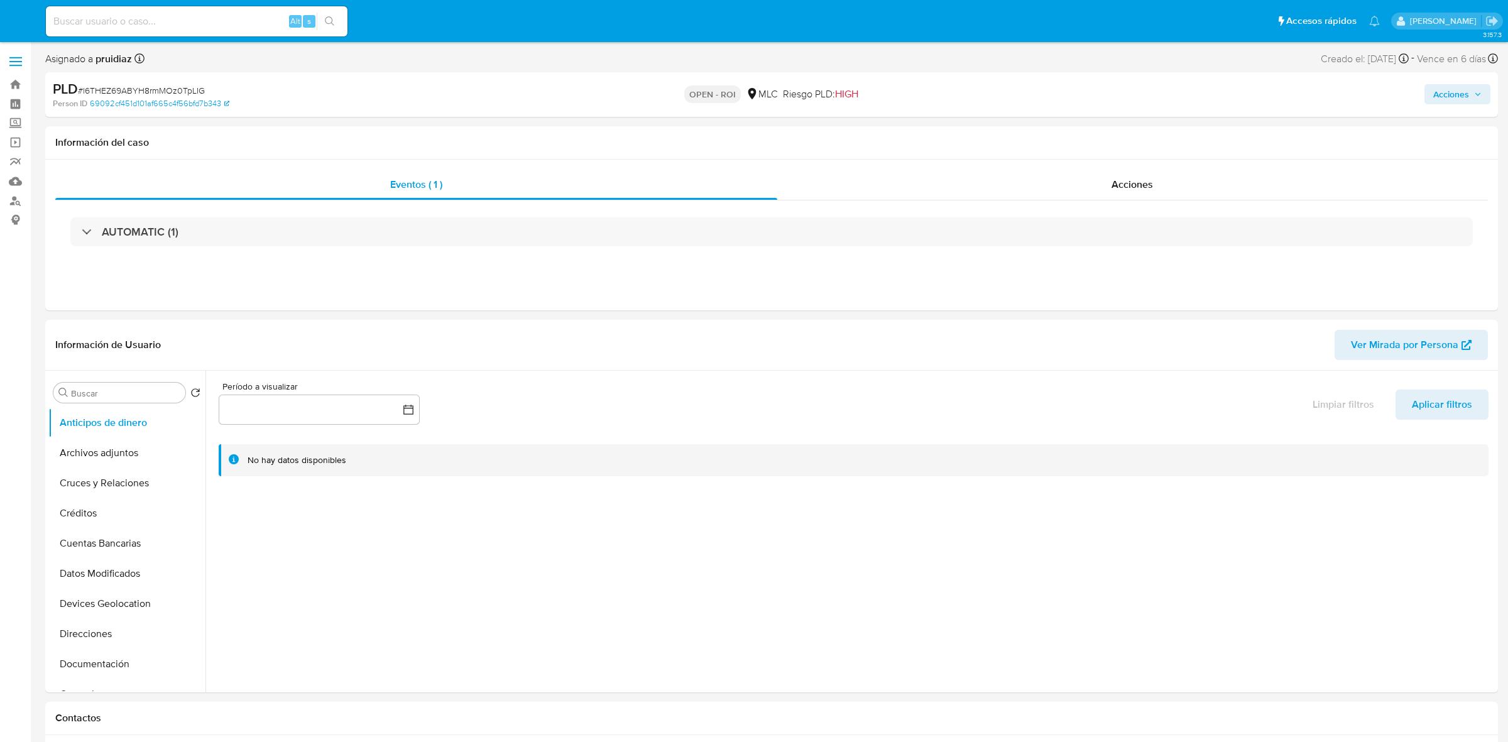
select select "10"
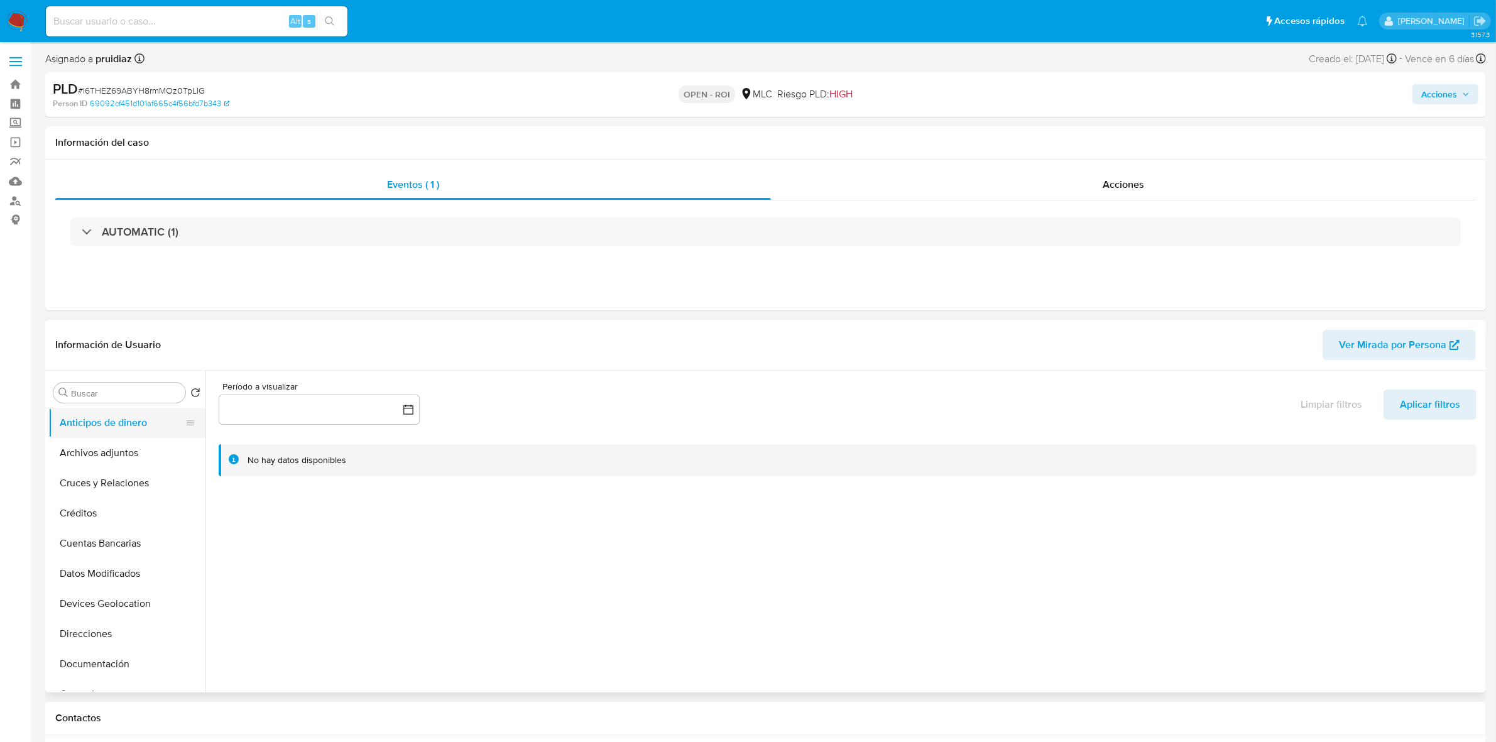
click at [107, 435] on button "Anticipos de dinero" at bounding box center [121, 423] width 147 height 30
click at [107, 443] on button "Archivos adjuntos" at bounding box center [121, 453] width 147 height 30
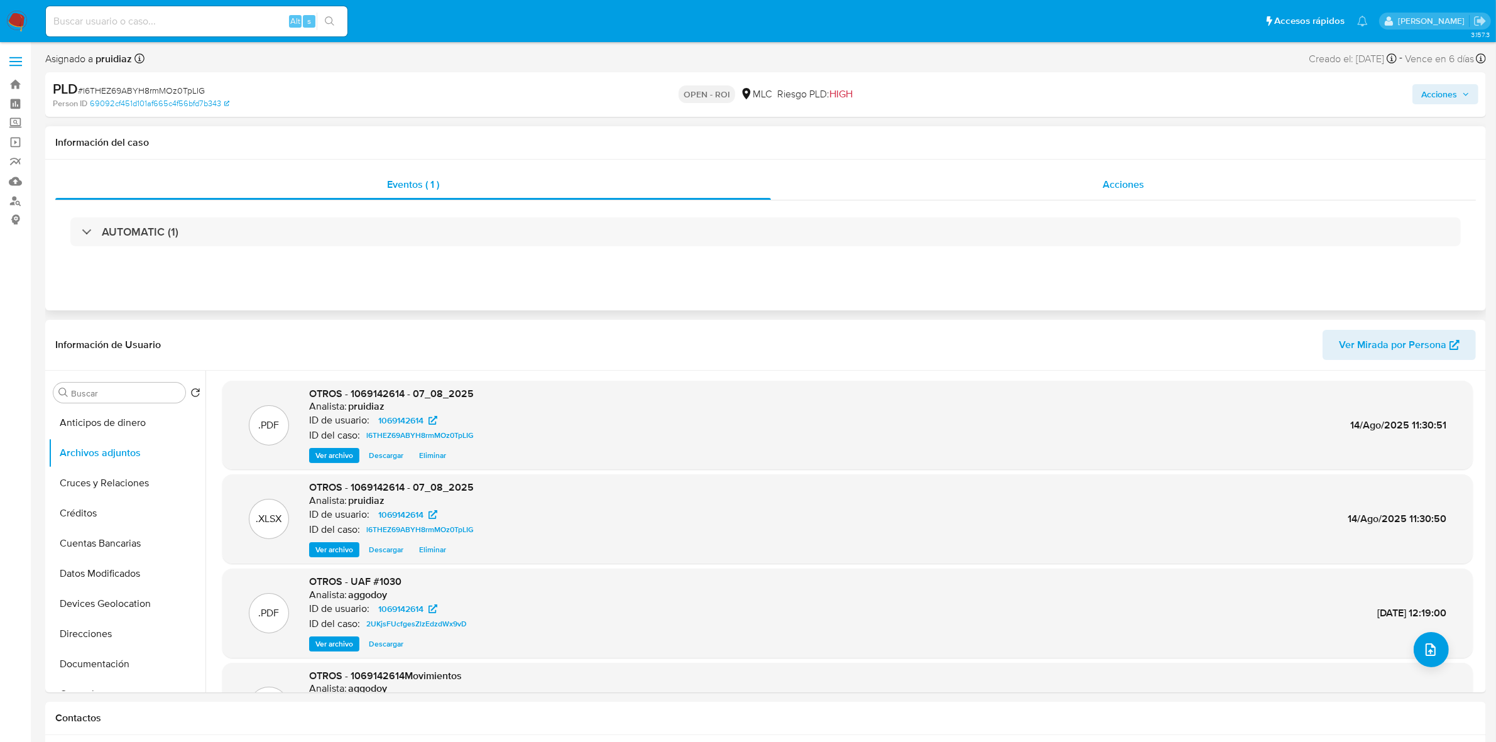
click at [1191, 187] on div "Acciones" at bounding box center [1123, 185] width 705 height 30
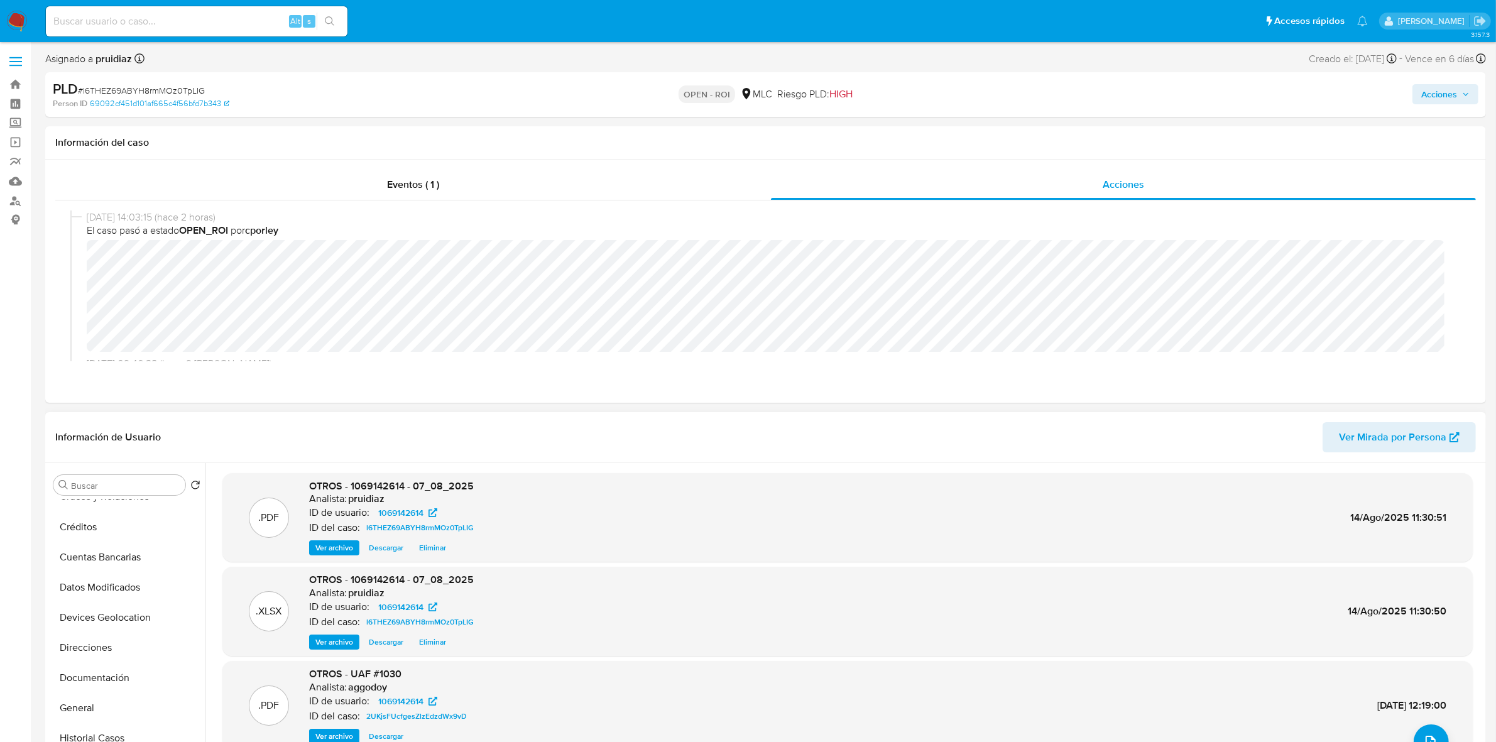
click at [366, 487] on span "OTROS - 1069142614 - 07_08_2025" at bounding box center [391, 486] width 165 height 14
drag, startPoint x: 469, startPoint y: 490, endPoint x: 344, endPoint y: 488, distance: 125.7
click at [344, 488] on span "OTROS - 1069142614 - 07_08_2025" at bounding box center [391, 486] width 165 height 14
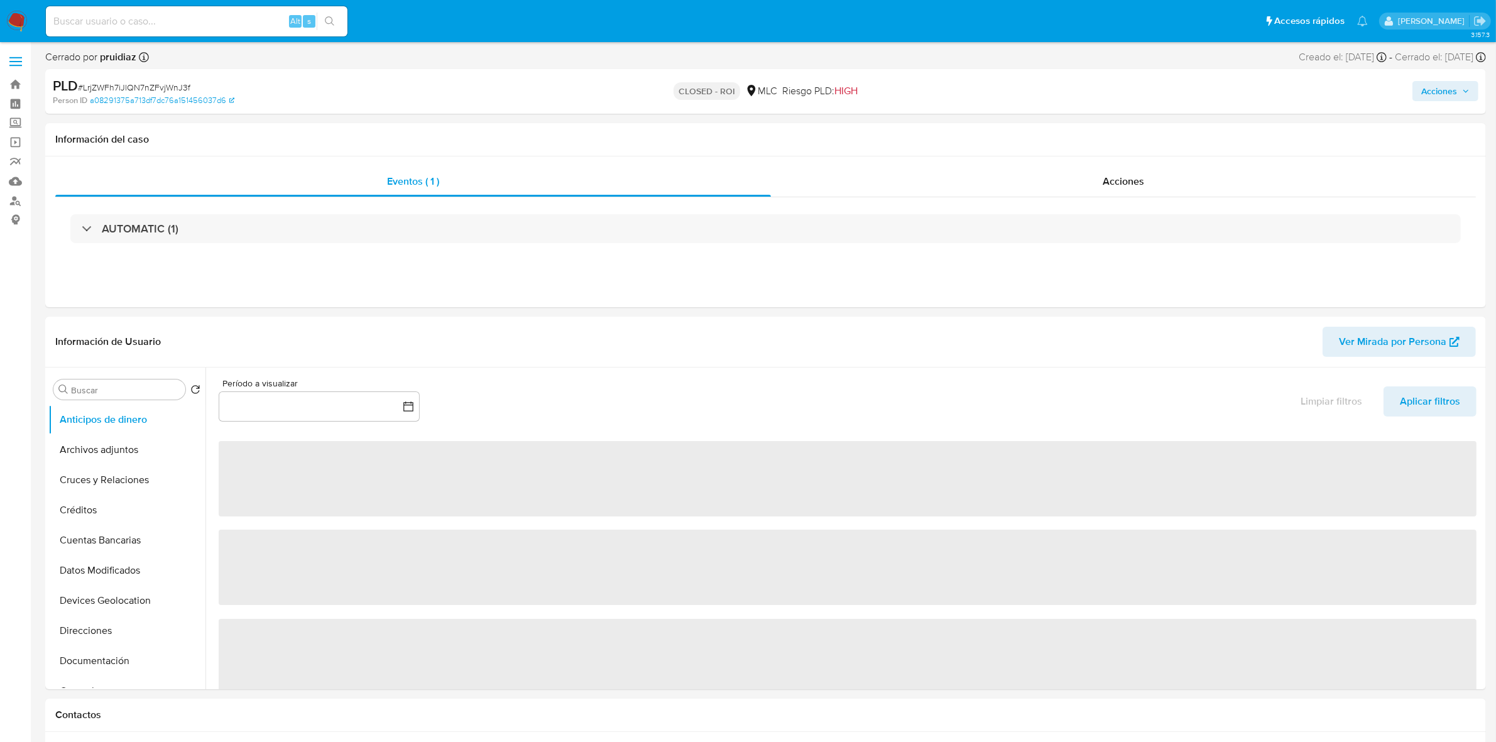
select select "10"
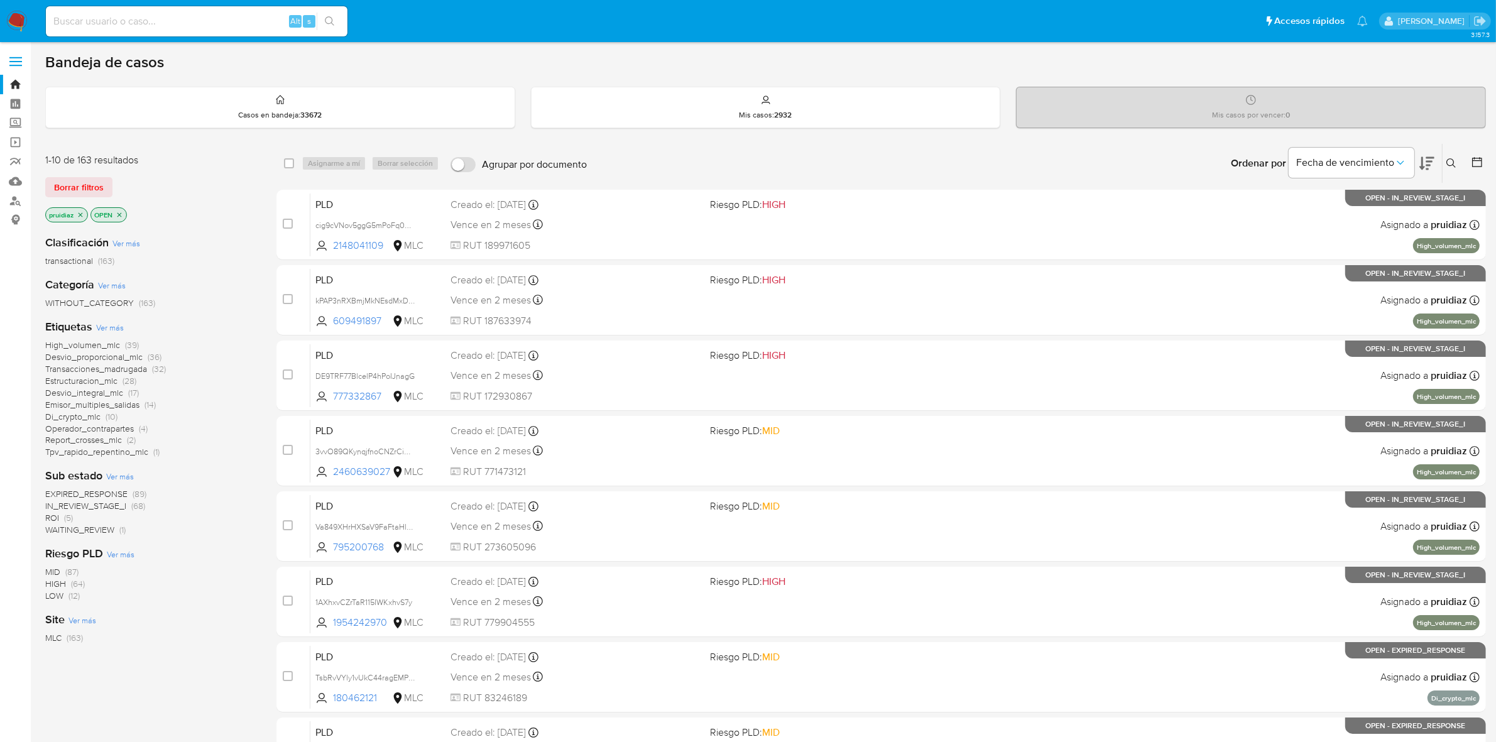
click at [1417, 165] on div "Fecha de vencimiento" at bounding box center [1362, 163] width 146 height 39
click at [1430, 163] on icon at bounding box center [1426, 163] width 15 height 15
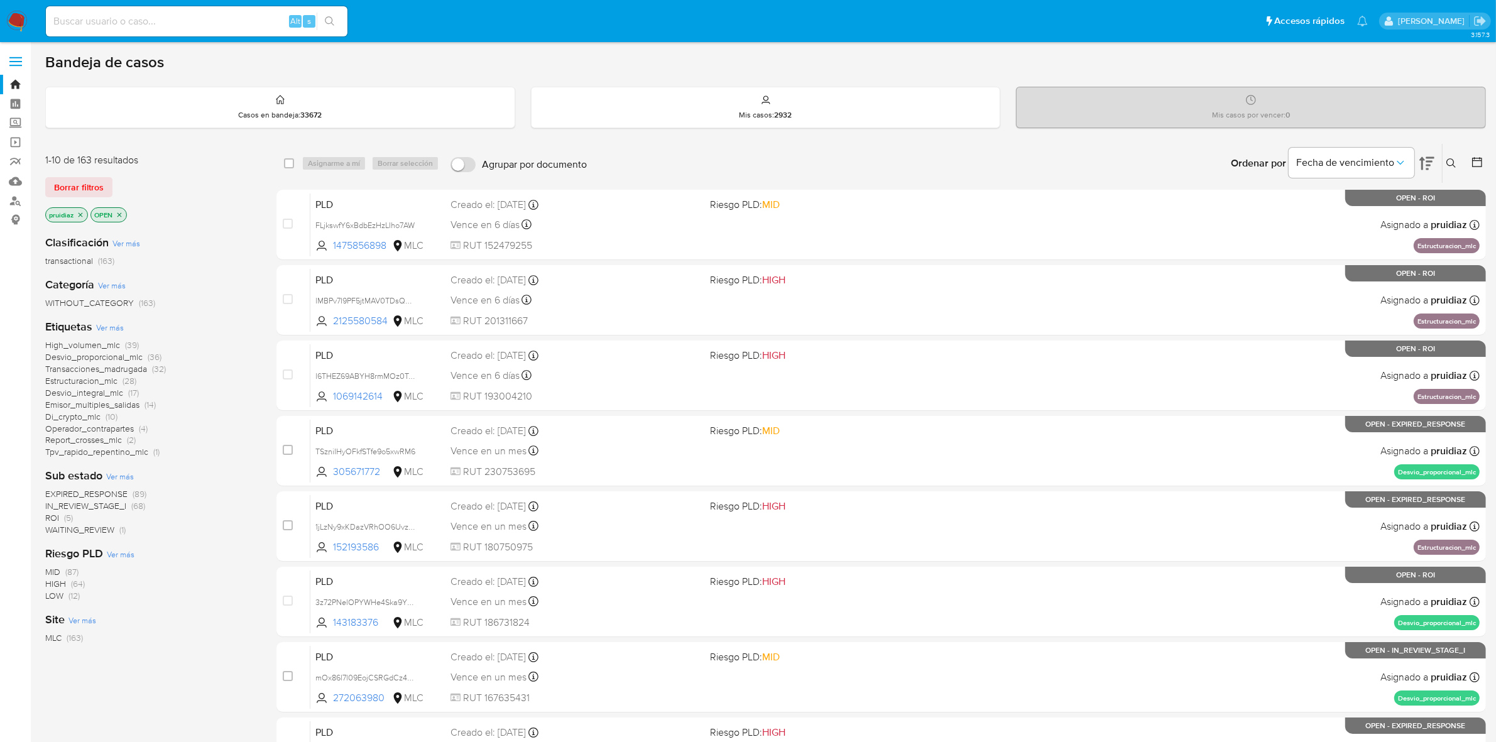
click at [16, 19] on img at bounding box center [16, 21] width 21 height 21
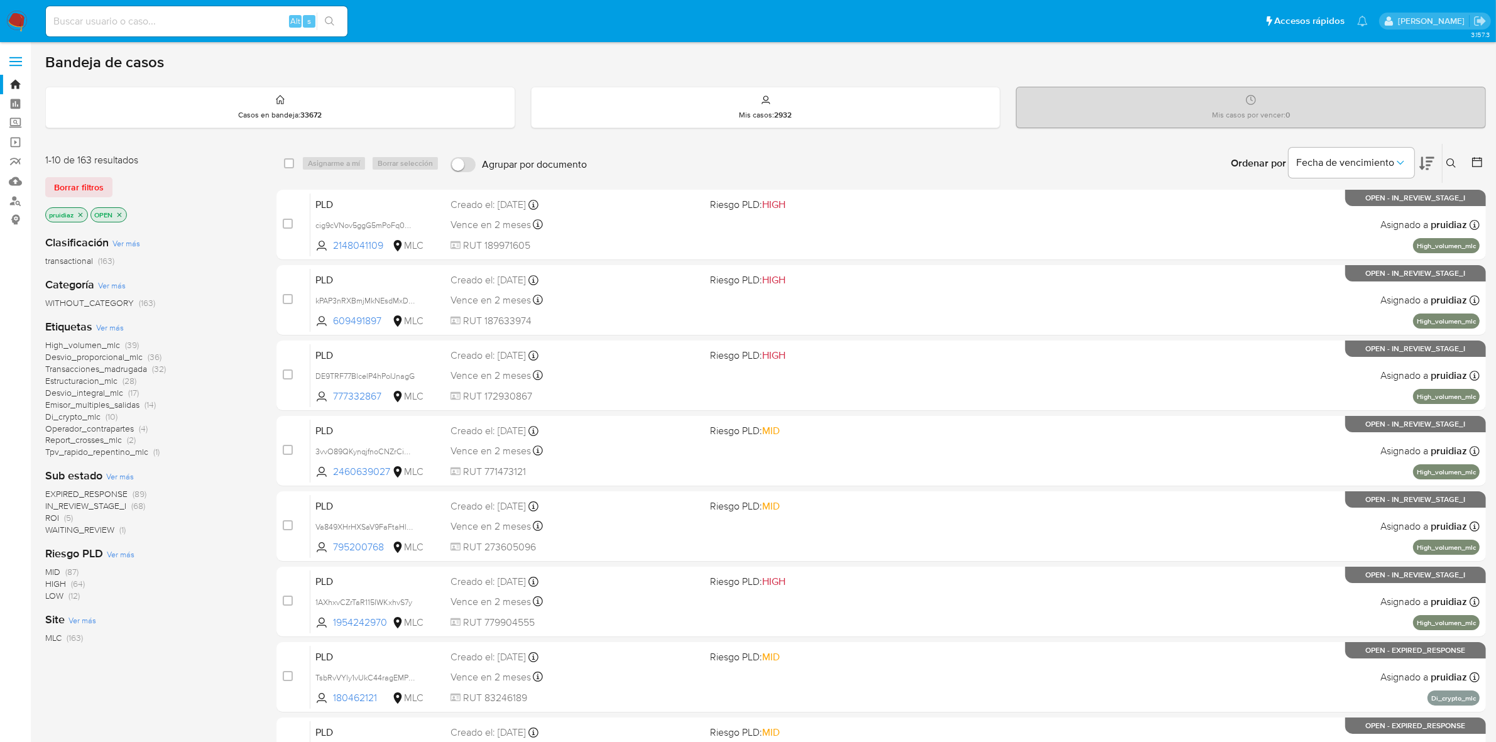
click at [1434, 157] on div "Ordenar por Fecha de vencimiento" at bounding box center [1331, 163] width 221 height 39
click at [1431, 161] on icon at bounding box center [1426, 163] width 15 height 13
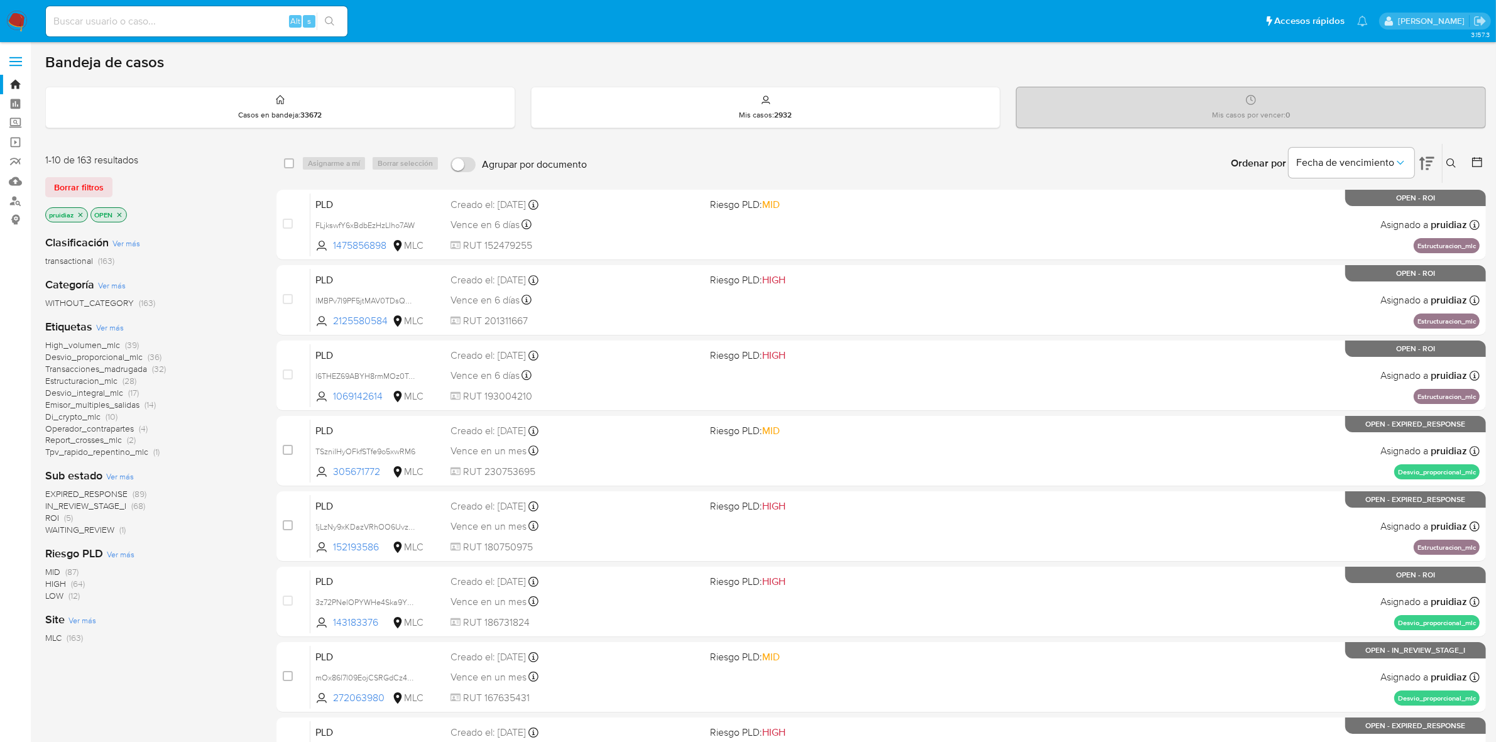
click at [62, 516] on span "ROI (5)" at bounding box center [59, 518] width 28 height 12
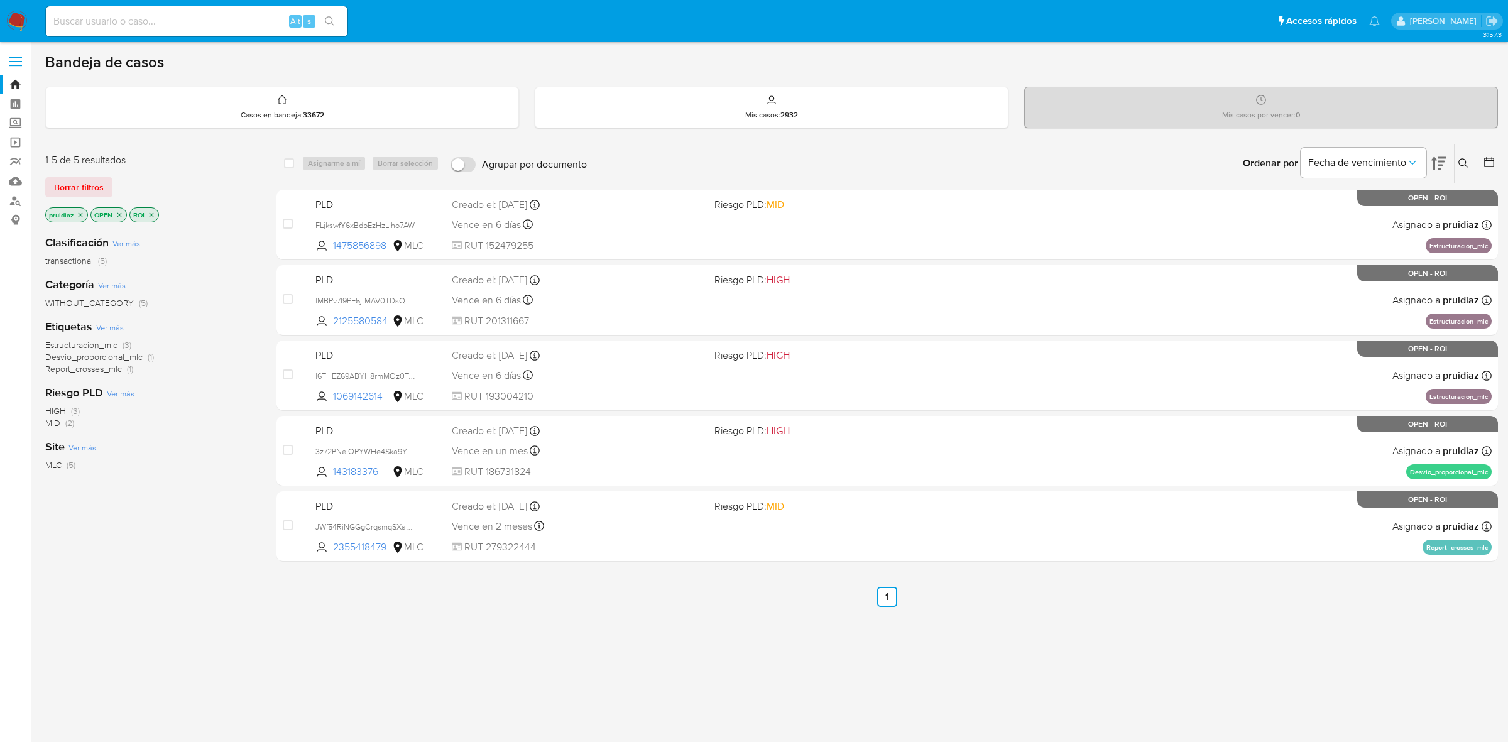
click at [18, 17] on img at bounding box center [16, 21] width 21 height 21
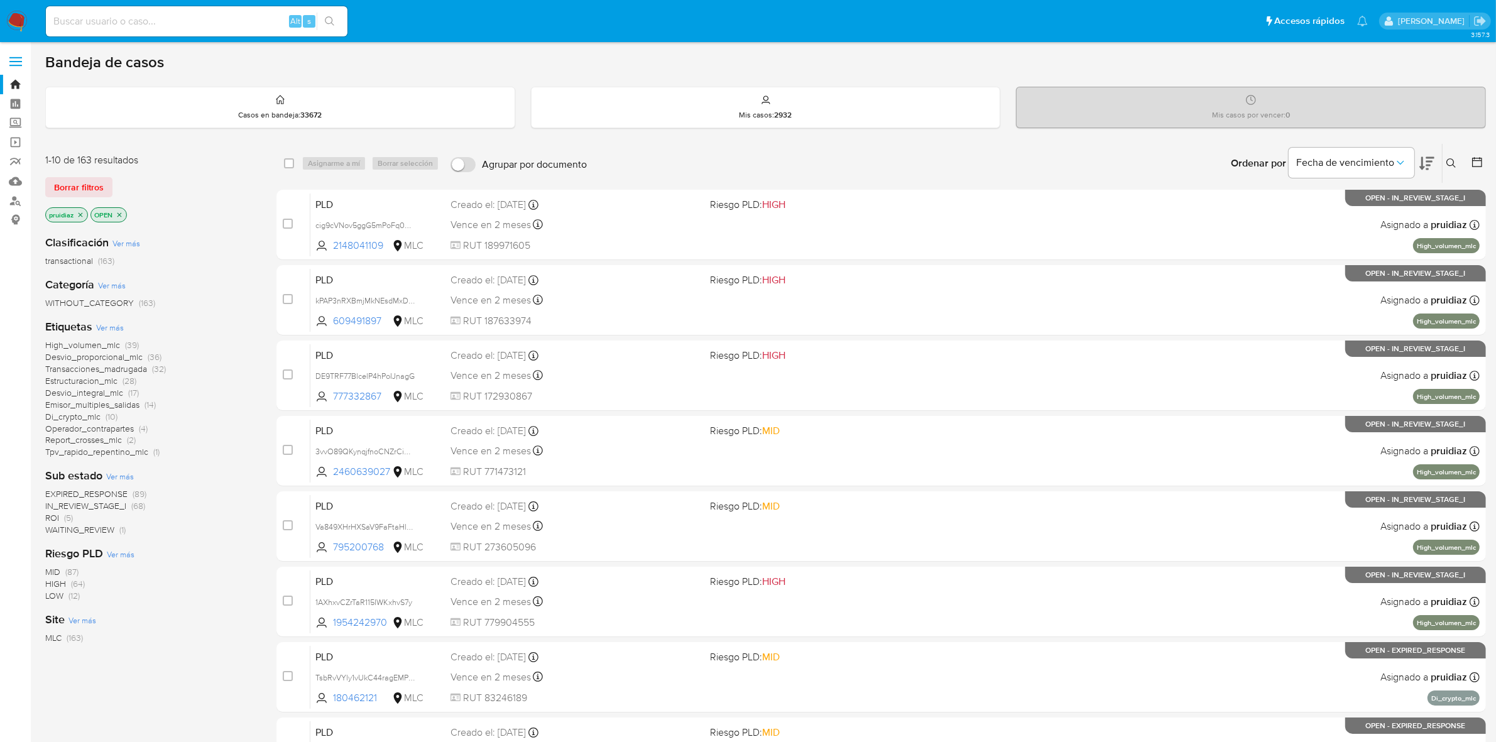
click at [1425, 167] on icon at bounding box center [1426, 163] width 15 height 15
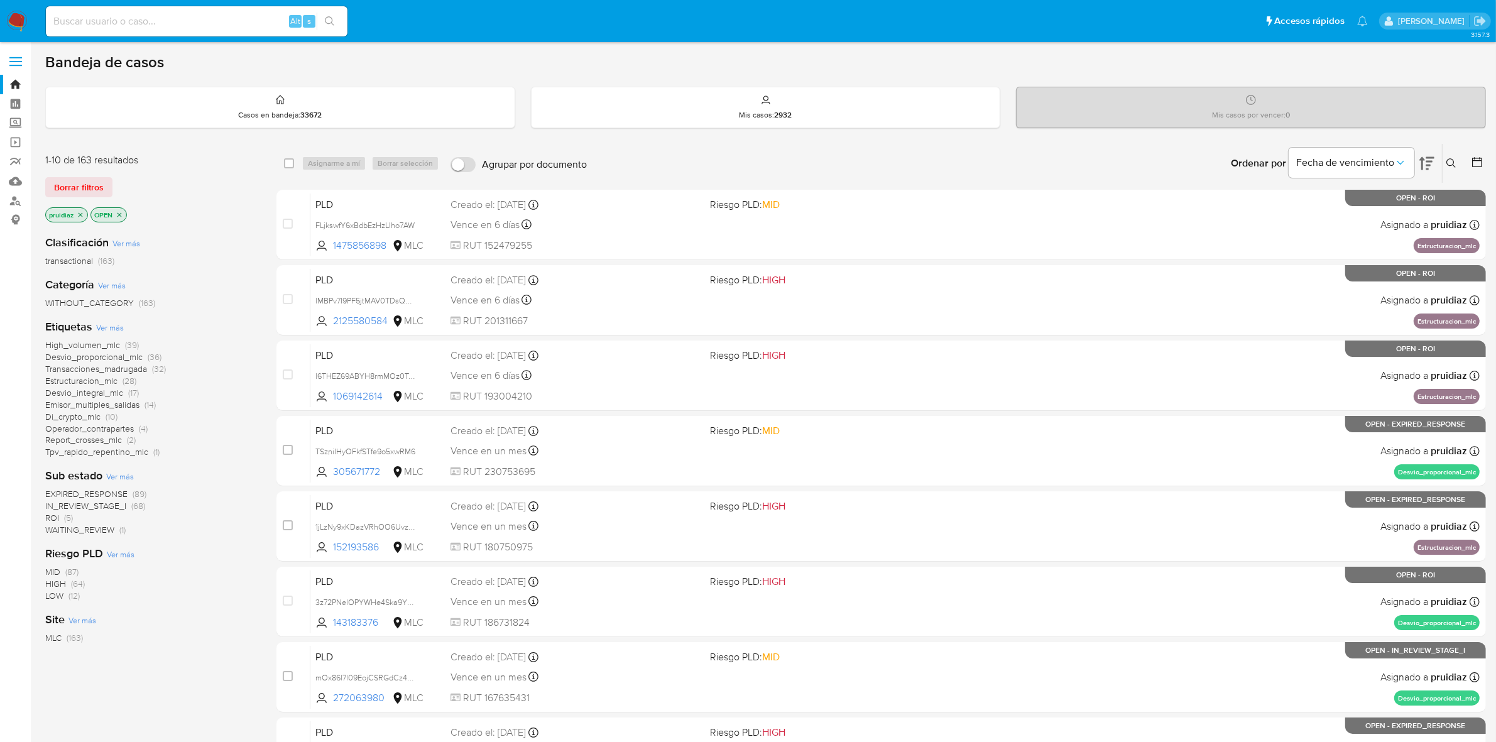
click at [805, 62] on div "Bandeja de casos" at bounding box center [765, 62] width 1441 height 19
click at [17, 26] on img at bounding box center [16, 21] width 21 height 21
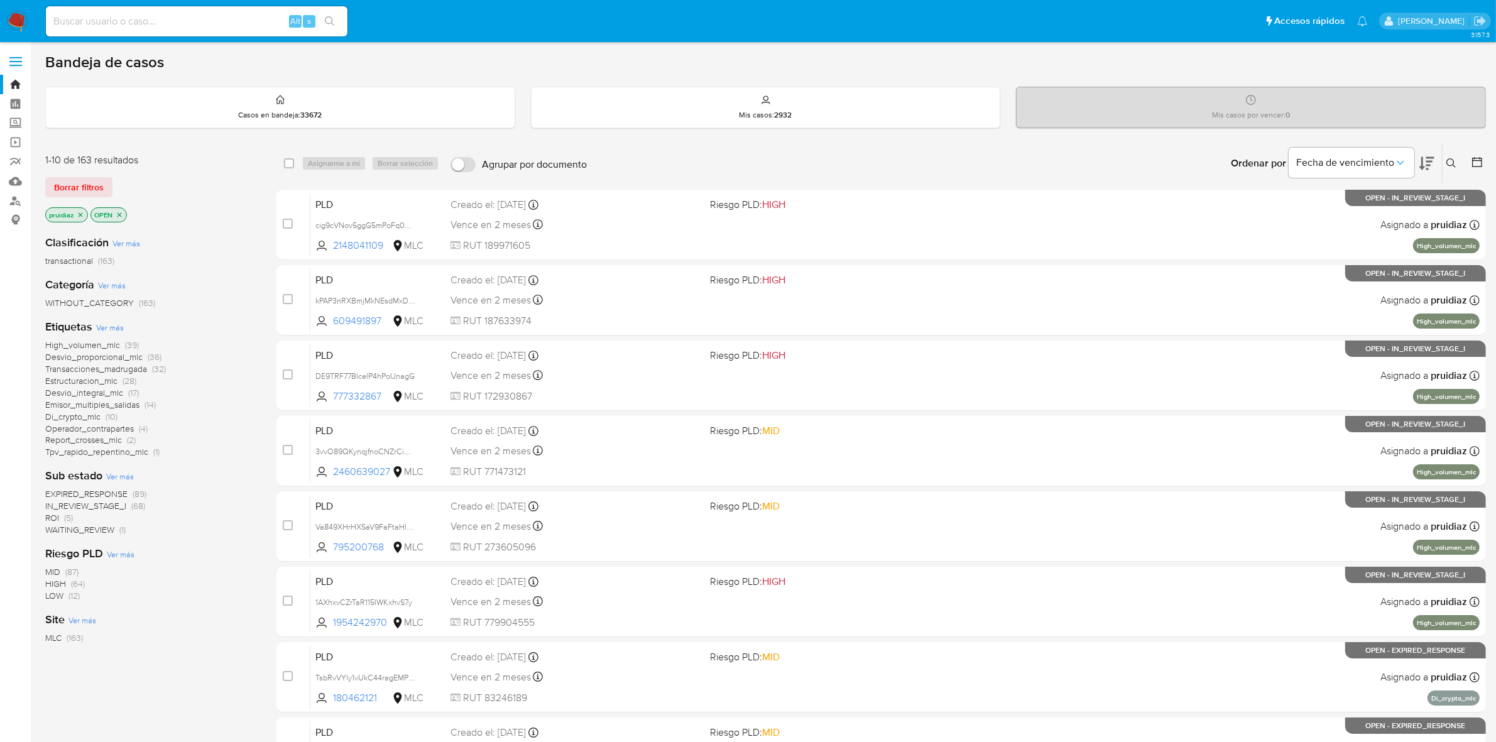
click at [1423, 160] on icon at bounding box center [1426, 163] width 15 height 13
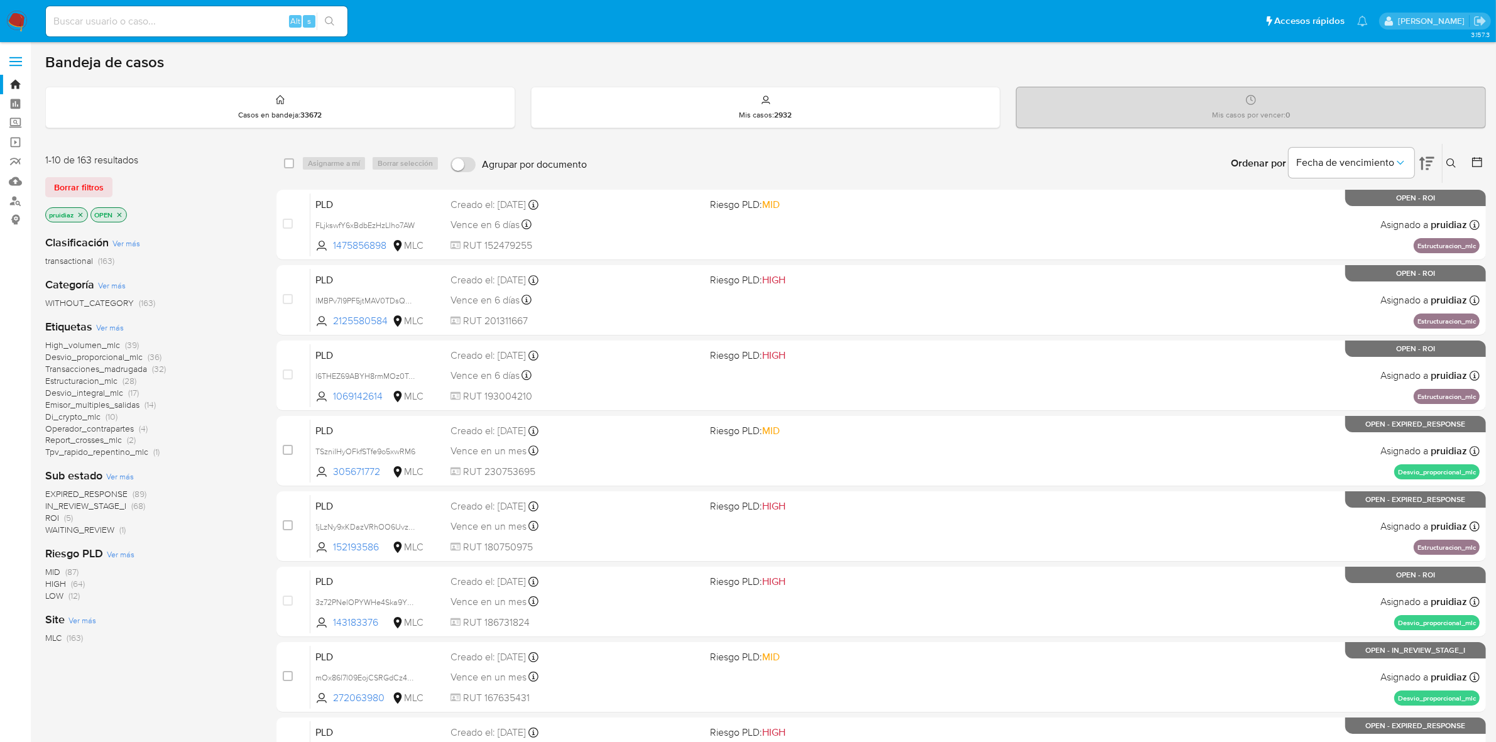
click at [19, 18] on img at bounding box center [16, 21] width 21 height 21
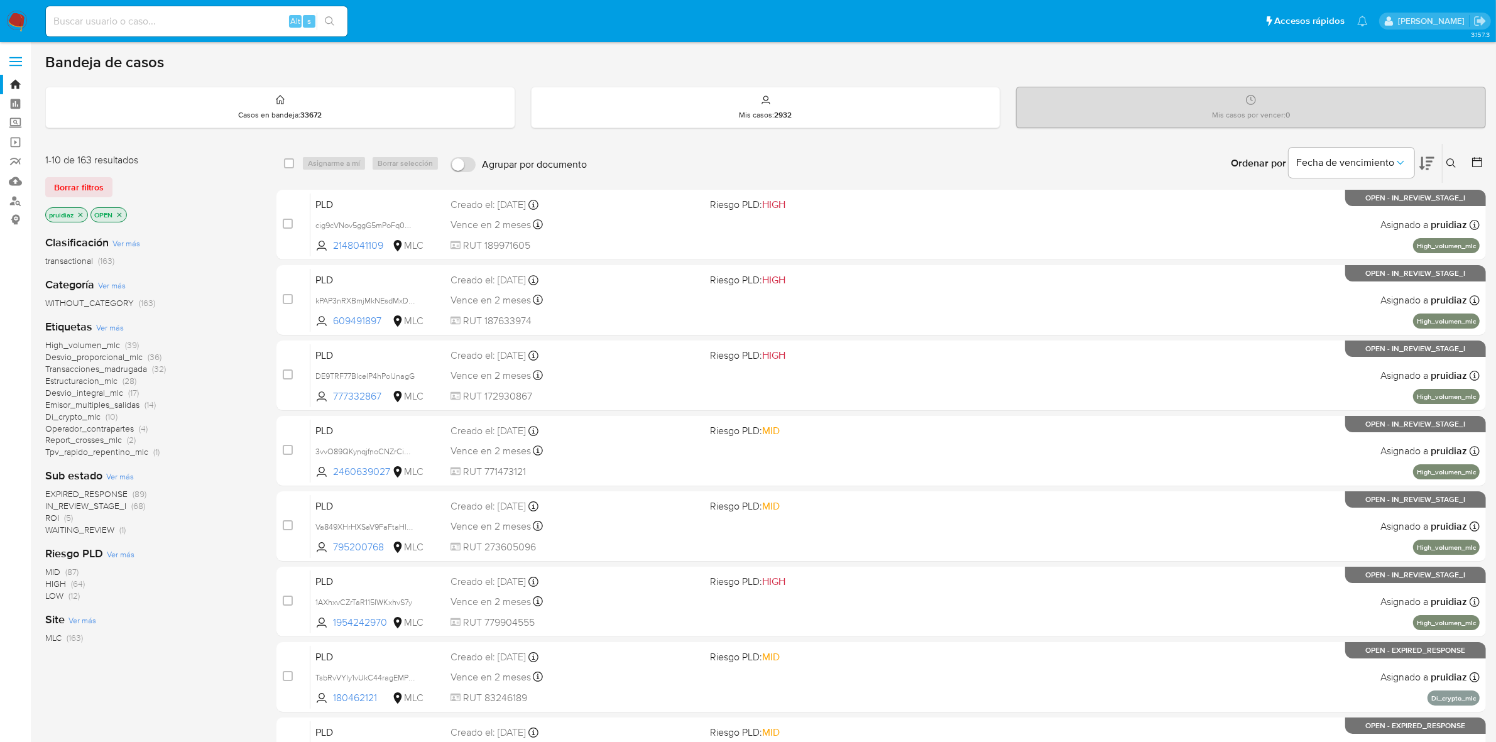
click at [1433, 163] on icon at bounding box center [1426, 163] width 15 height 15
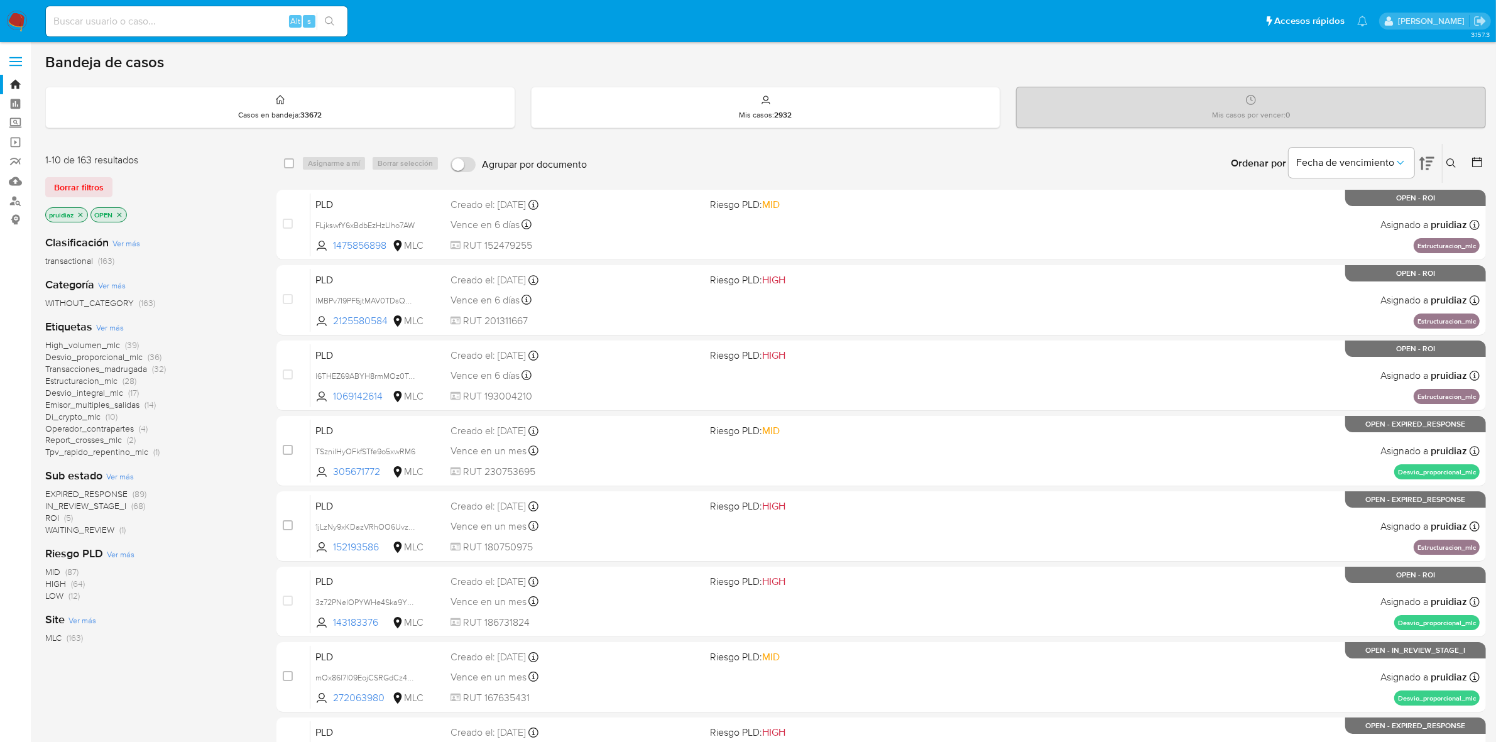
click at [85, 205] on div "1-10 de 163 resultados Borrar filtros pruidiaz OPEN" at bounding box center [145, 189] width 201 height 72
click at [95, 195] on span "Borrar filtros" at bounding box center [79, 187] width 50 height 18
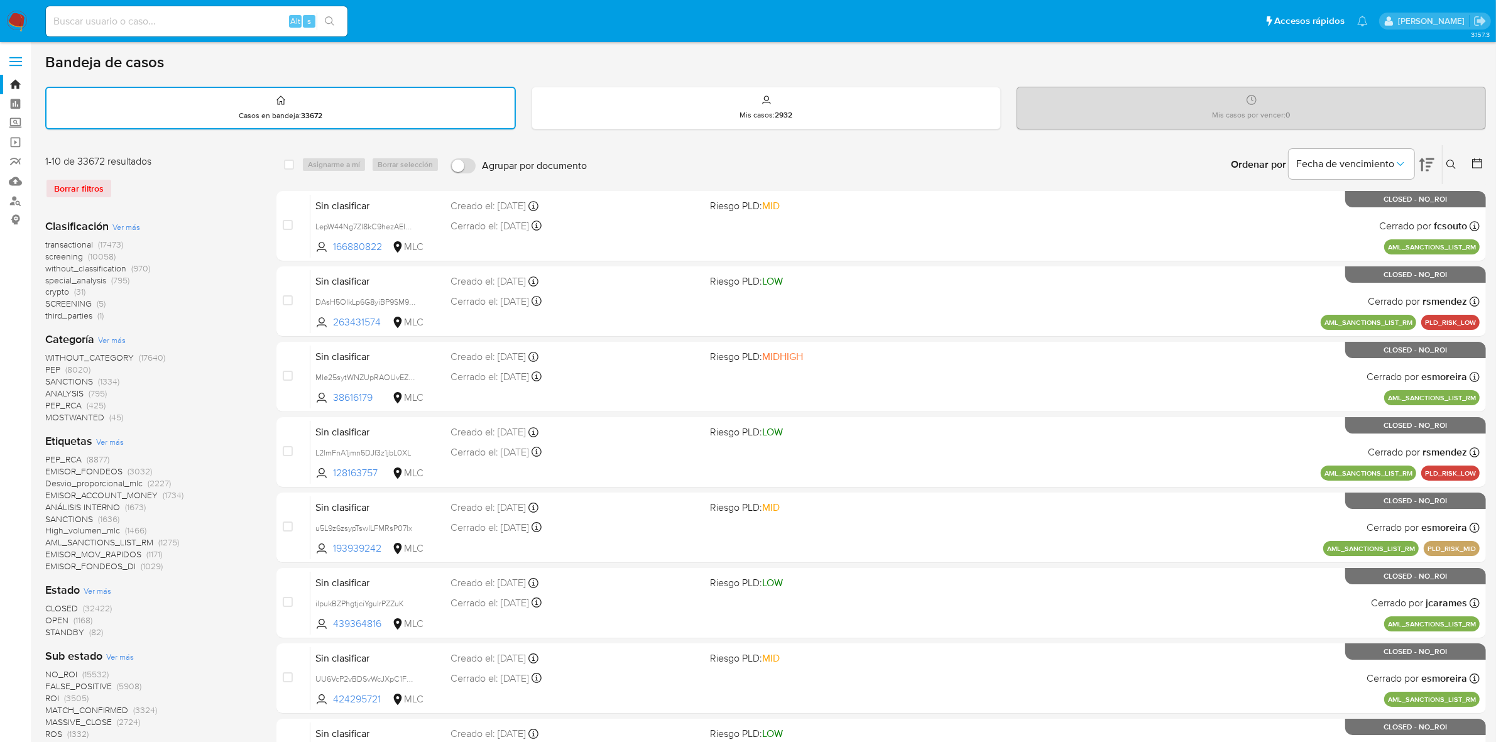
click at [1480, 157] on icon at bounding box center [1477, 163] width 13 height 13
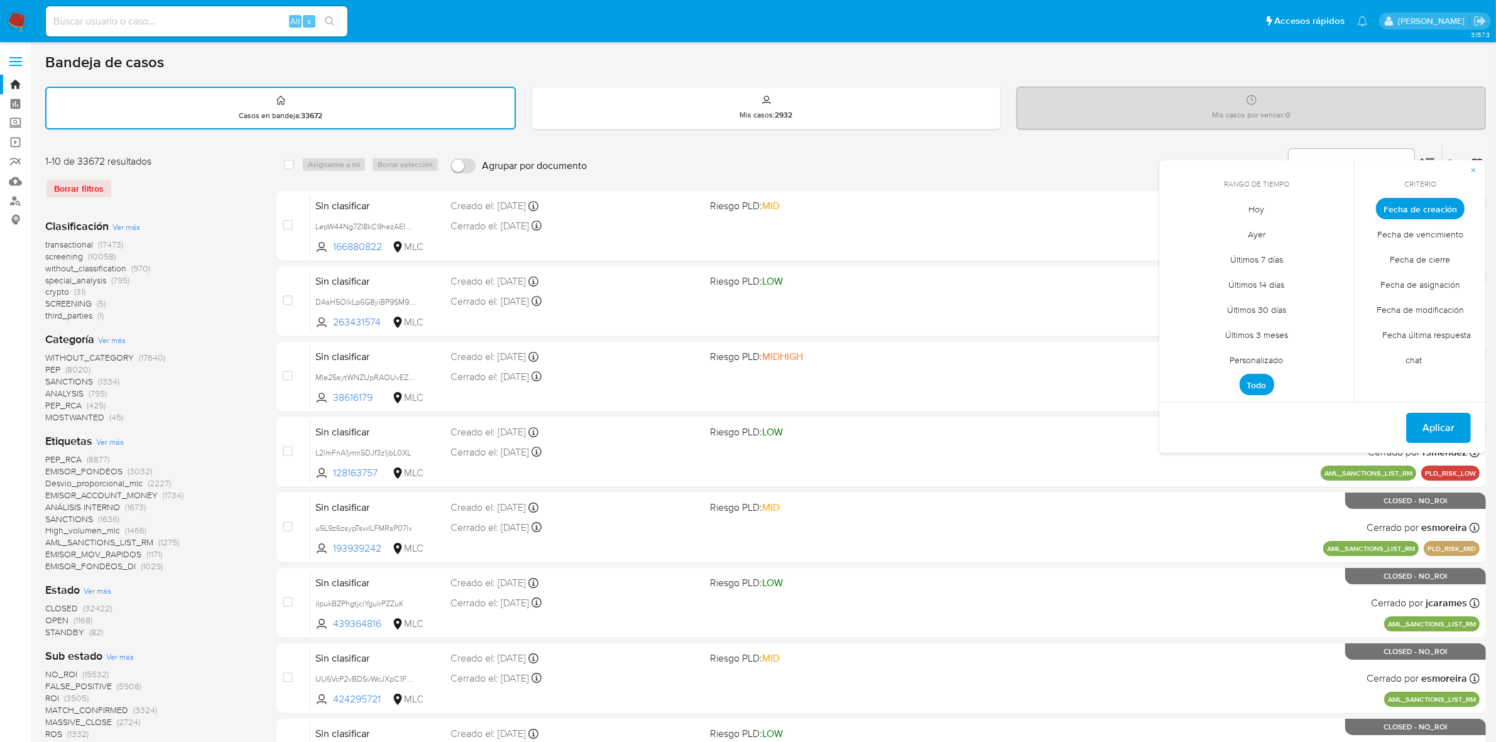
click at [1258, 360] on span "Personalizado" at bounding box center [1257, 360] width 80 height 26
click at [1175, 227] on icon "Mes anterior" at bounding box center [1178, 231] width 15 height 15
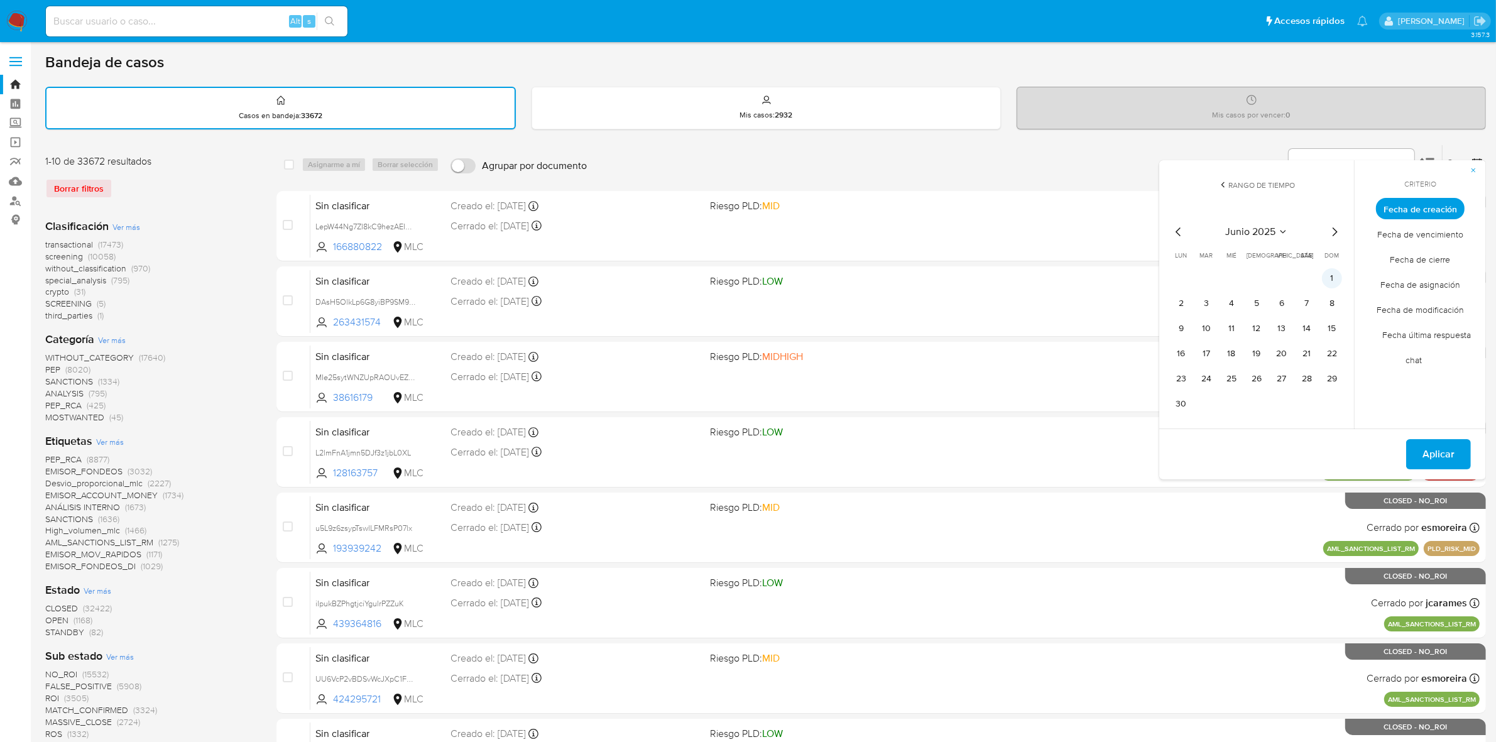
click at [1326, 270] on button "1" at bounding box center [1332, 278] width 20 height 20
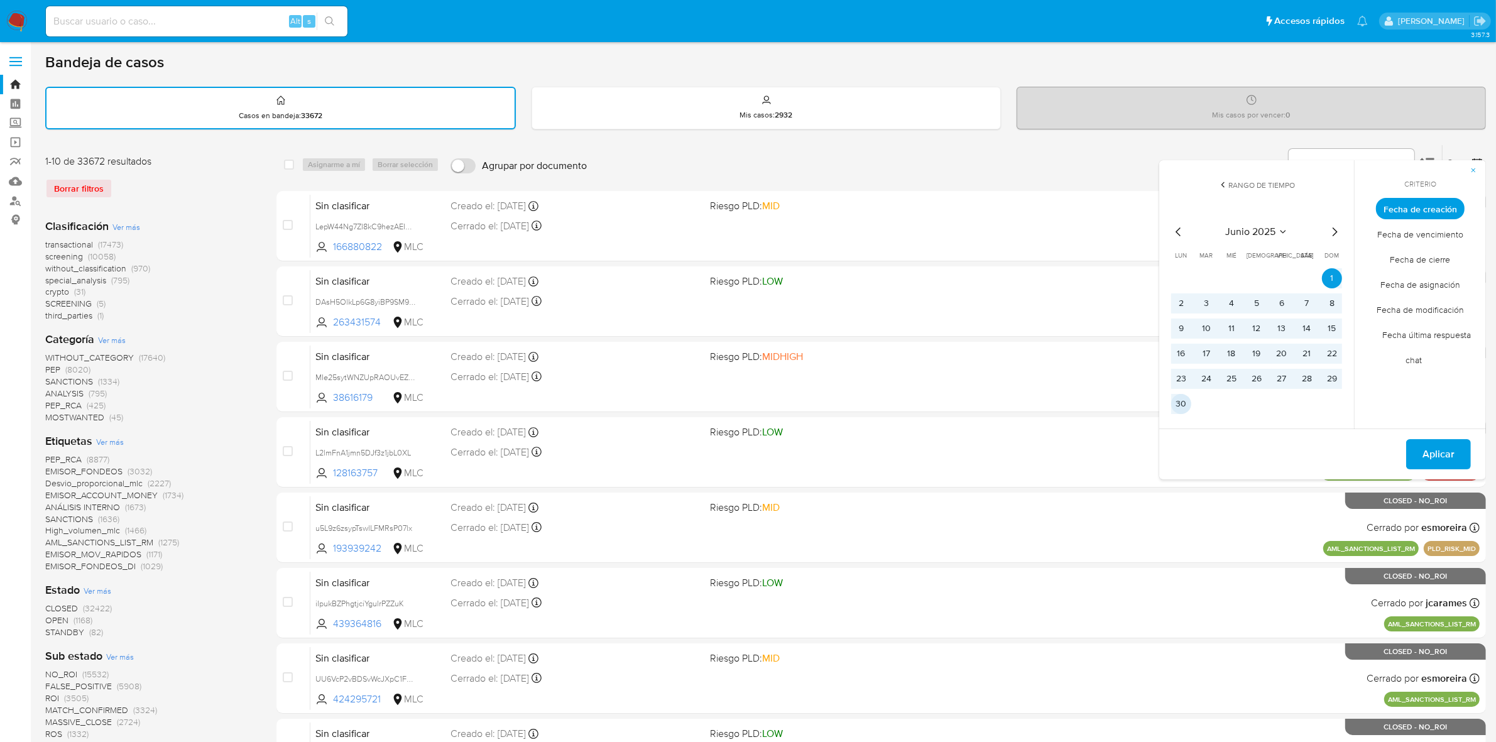
click at [1182, 402] on button "30" at bounding box center [1181, 404] width 20 height 20
click at [1464, 450] on button "Aplicar" at bounding box center [1438, 454] width 65 height 30
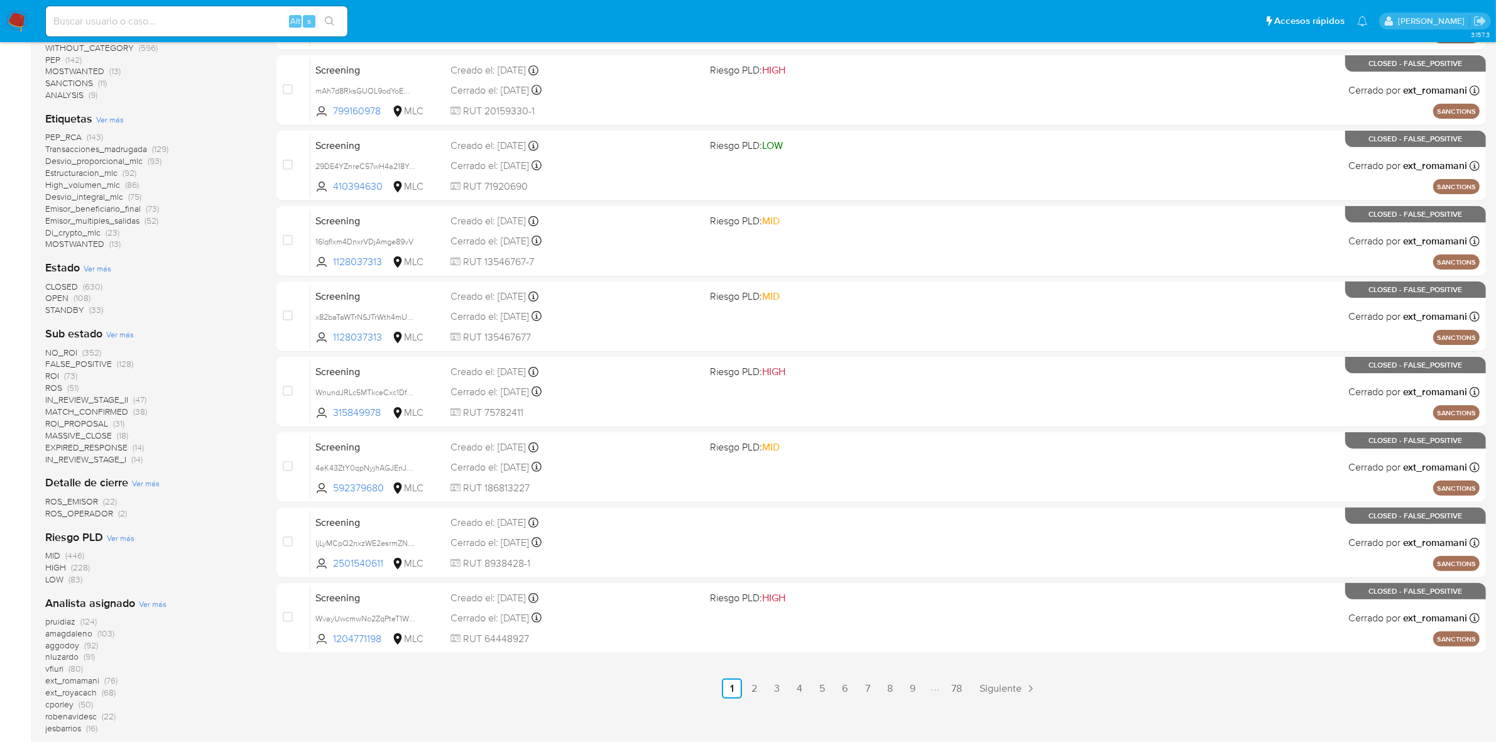
scroll to position [314, 0]
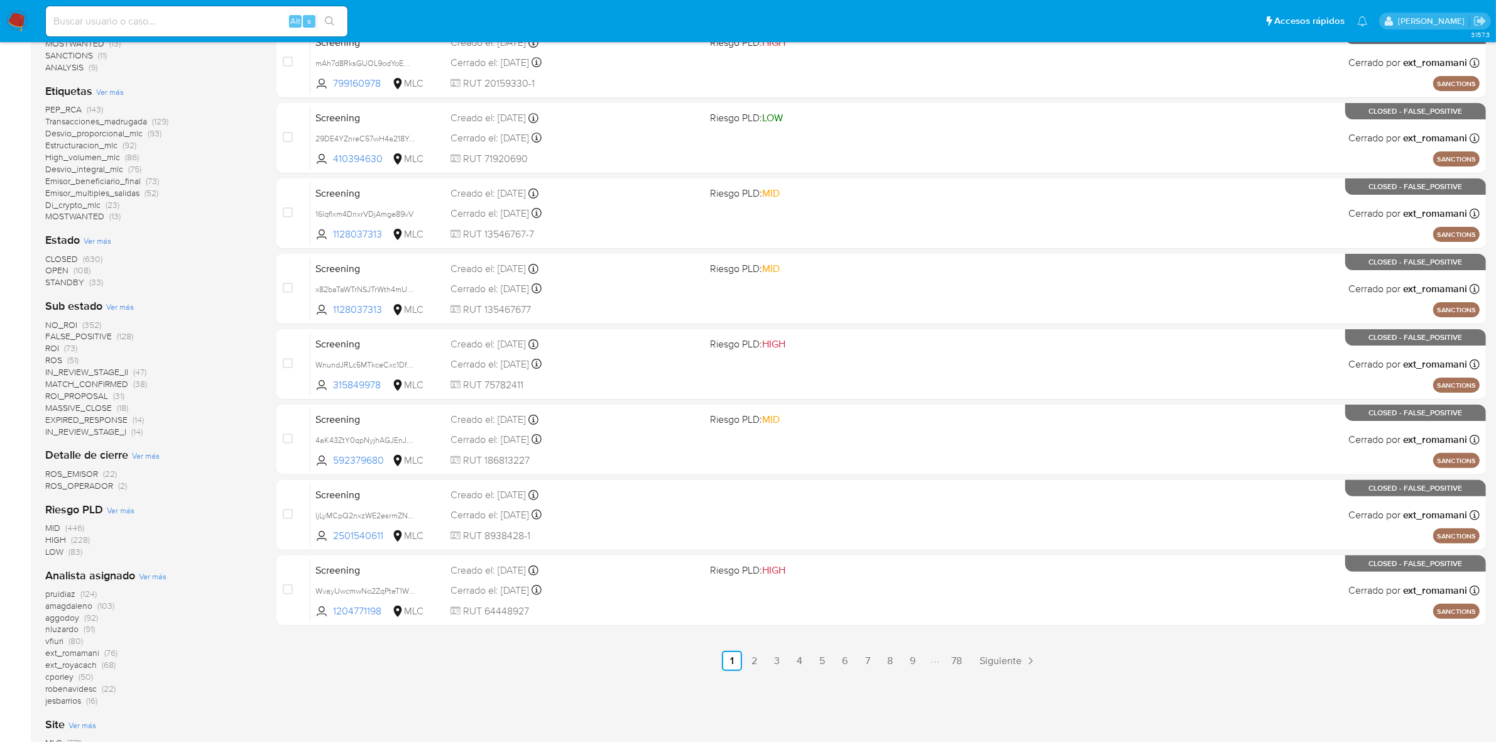
click at [57, 268] on span "OPEN" at bounding box center [56, 270] width 23 height 13
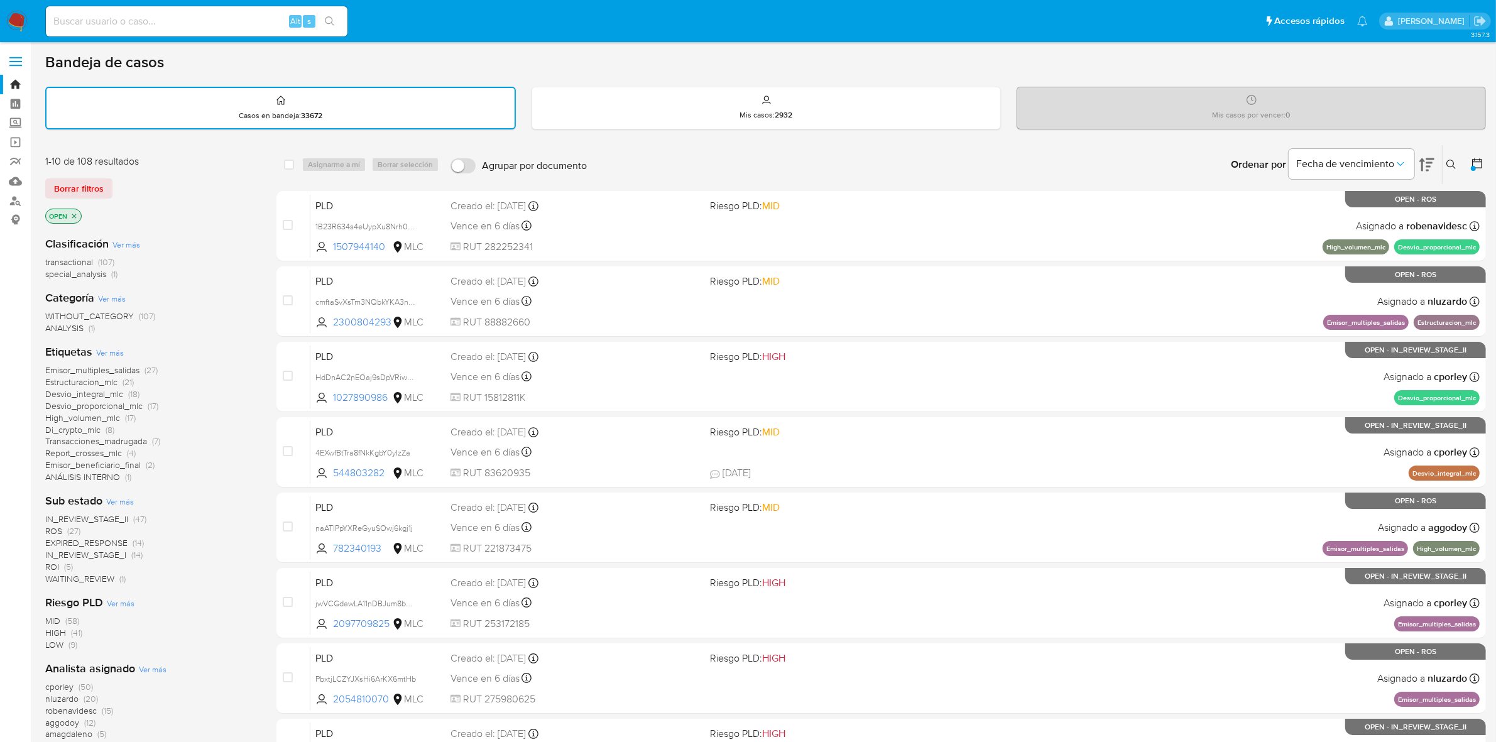
click at [13, 17] on img at bounding box center [16, 21] width 21 height 21
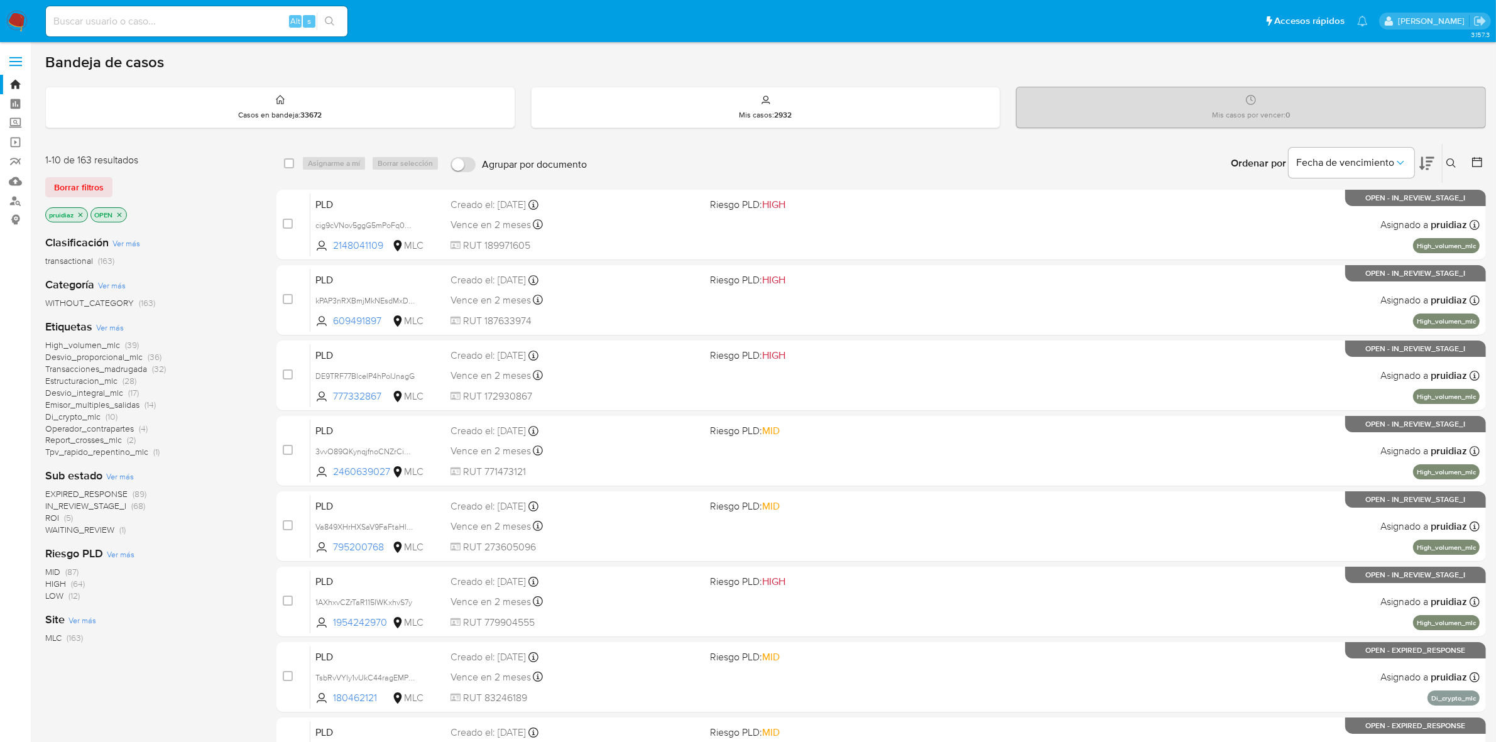
click at [1420, 151] on button at bounding box center [1426, 163] width 15 height 39
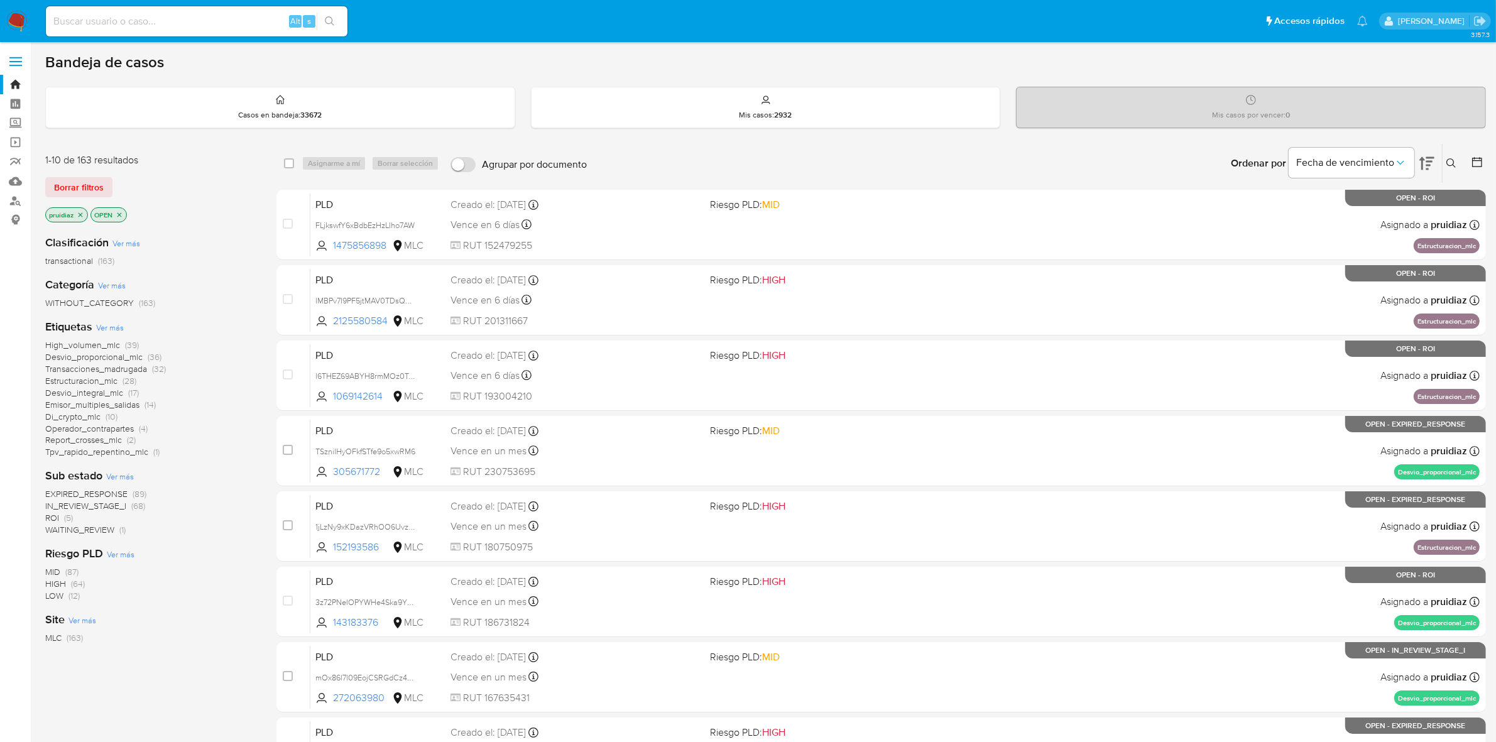
click at [20, 28] on img at bounding box center [16, 21] width 21 height 21
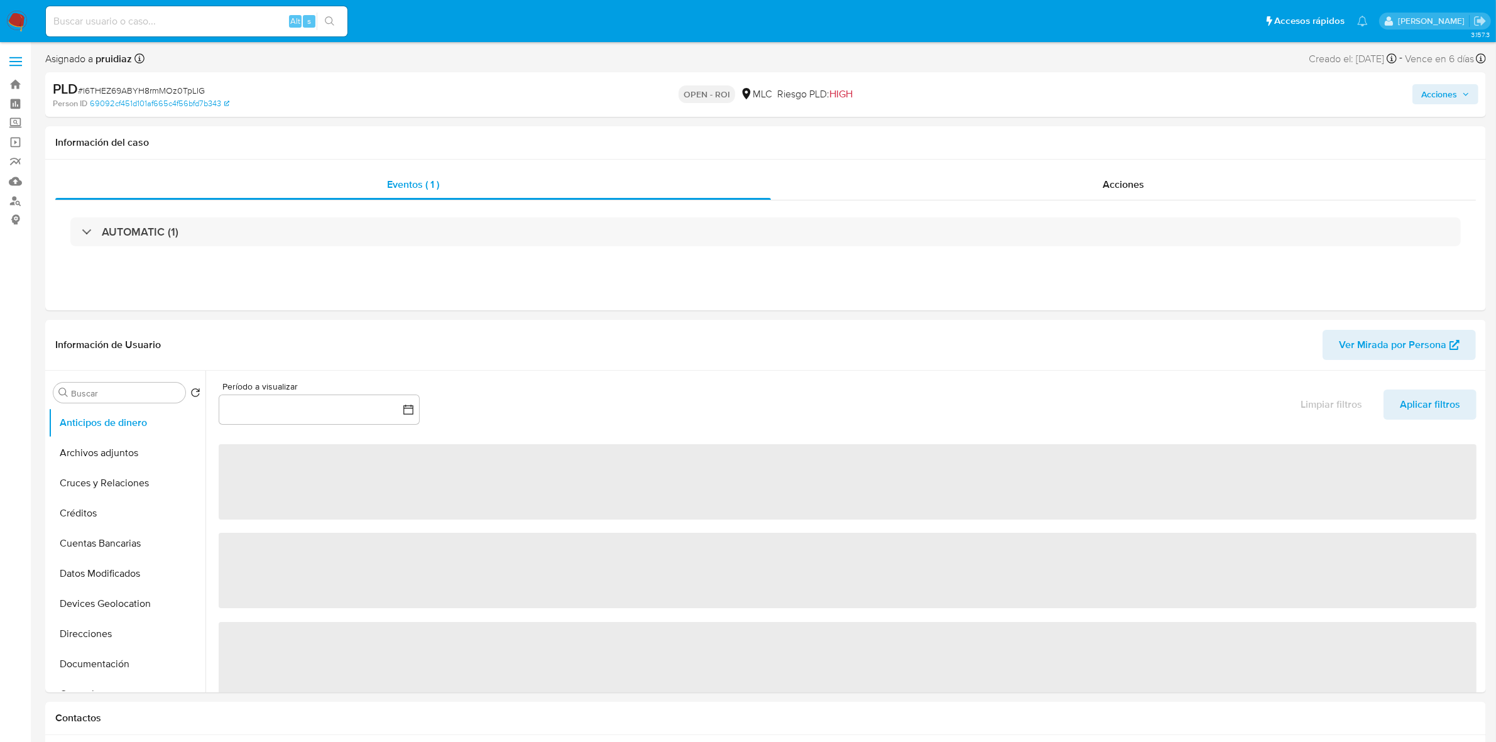
select select "10"
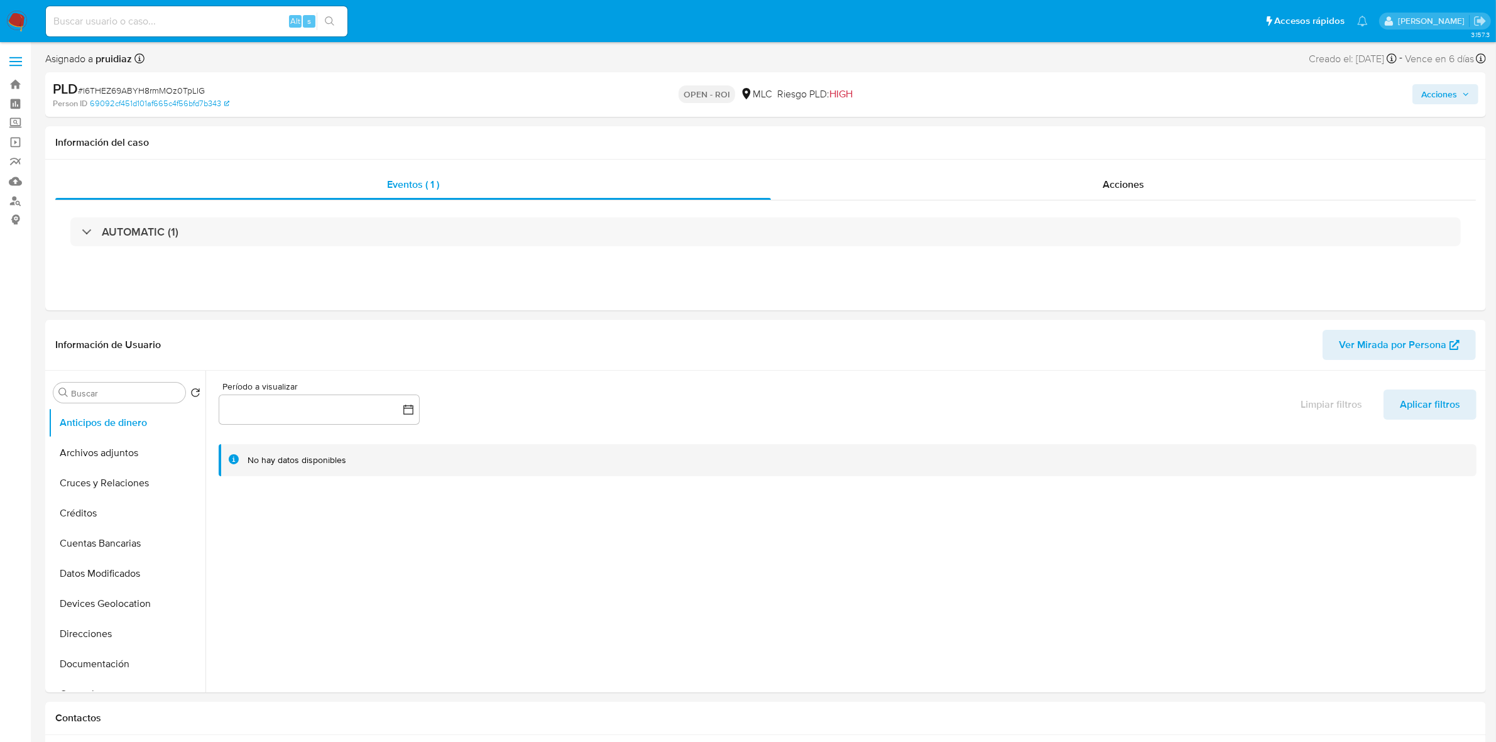
click at [1421, 101] on button "Acciones" at bounding box center [1445, 94] width 66 height 20
click at [1096, 136] on span "Resolución del caso" at bounding box center [1089, 134] width 90 height 14
click at [1379, 318] on span "ROI" at bounding box center [1395, 309] width 62 height 28
select select "10"
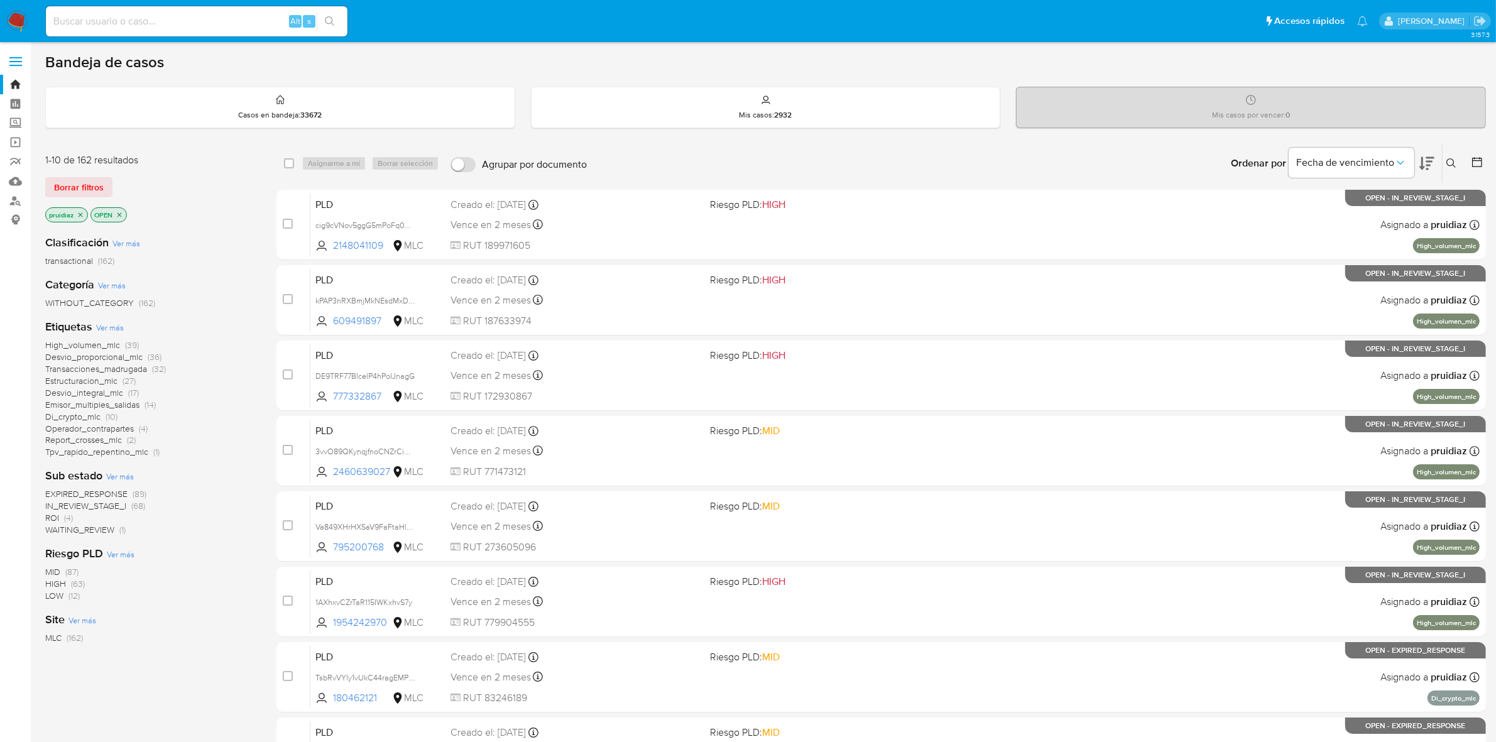
click at [1433, 162] on icon at bounding box center [1426, 163] width 15 height 15
